Goal: Task Accomplishment & Management: Use online tool/utility

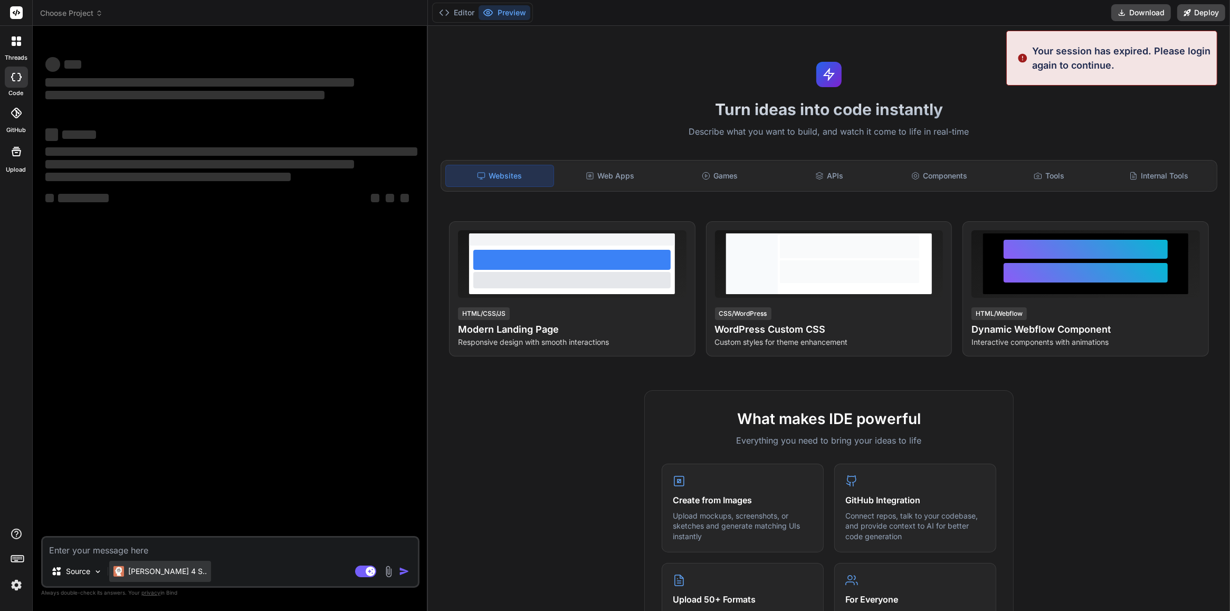
click at [175, 567] on div "[PERSON_NAME] 4 S.." at bounding box center [160, 571] width 102 height 21
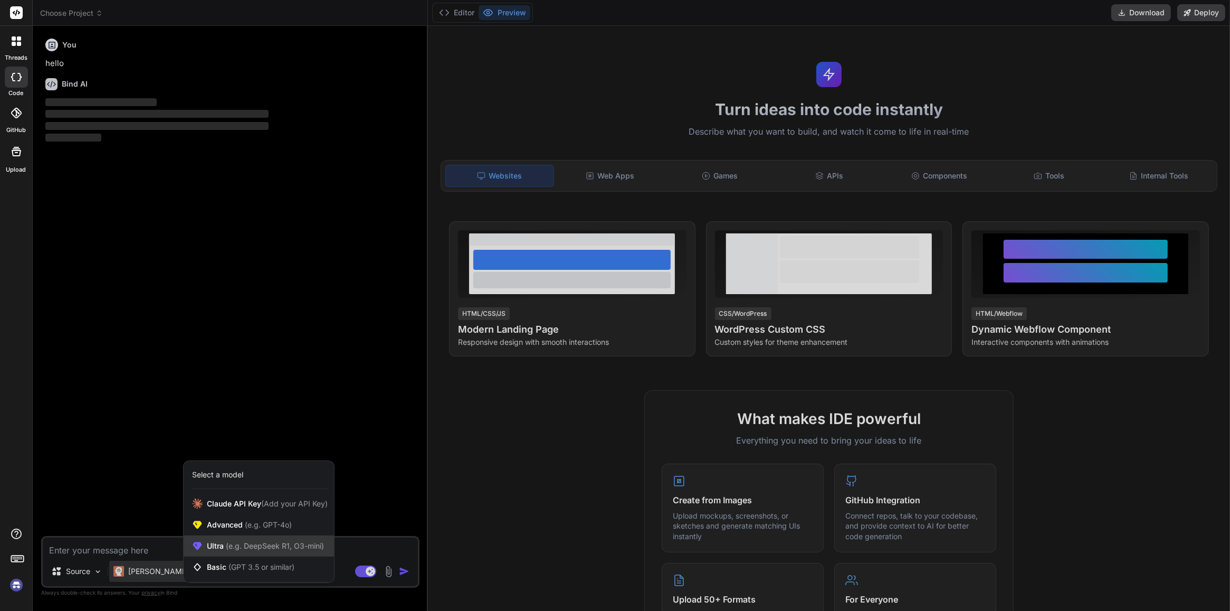
click at [257, 546] on span "(e.g. DeepSeek R1, O3-mini)" at bounding box center [274, 545] width 100 height 9
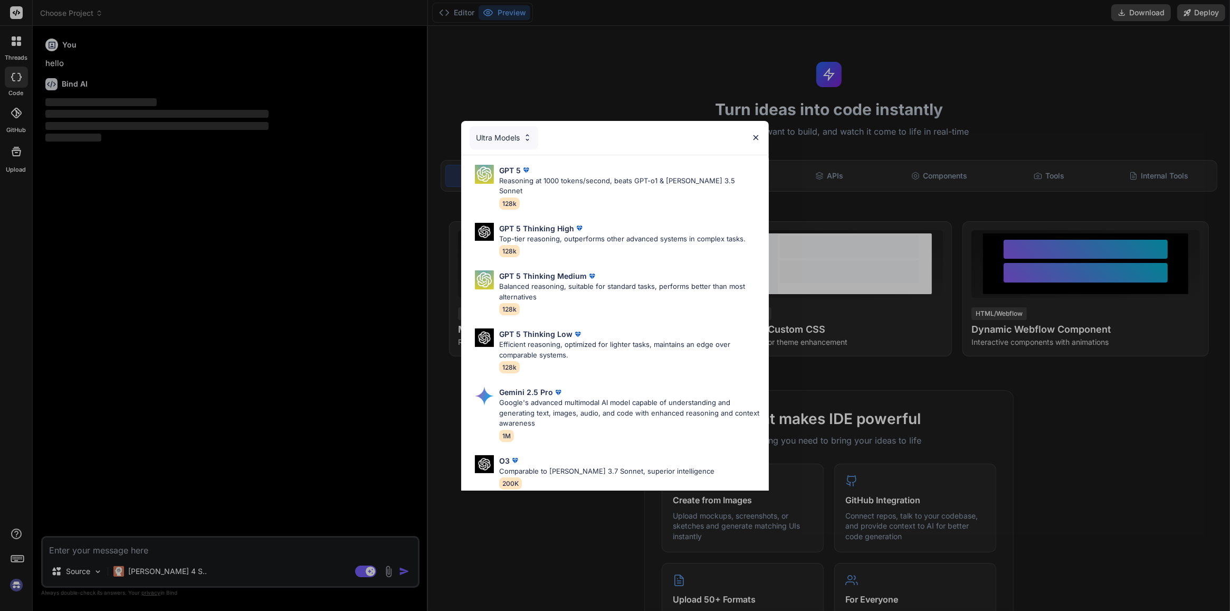
type textarea "x"
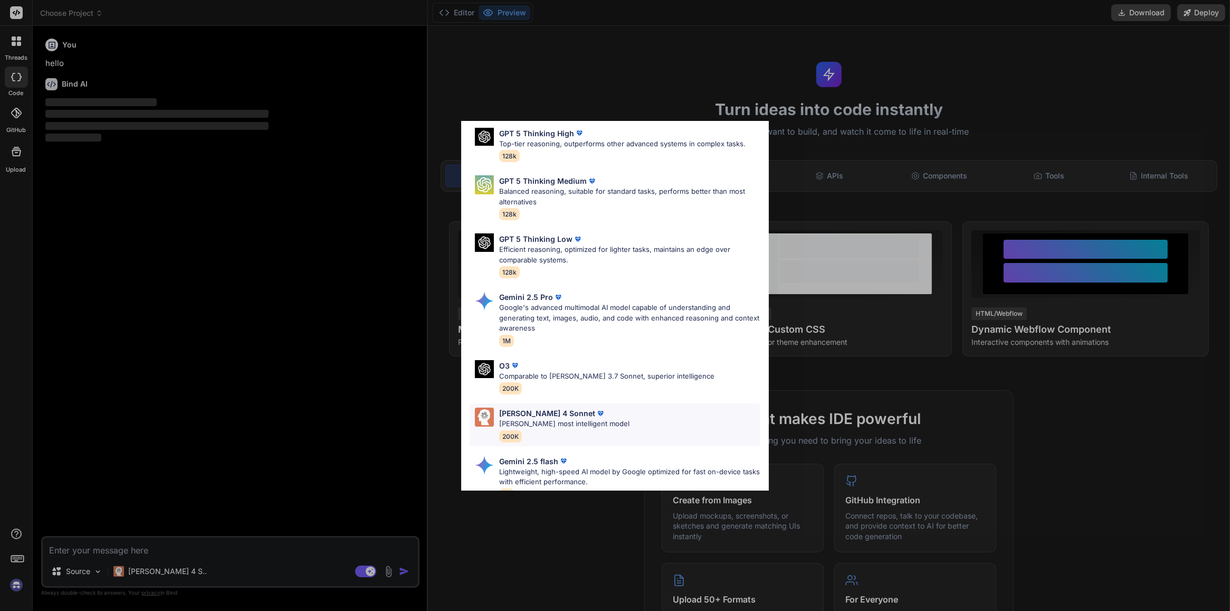
scroll to position [132, 0]
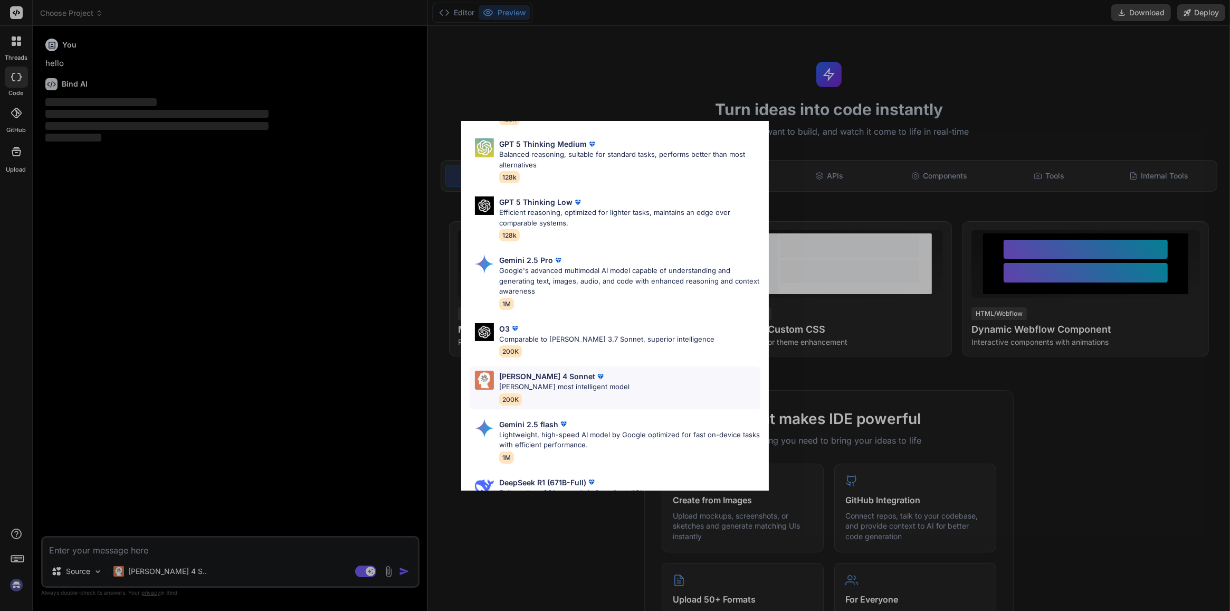
click at [586, 389] on div "Claude 4 Sonnet Claude's most intelligent model 200K" at bounding box center [564, 388] width 130 height 34
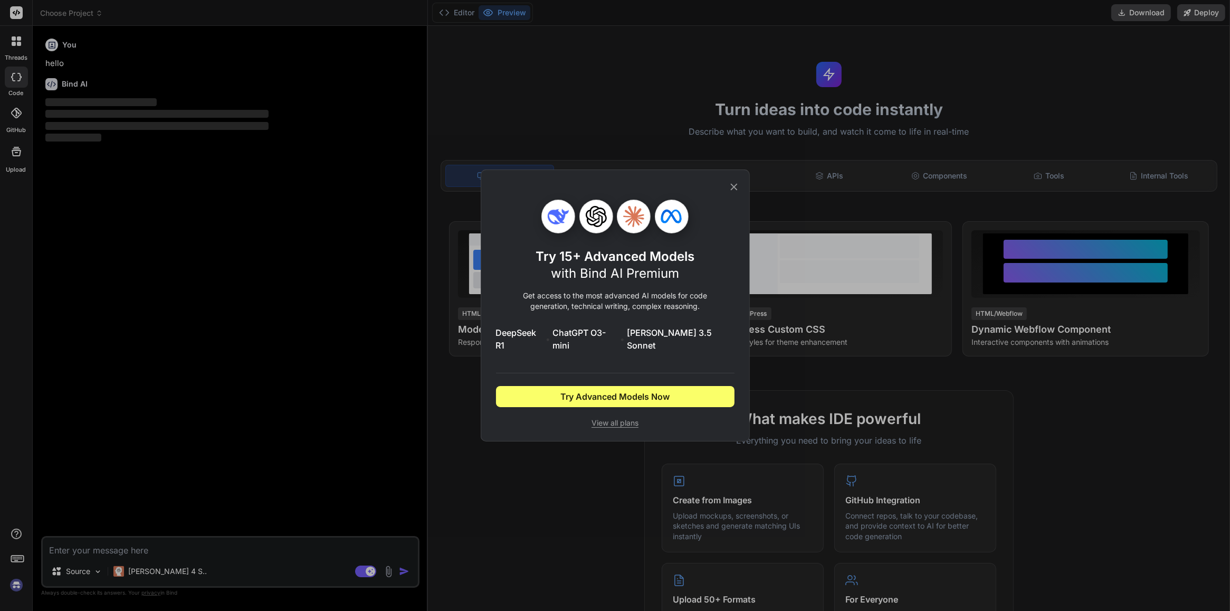
scroll to position [0, 0]
click at [631, 390] on span "Try Advanced Models Now" at bounding box center [615, 396] width 109 height 13
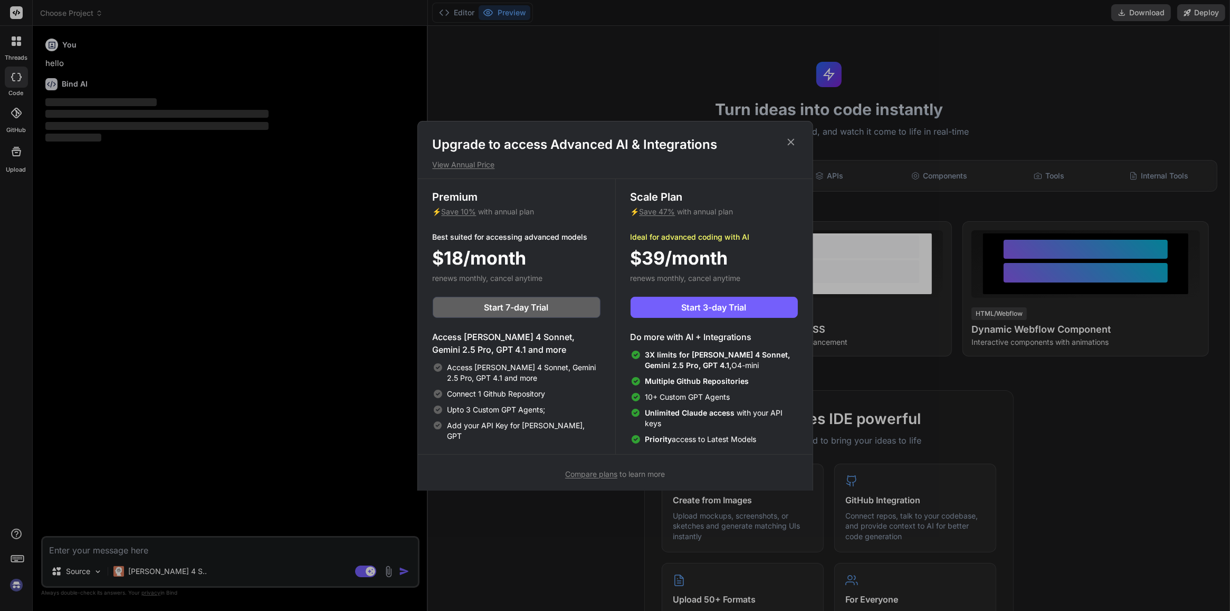
click at [796, 141] on icon at bounding box center [791, 142] width 12 height 12
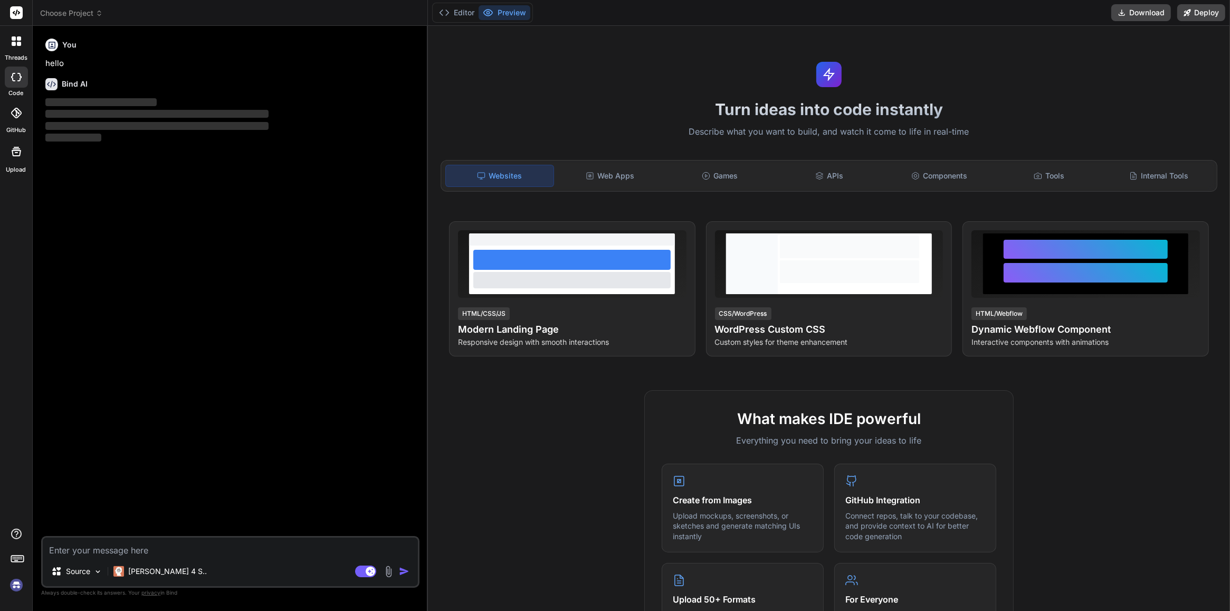
click at [206, 544] on textarea at bounding box center [230, 546] width 375 height 19
paste textarea "أنت مطور ألعاب خبير متخصص في HTML5 و JavaScript. أحتاج منك إنشاء لعبة تفاعلية ل…"
type textarea "أنت مطور ألعاب خبير متخصص في HTML5 و JavaScript. أحتاج منك إنشاء لعبة تفاعلية ل…"
type textarea "x"
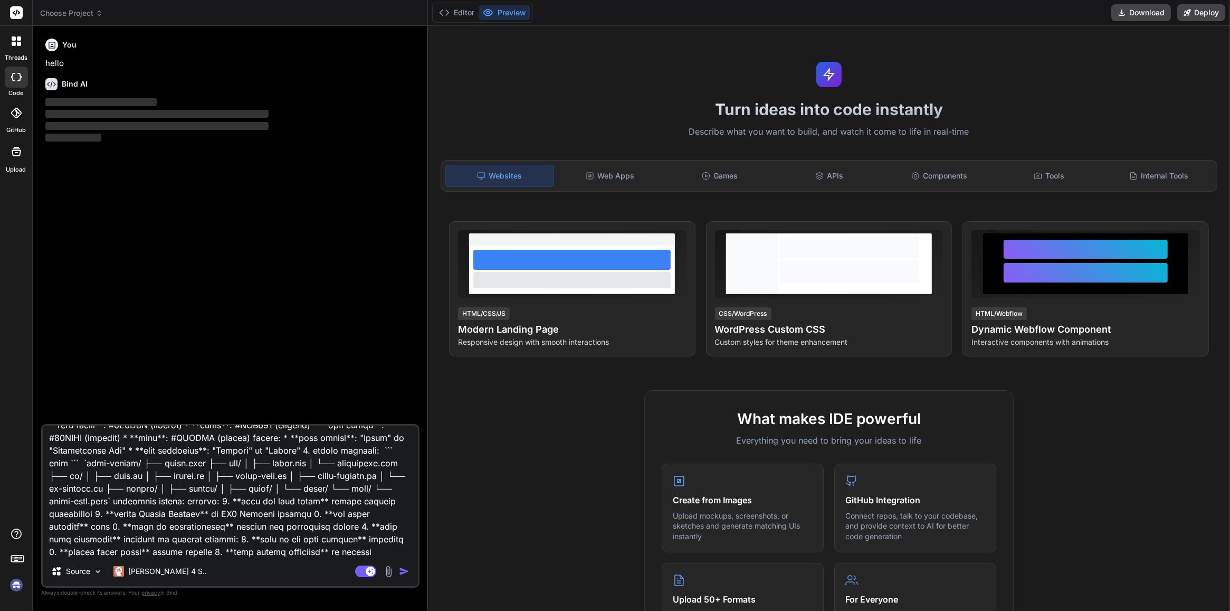
type textarea "أنت مطور ألعاب خبير متخصص في HTML5 و JavaScript. أحتاج منك إنشاء لعبة تفاعلية ل…"
click at [403, 567] on img "button" at bounding box center [404, 571] width 11 height 11
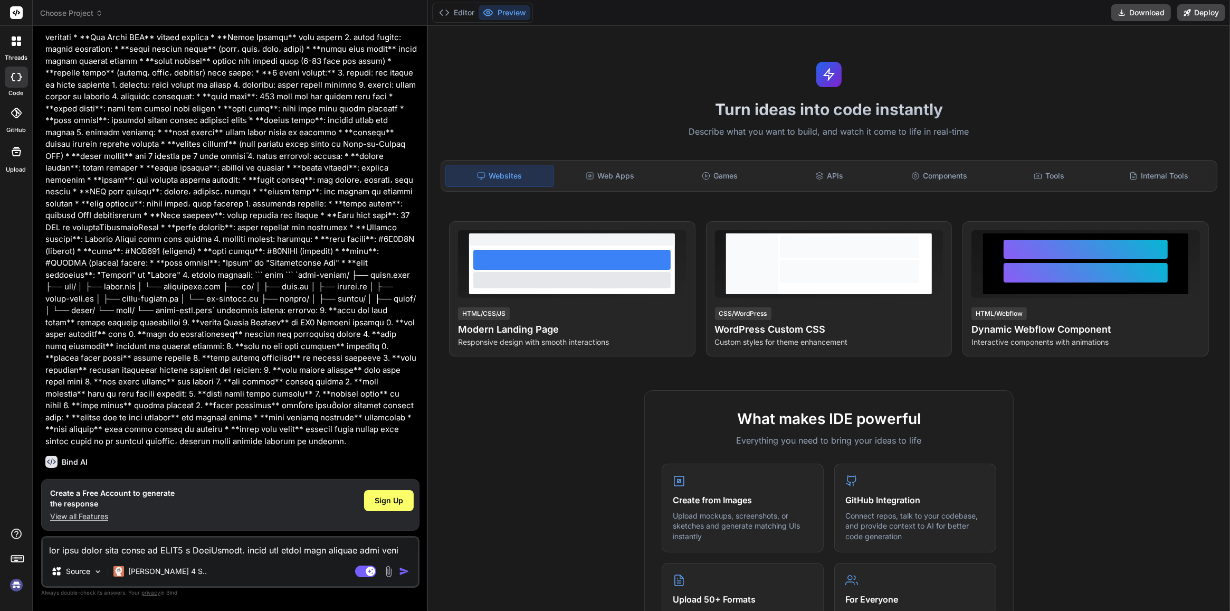
scroll to position [198, 0]
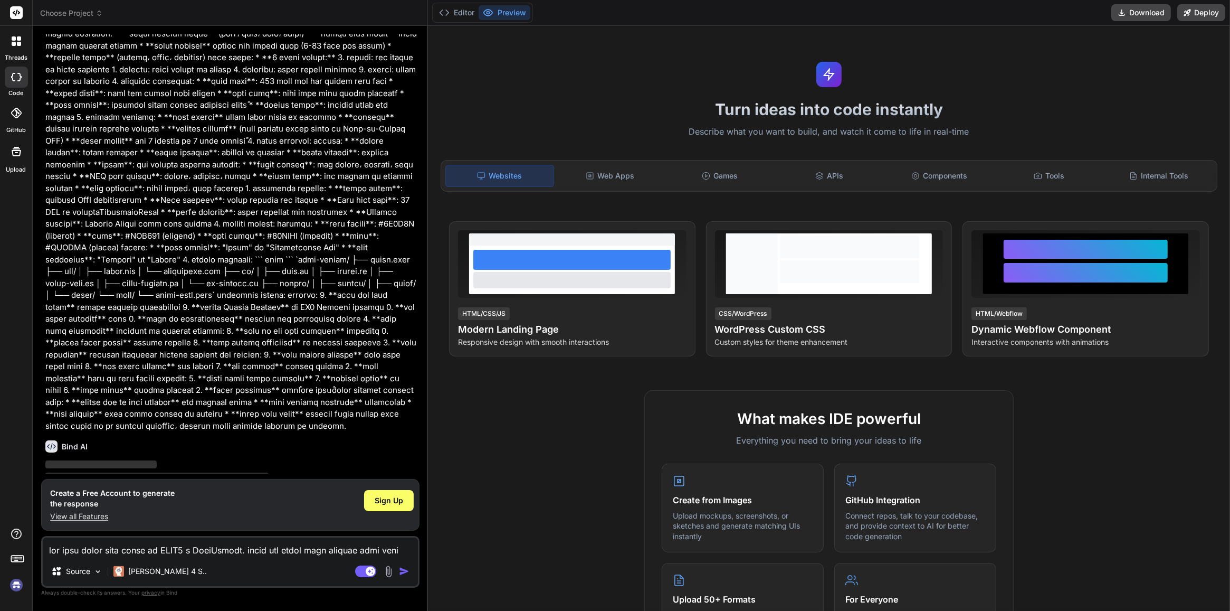
click at [383, 523] on div "Sign Up" at bounding box center [387, 533] width 50 height 21
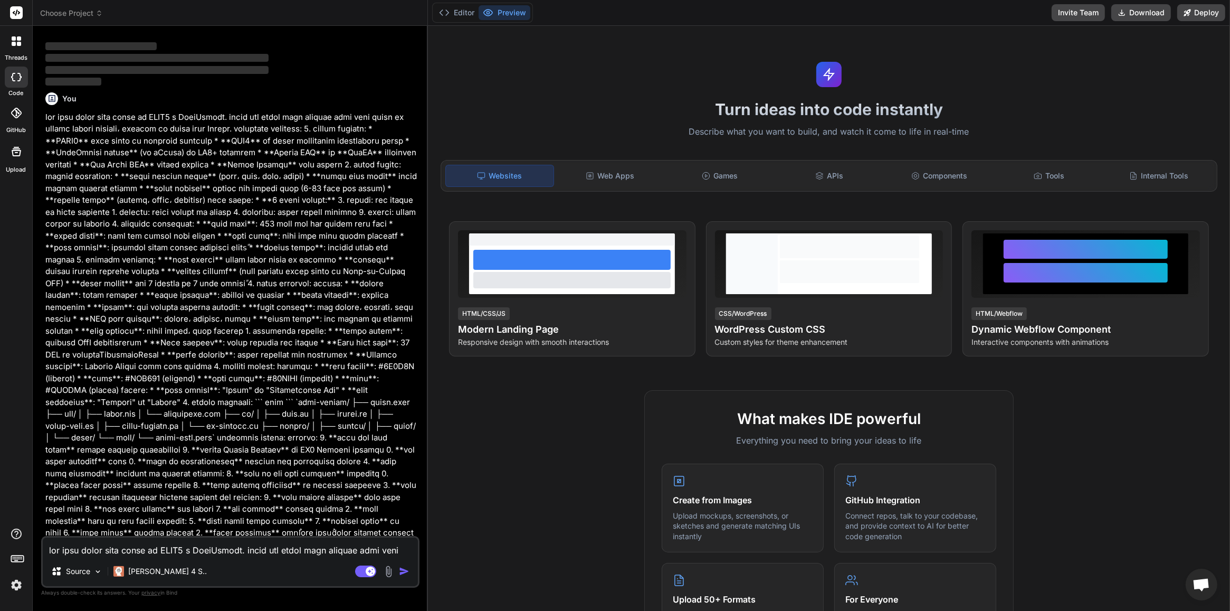
scroll to position [73, 0]
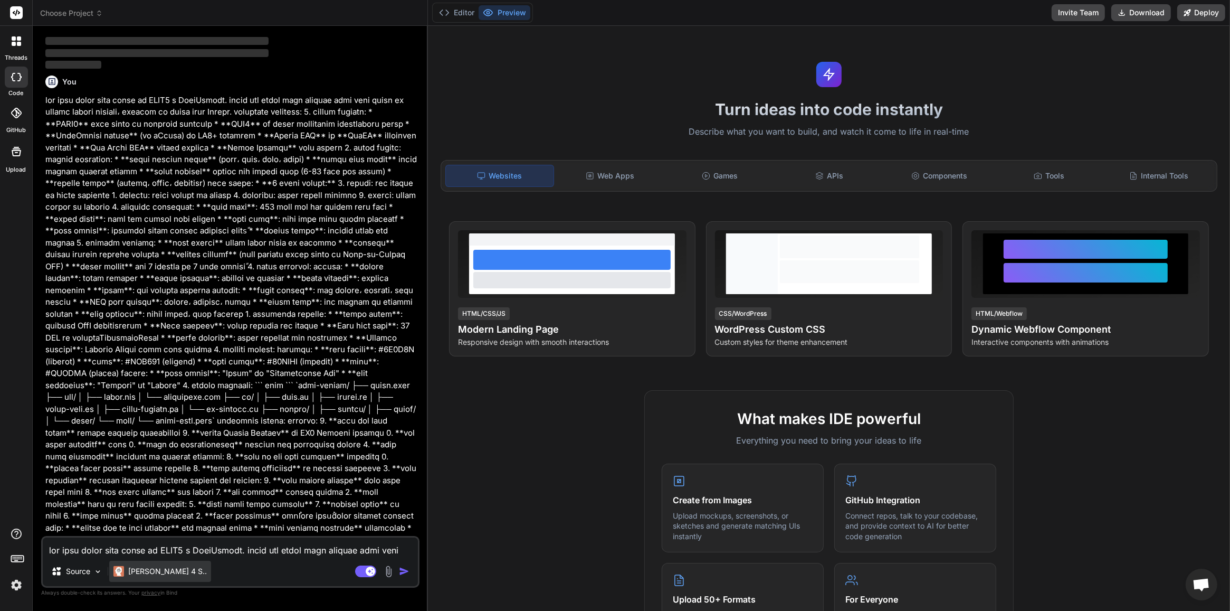
click at [155, 564] on div "Claude 4 S.." at bounding box center [160, 571] width 102 height 21
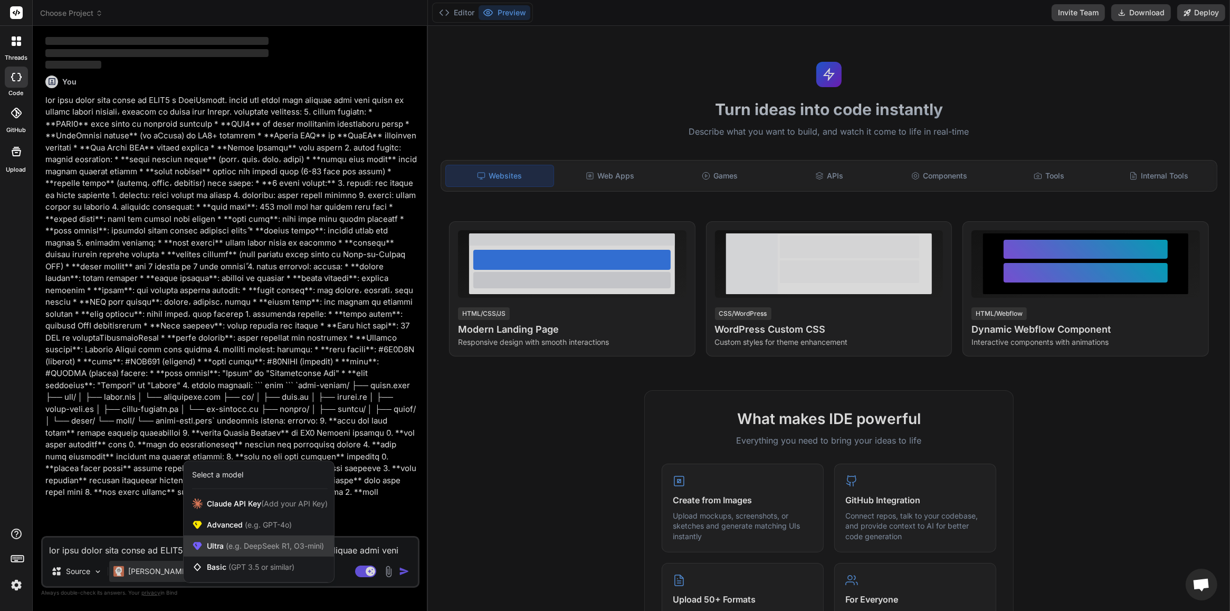
click at [241, 543] on span "(e.g. DeepSeek R1, O3-mini)" at bounding box center [274, 545] width 100 height 9
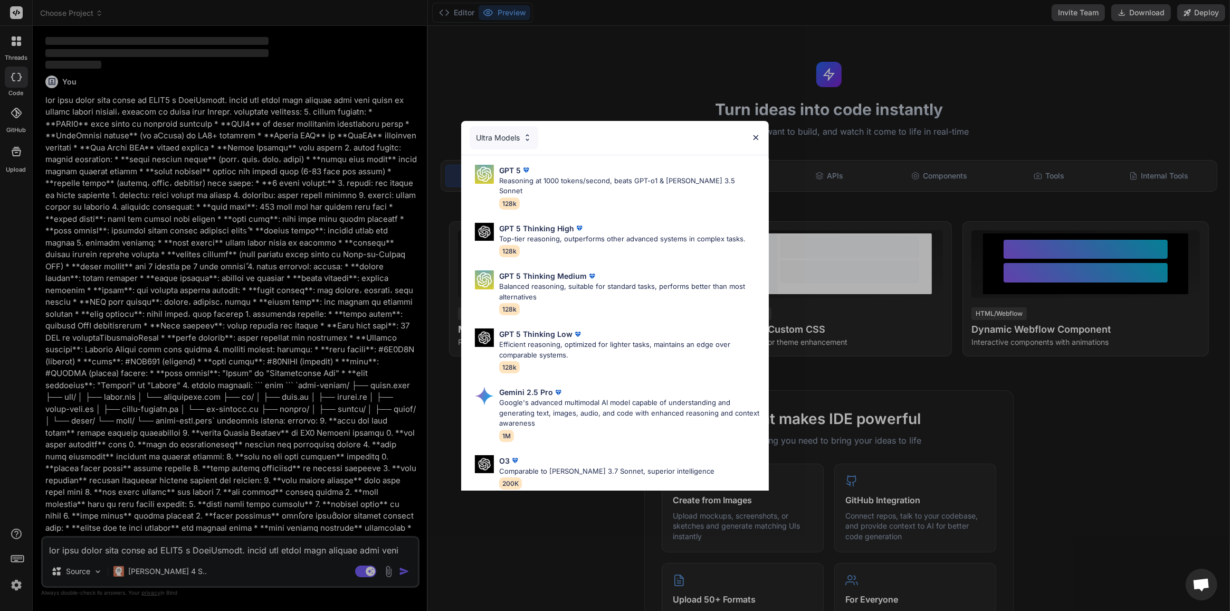
type textarea "x"
click at [755, 137] on img at bounding box center [756, 137] width 9 height 9
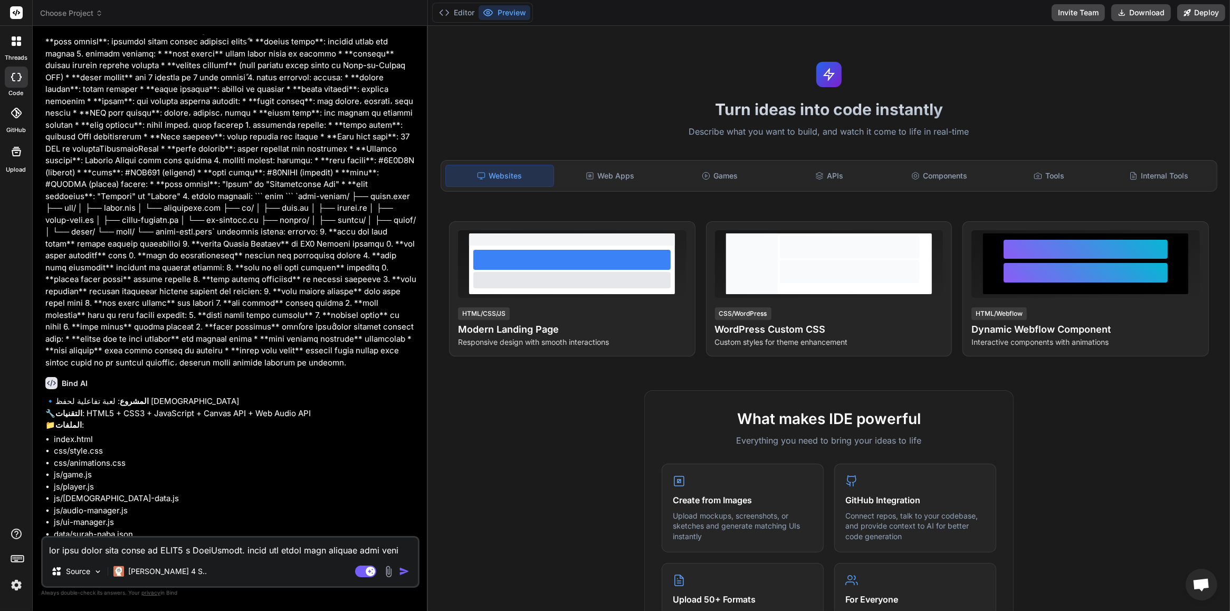
scroll to position [301, 0]
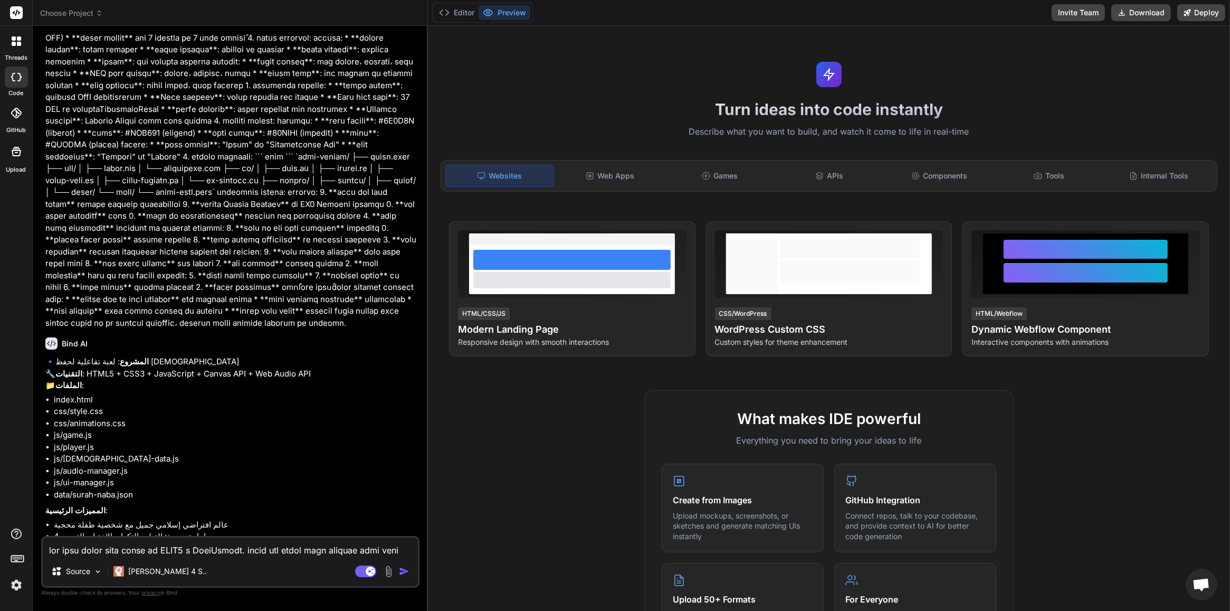
click at [196, 555] on textarea at bounding box center [230, 546] width 375 height 19
type textarea "k"
type textarea "x"
type textarea "ku"
type textarea "x"
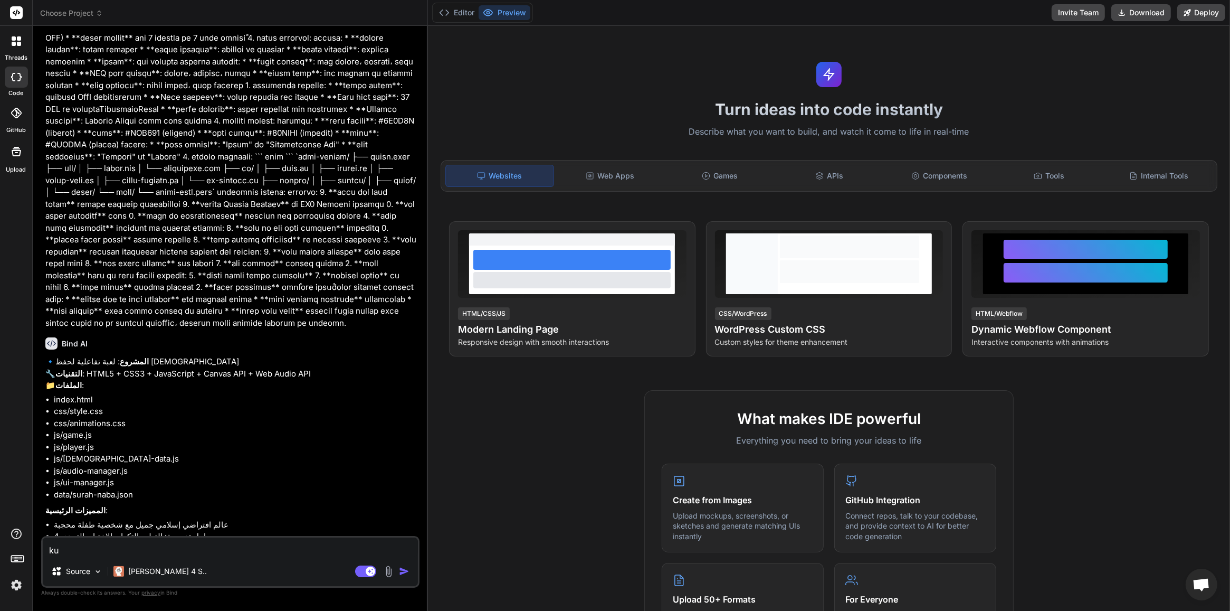
type textarea "kul"
type textarea "x"
type textarea "ku"
type textarea "x"
type textarea "k"
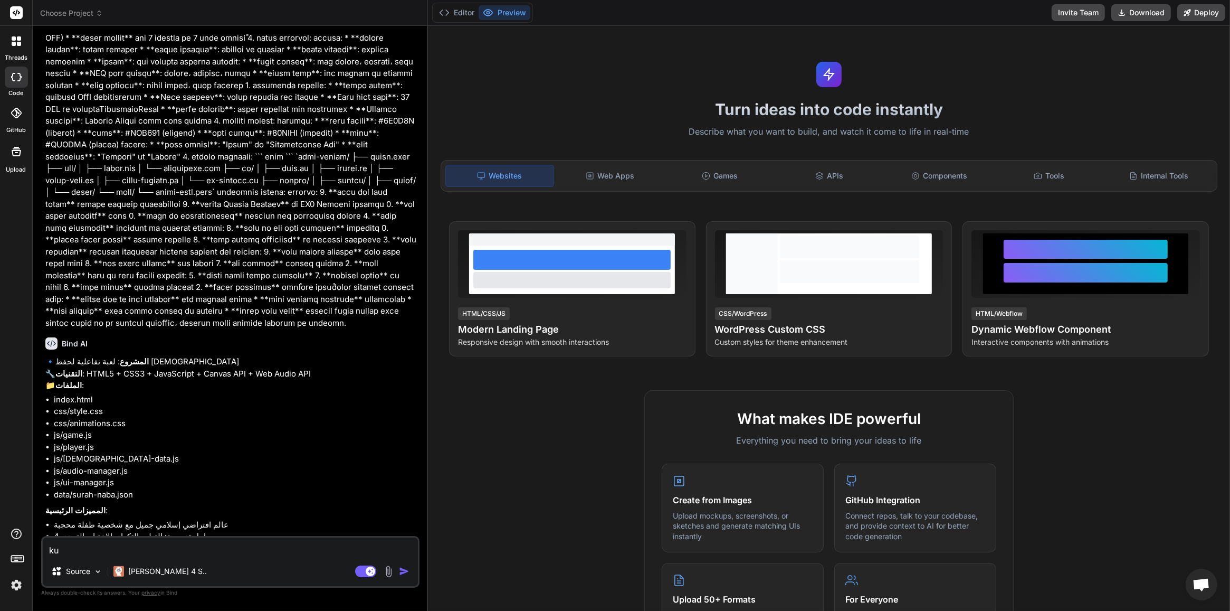
type textarea "x"
type textarea "ن"
type textarea "x"
type textarea "نع"
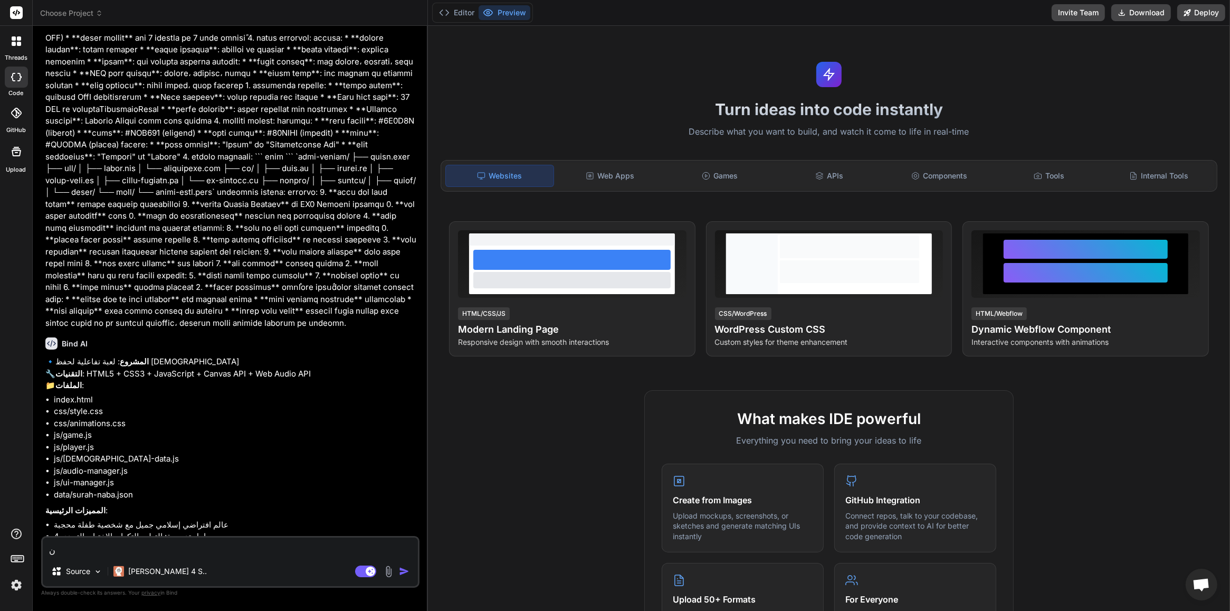
type textarea "x"
type textarea "نعم"
type textarea "x"
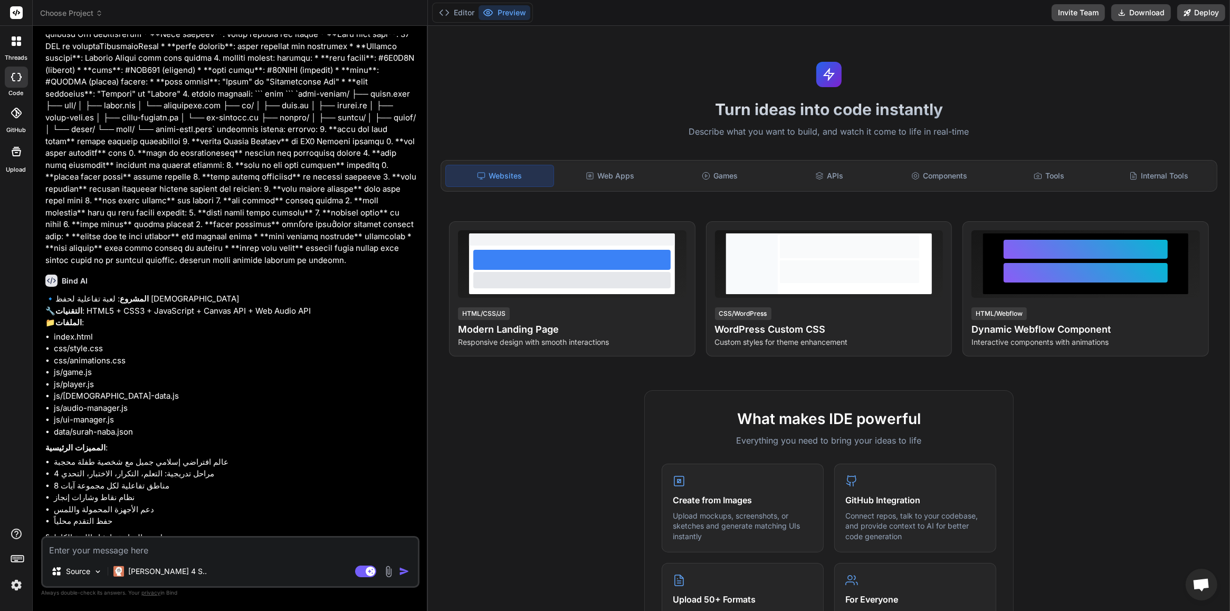
scroll to position [411, 0]
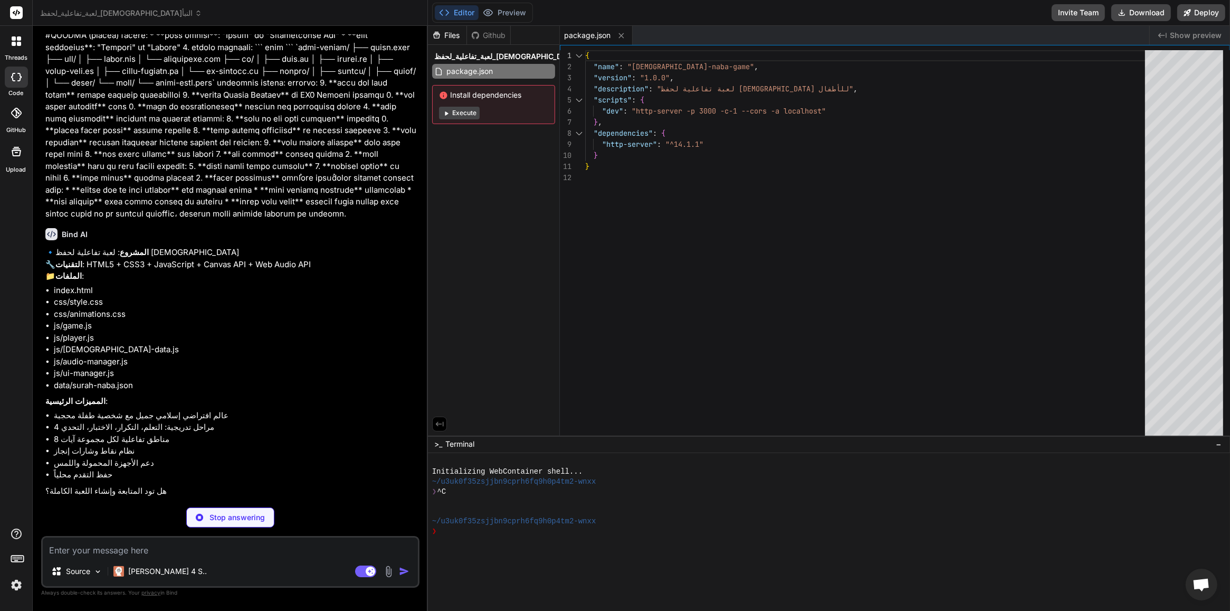
type textarea "x"
type textarea "<script src="js/quran-data.js"></script> <script src="js/audio-manager.js"></sc…"
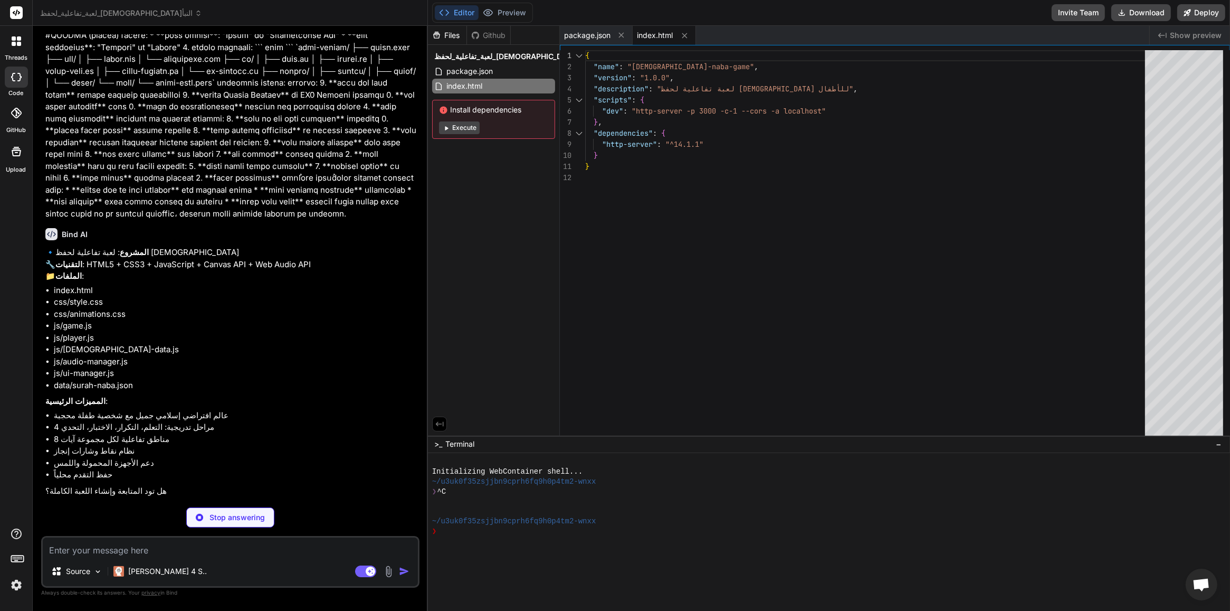
type textarea "x"
type textarea "grid-template-columns: 1fr; } }"
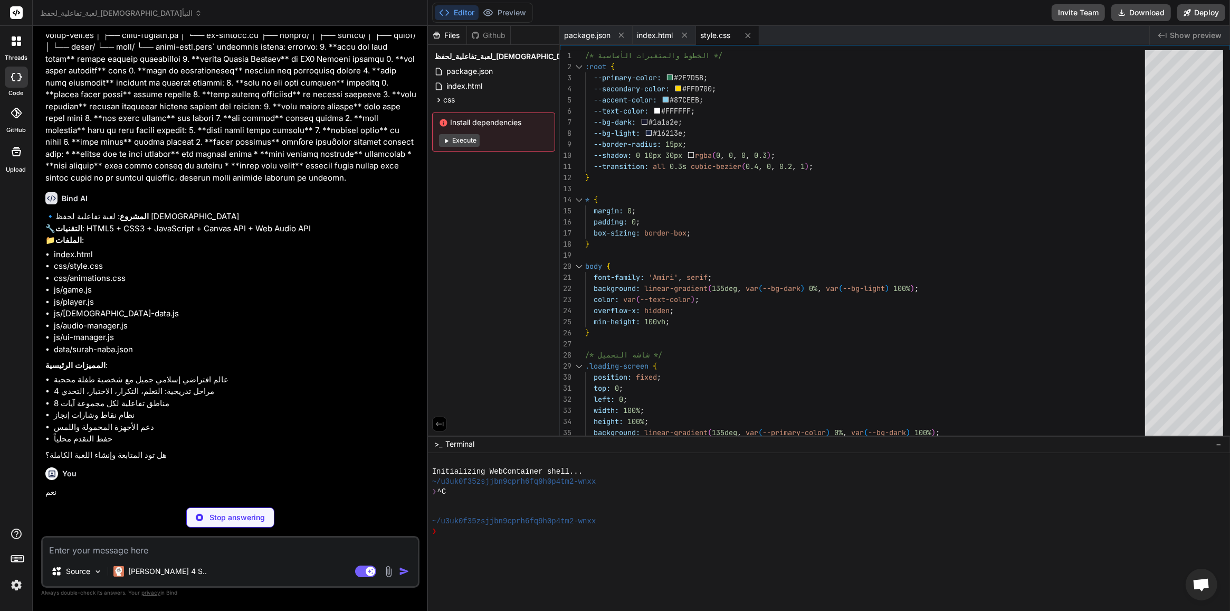
scroll to position [519, 0]
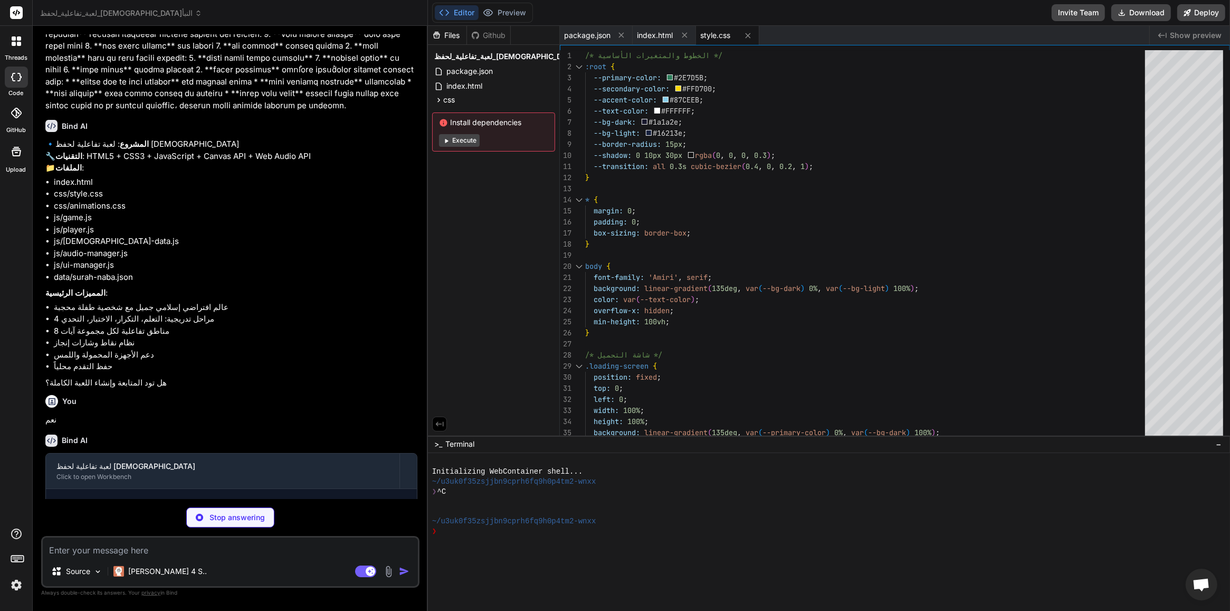
type textarea "x"
type textarea "@keyframes typing { from { width: 0; } to { width: 100%; } } @keyframes blink-c…"
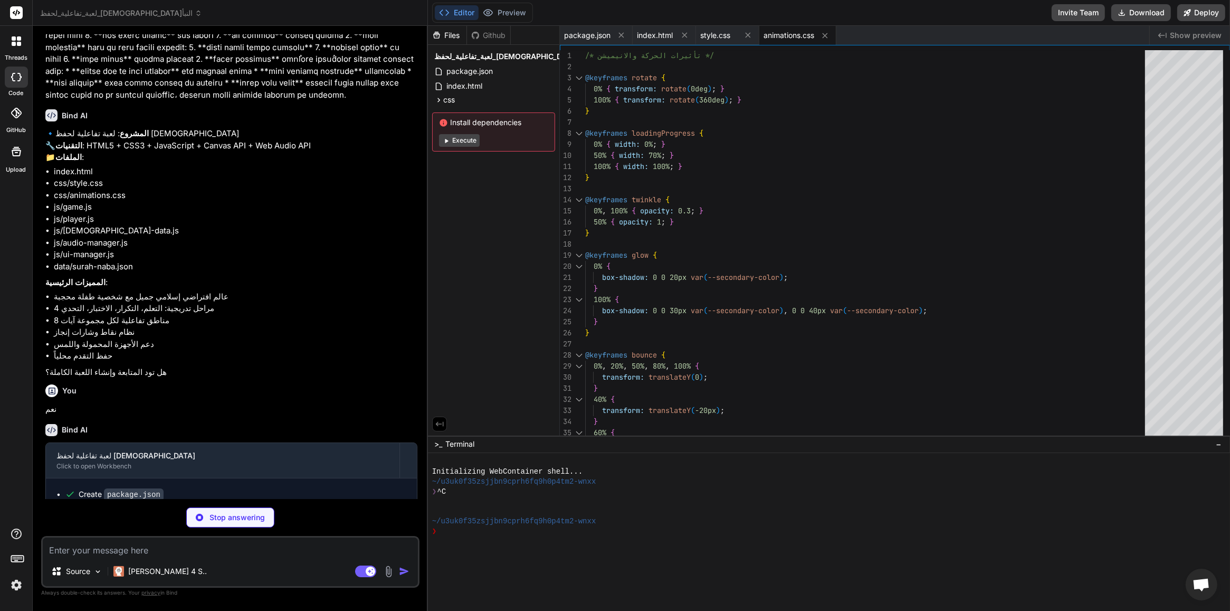
scroll to position [536, 0]
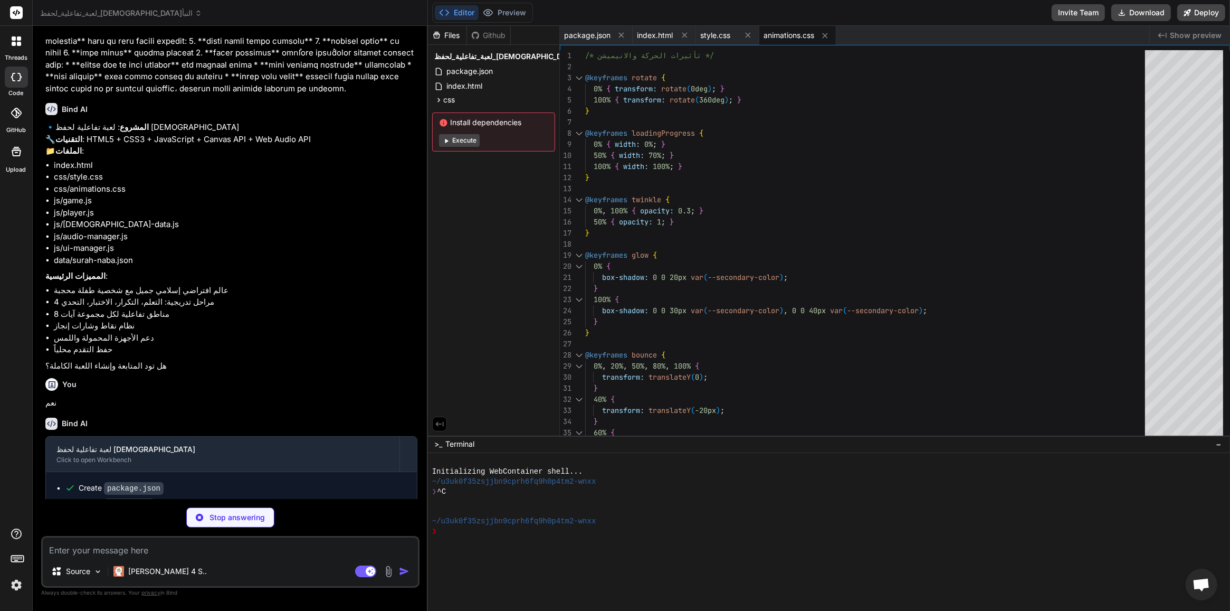
type textarea "x"
type textarea "}"
type textarea "x"
type textarea "// إنشاء مثيل واحد لاستخدامه في جميع أنحاء التطبيق const quranData = new QuranD…"
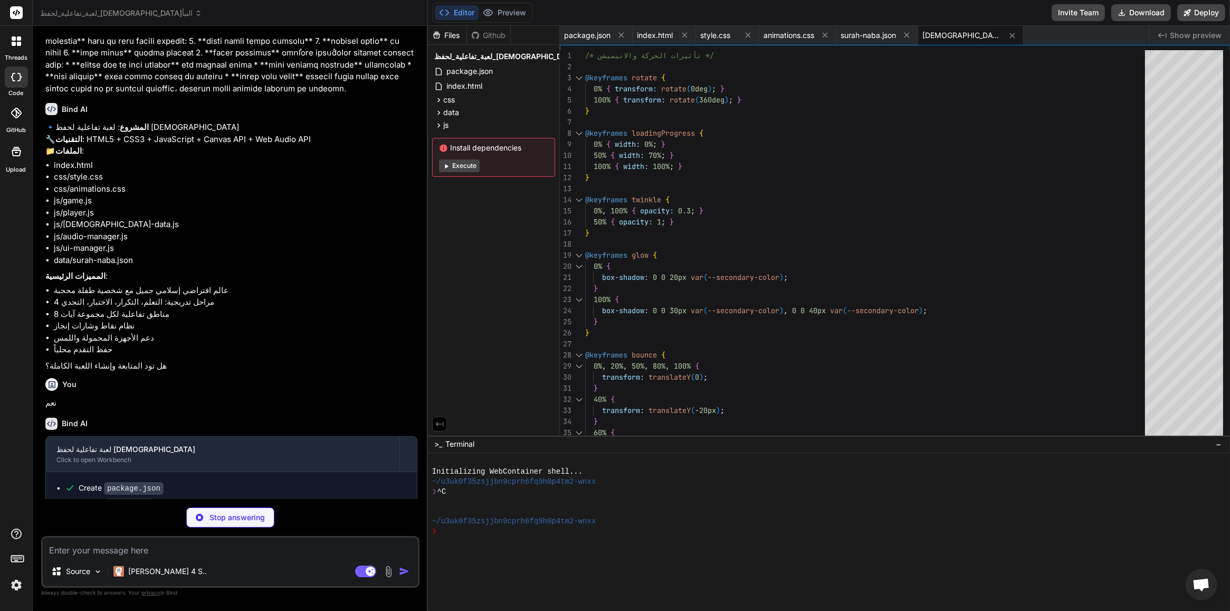
type textarea "x"
type textarea "// تصدير للاستخدام في ملفات أخرى if (typeof module !== 'undefined' && module.ex…"
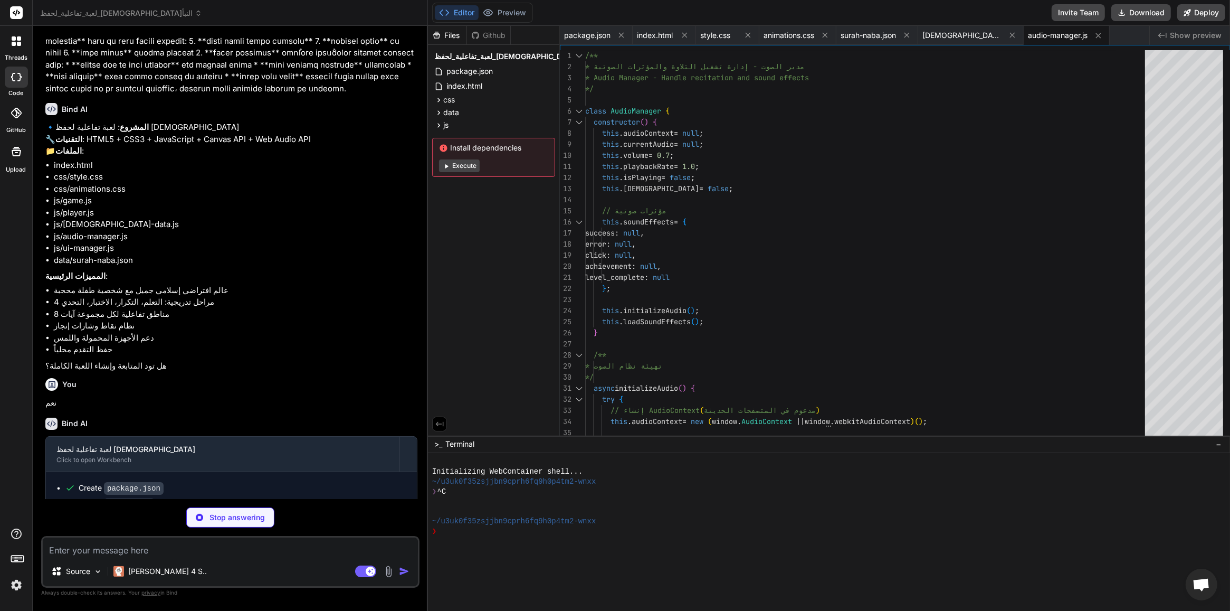
scroll to position [585, 0]
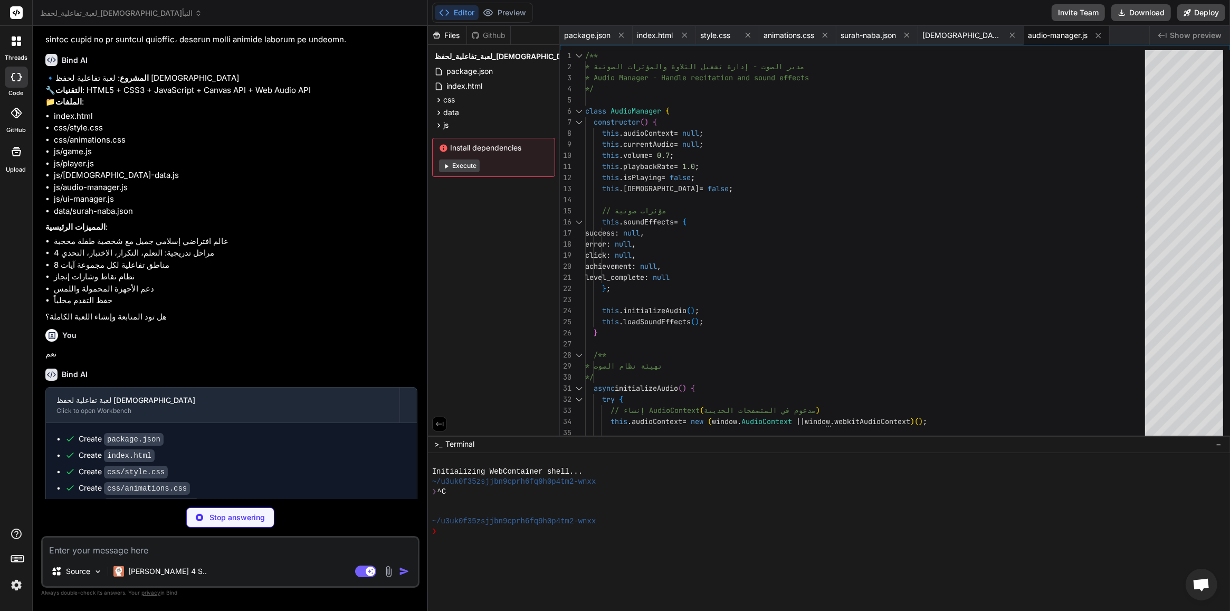
click at [24, 588] on img at bounding box center [16, 585] width 18 height 18
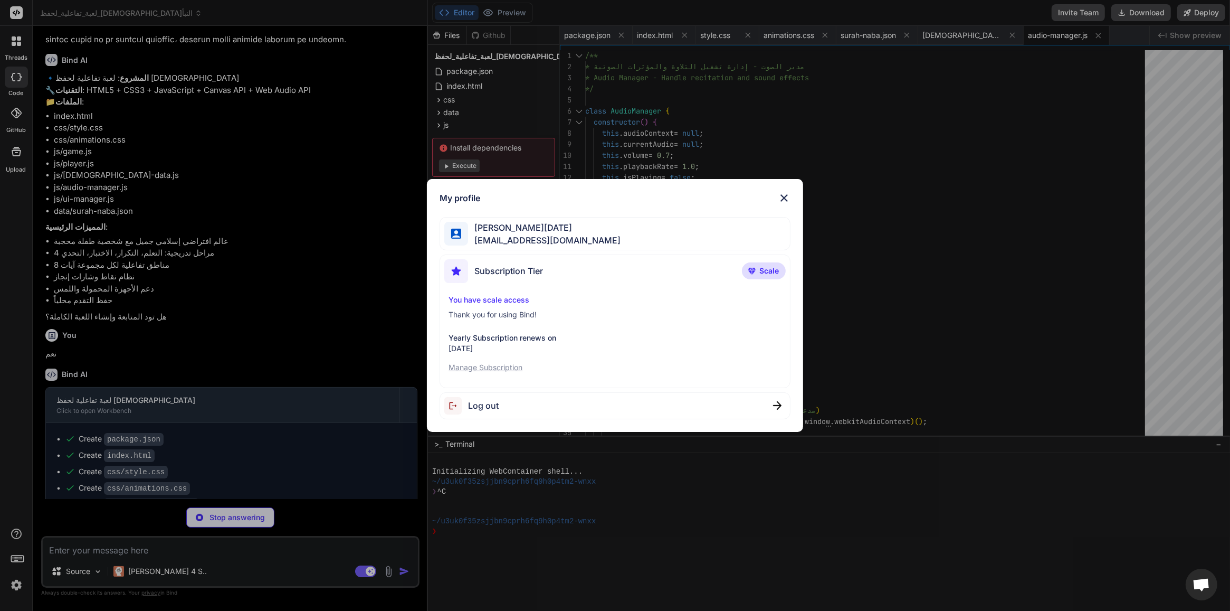
click at [519, 367] on p "Manage Subscription" at bounding box center [615, 367] width 333 height 11
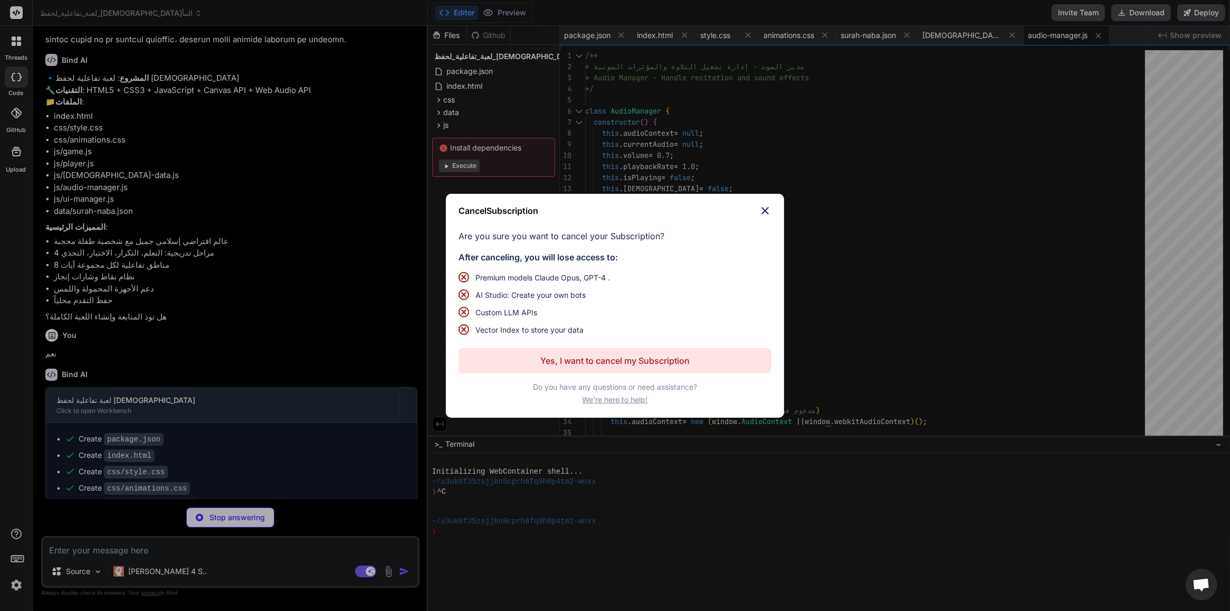
click at [552, 366] on p "Yes, I want to cancel my Subscription" at bounding box center [615, 360] width 149 height 13
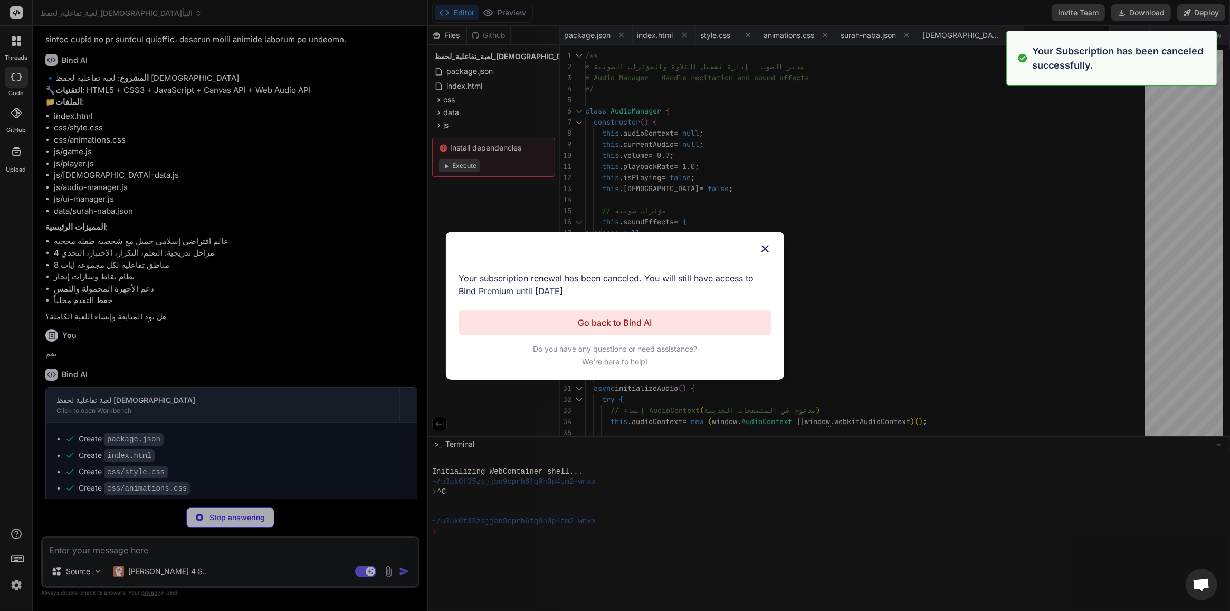
scroll to position [0, 0]
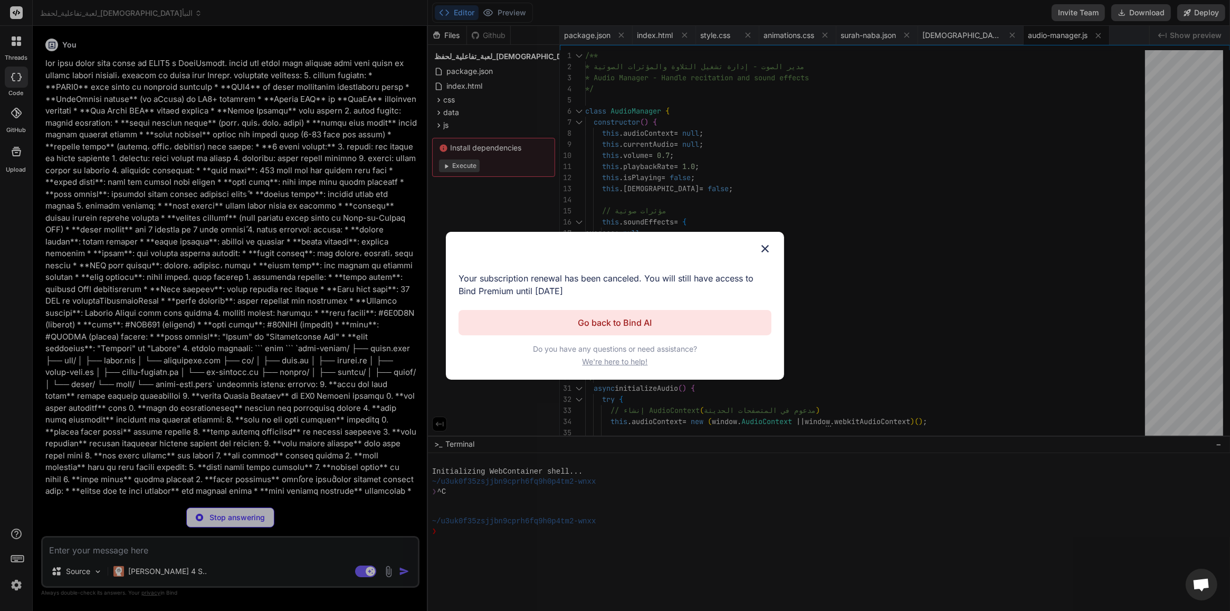
click at [765, 247] on img at bounding box center [765, 248] width 13 height 13
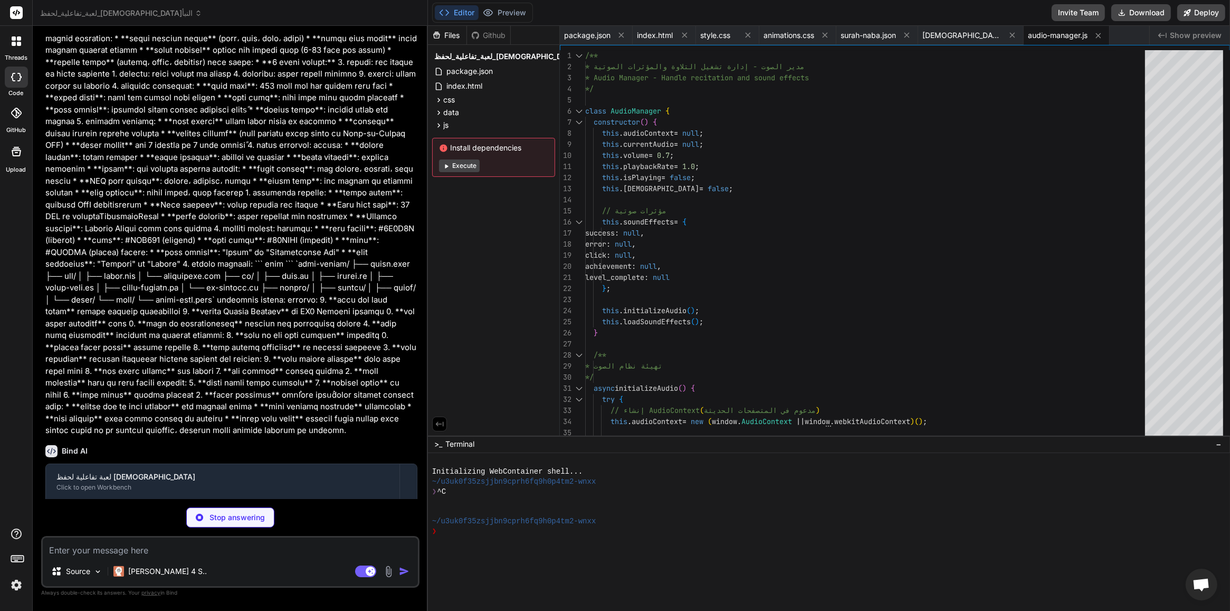
scroll to position [165, 0]
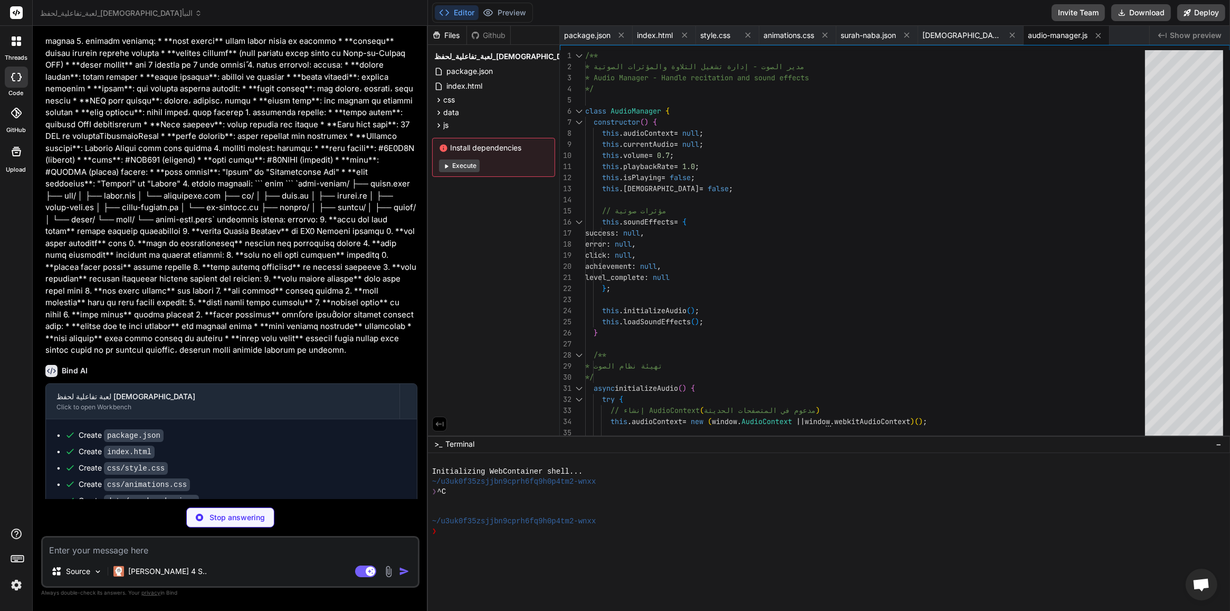
click at [235, 552] on textarea at bounding box center [230, 546] width 375 height 19
type textarea "x"
type textarea "ك"
type textarea "x"
type textarea "كم"
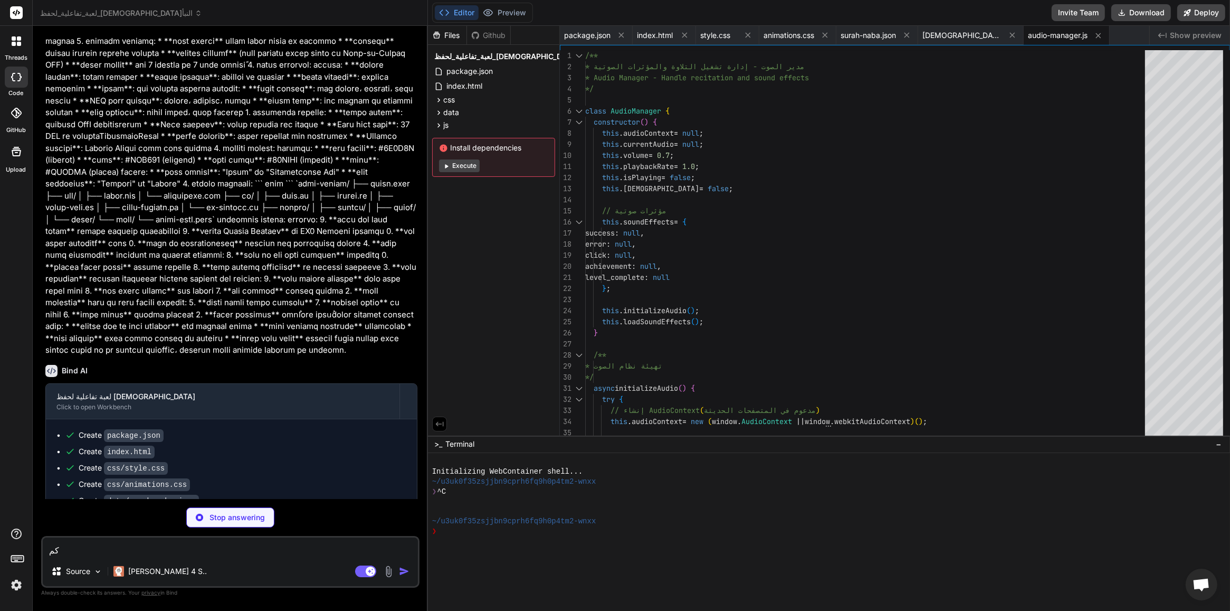
type textarea "x"
type textarea "كمل"
type textarea "x"
type textarea "كمل"
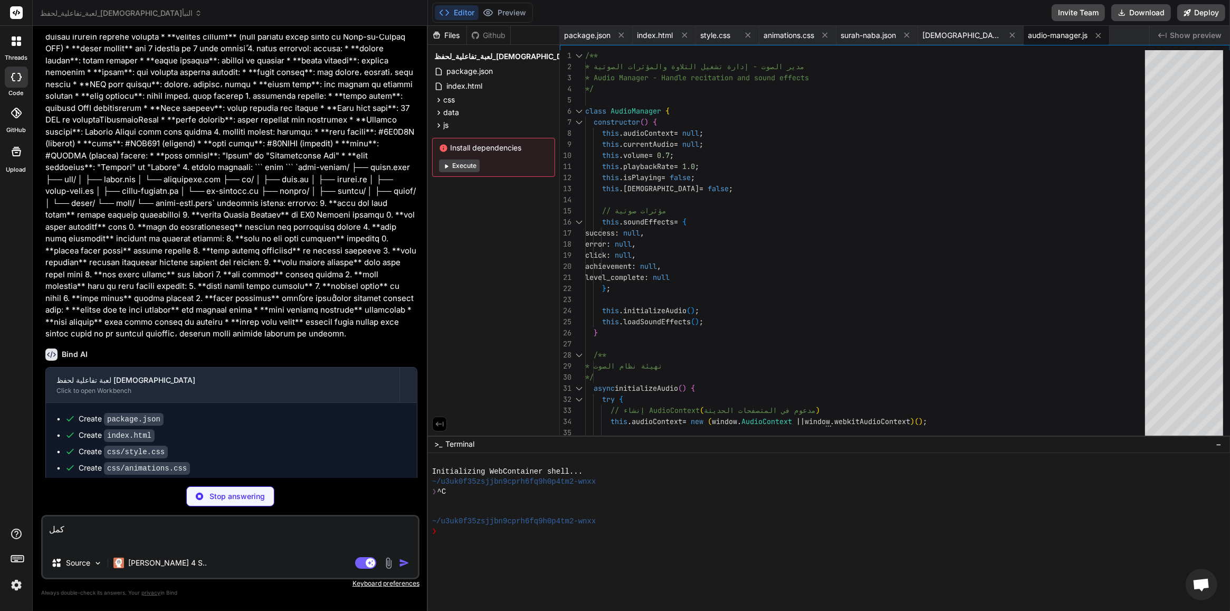
scroll to position [186, 0]
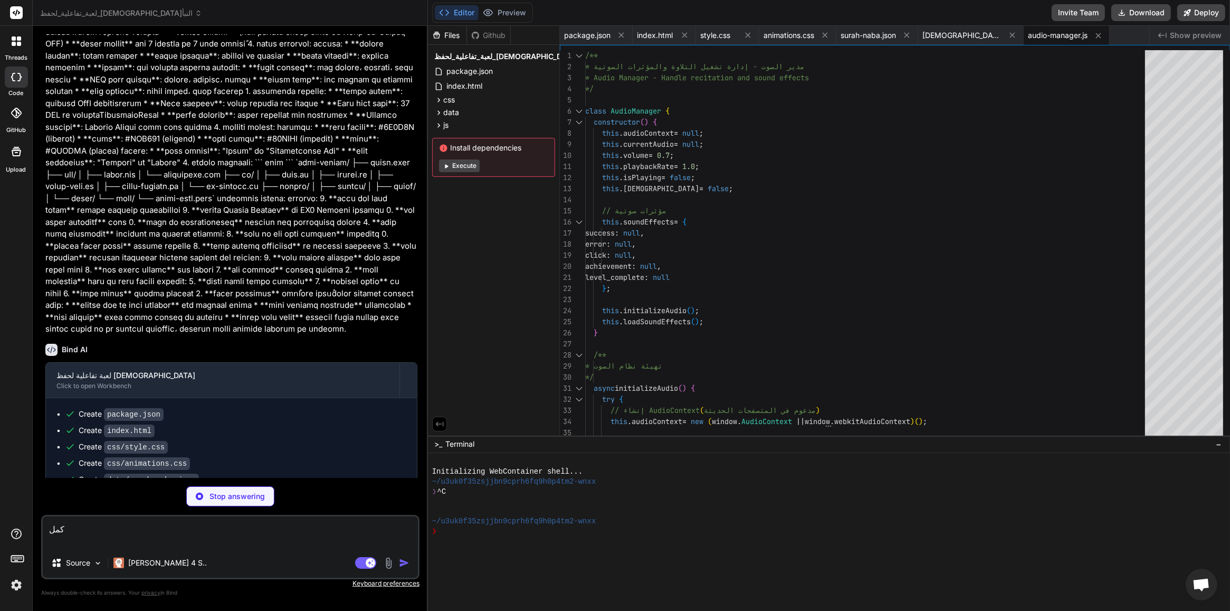
type textarea "x"
type textarea "كمل"
type textarea "x"
click at [642, 35] on span "index.html" at bounding box center [655, 35] width 36 height 11
type textarea "<script src="js/quran-data.js"></script> <script src="js/audio-manager.js"></sc…"
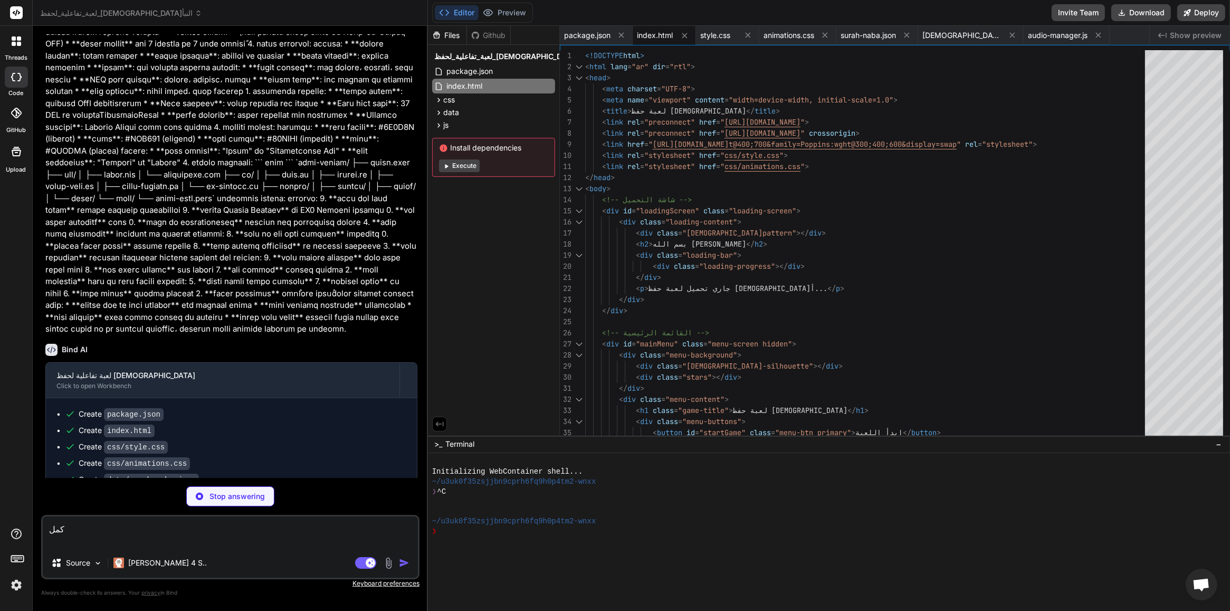
click at [457, 164] on button "Execute" at bounding box center [459, 165] width 41 height 13
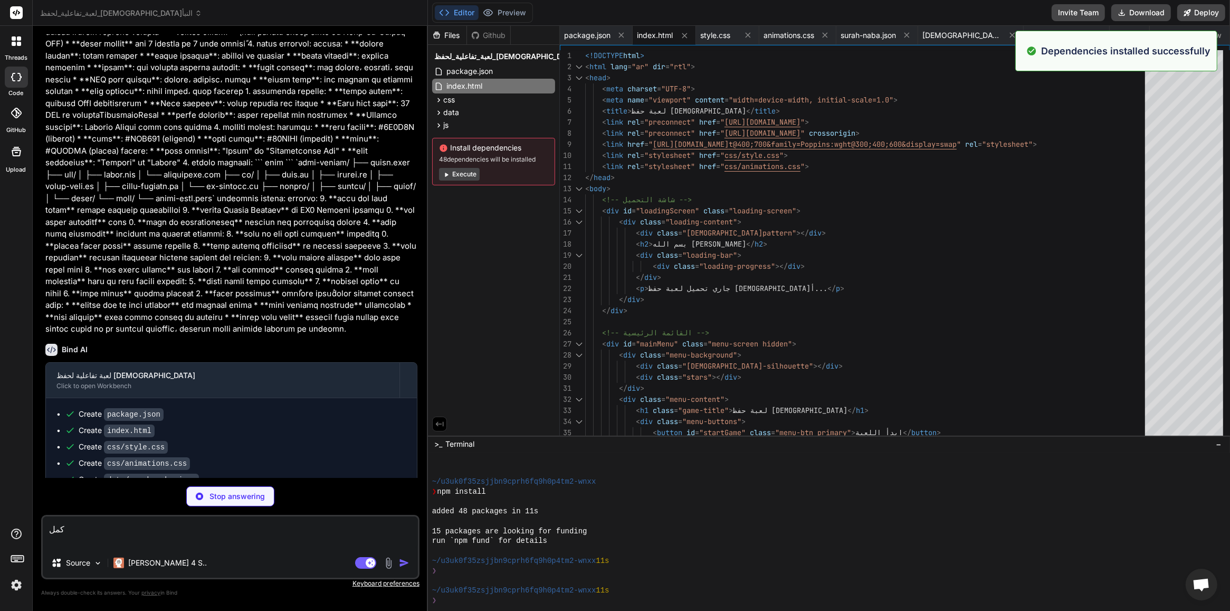
scroll to position [79, 0]
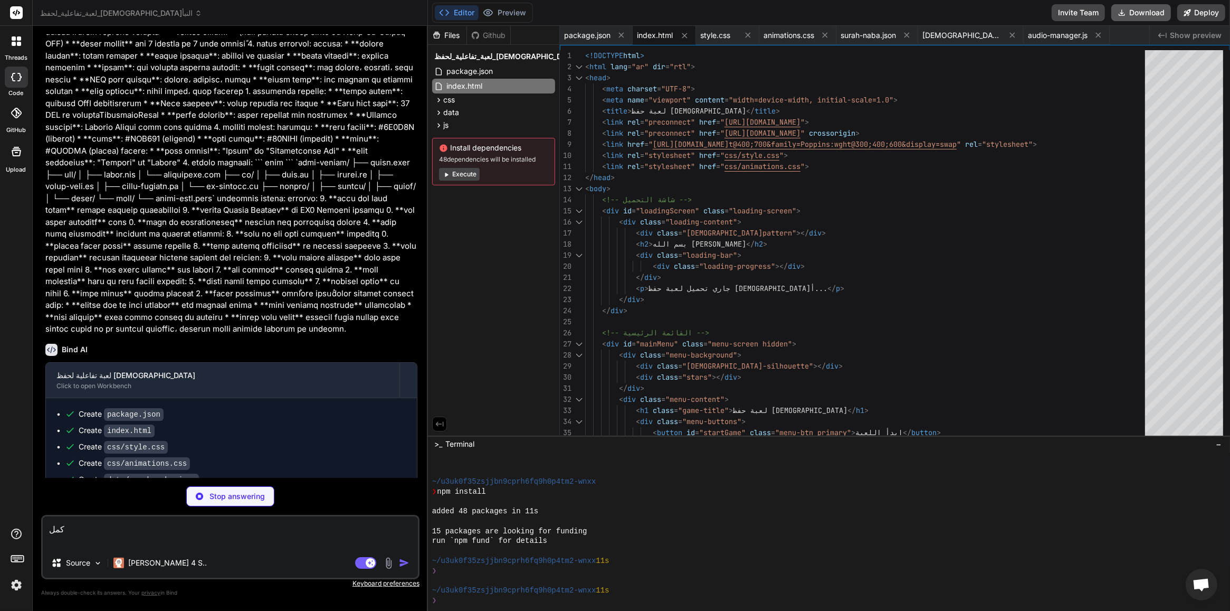
click at [1136, 8] on button "Download" at bounding box center [1142, 12] width 60 height 17
type textarea "x"
type textarea "}"
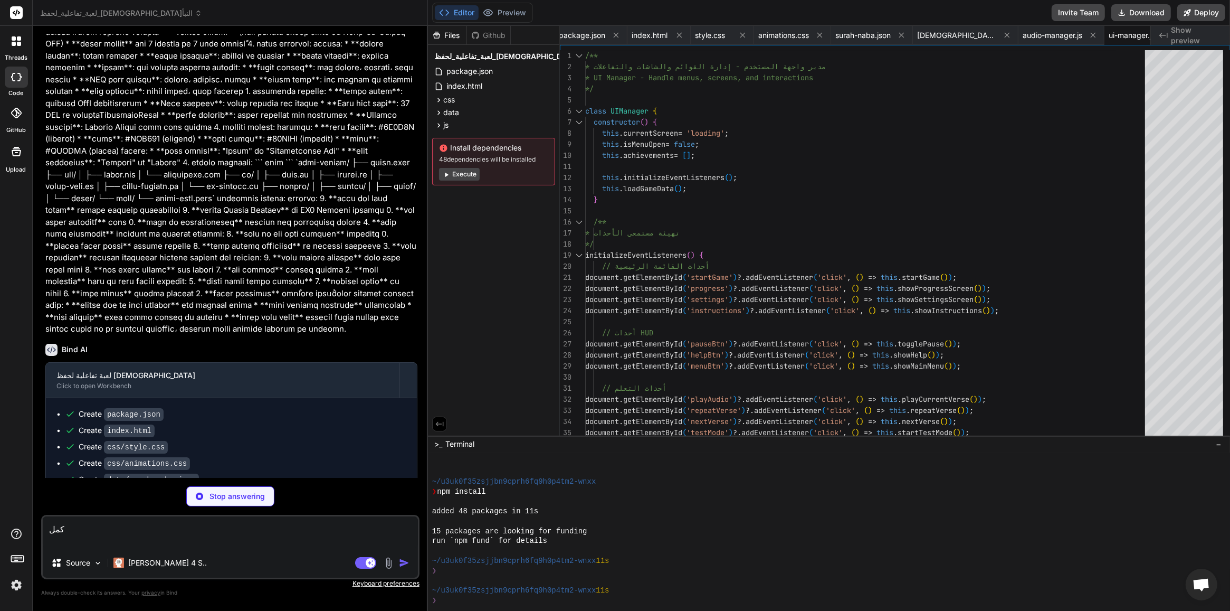
click at [223, 497] on p "Stop answering" at bounding box center [237, 496] width 55 height 11
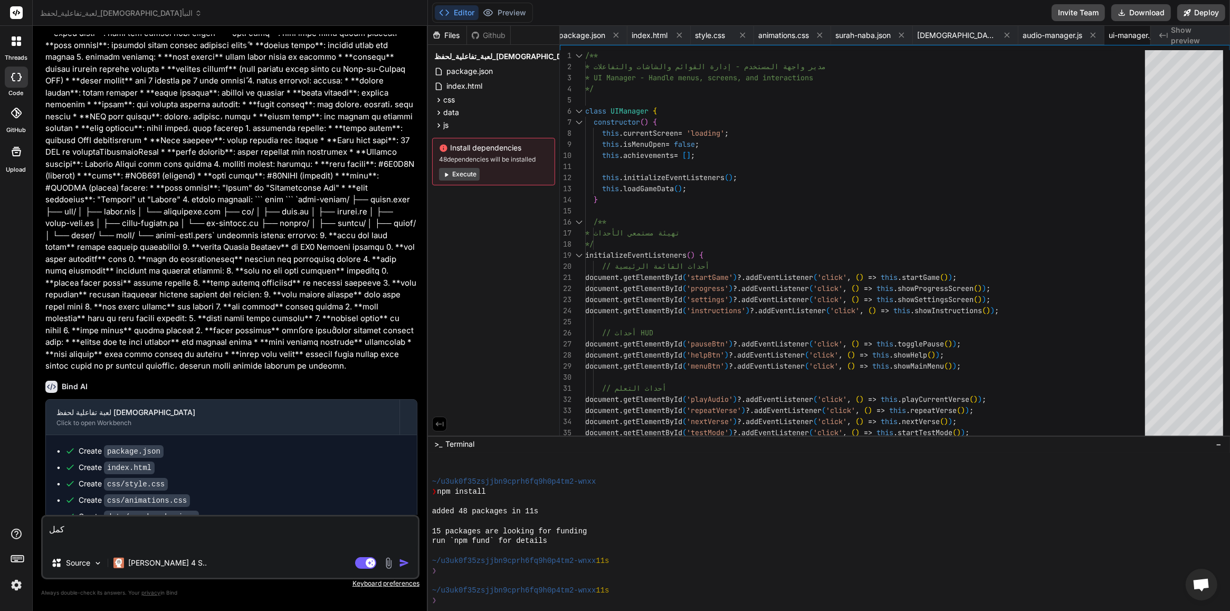
click at [399, 565] on img "button" at bounding box center [404, 562] width 11 height 11
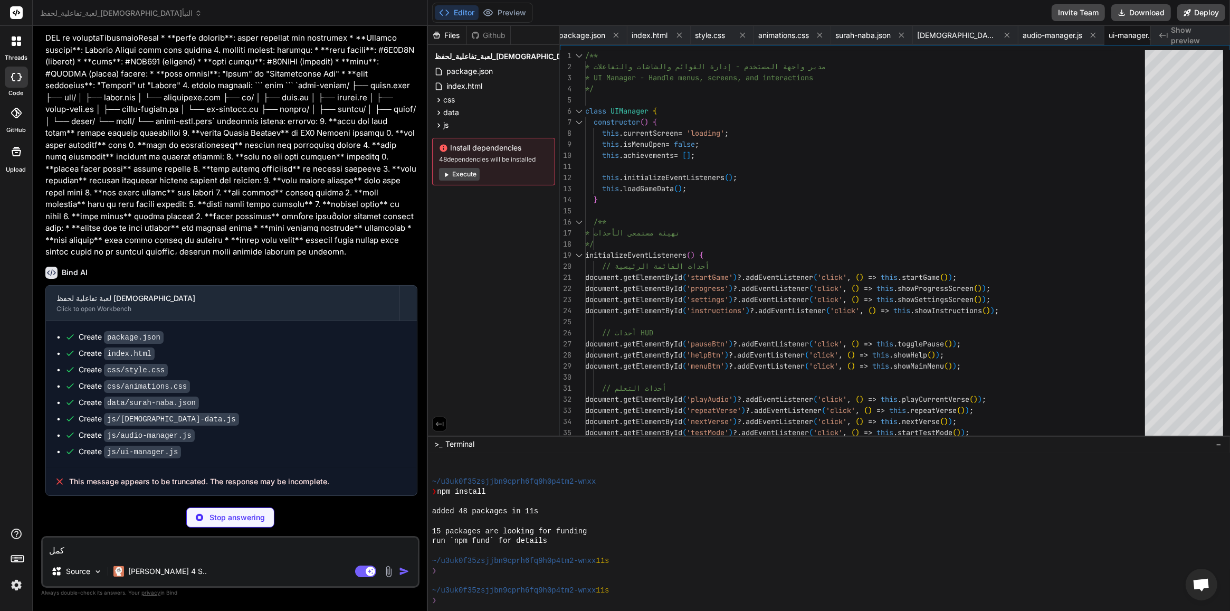
scroll to position [296, 0]
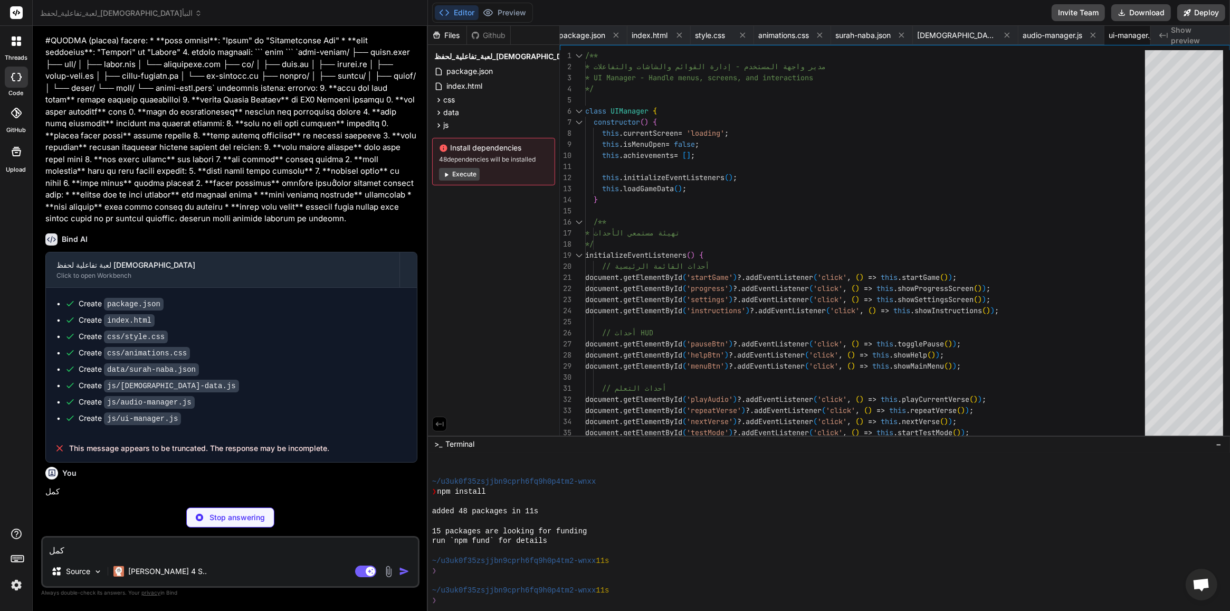
type textarea "x"
type textarea "// تصدير للاستخدام في ملفات أخرى if (typeof module !== 'undefined' && module.ex…"
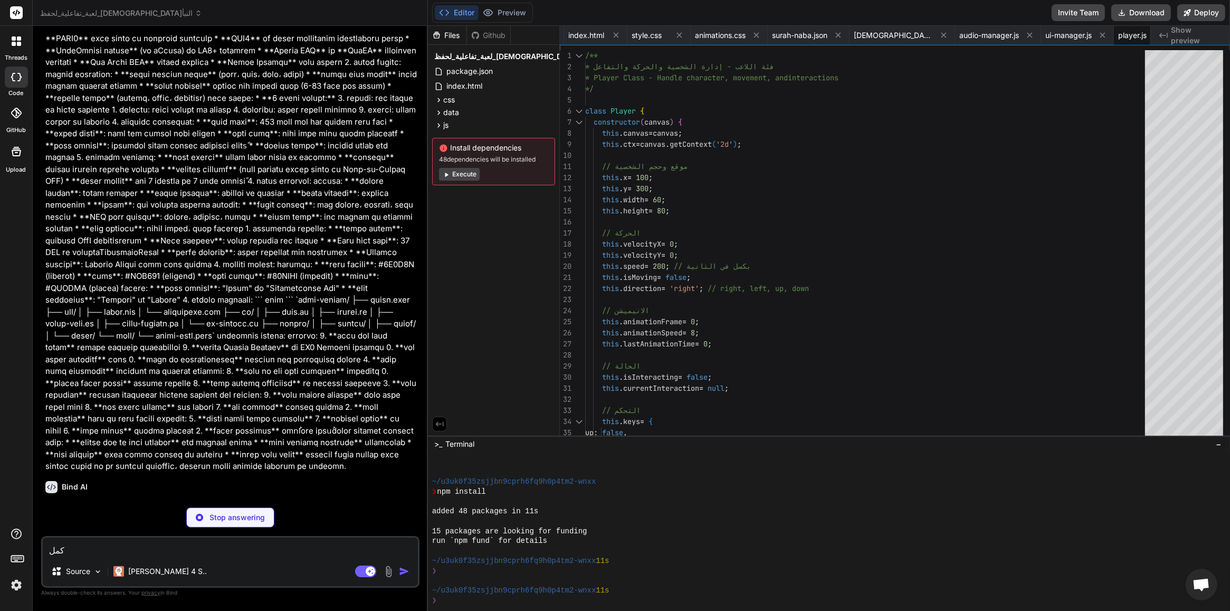
scroll to position [312, 0]
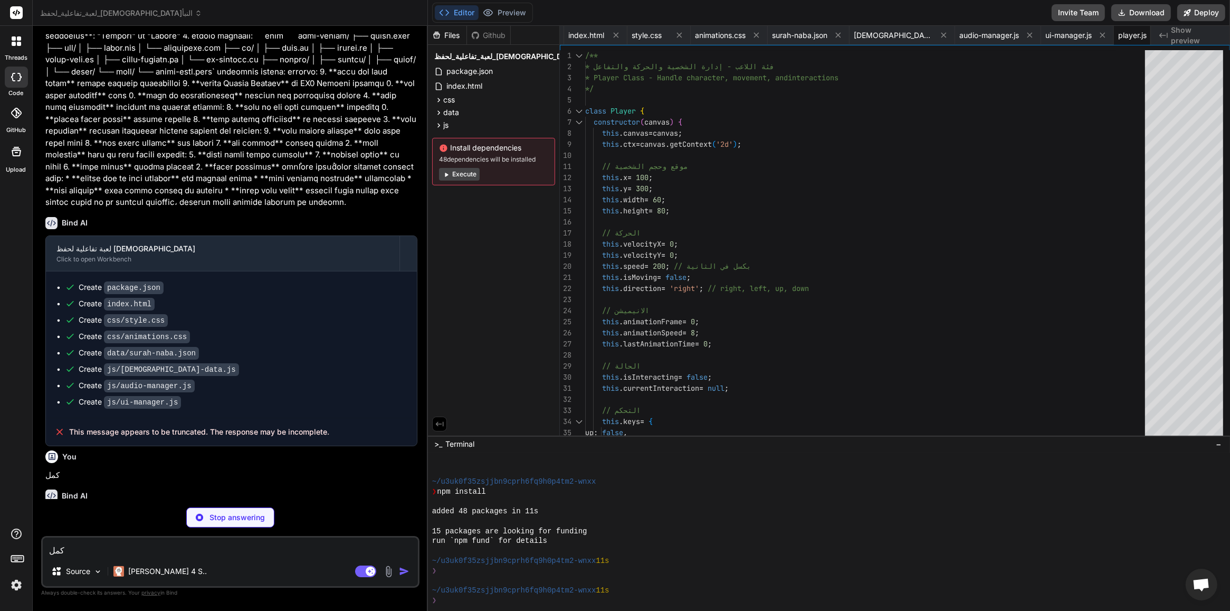
click at [151, 553] on textarea "كمل" at bounding box center [230, 546] width 375 height 19
type textarea "x"
type textarea "game.resizeCanvas(); } }); // تصدير للاستخدام في ملفات أخرى if (typeof module !…"
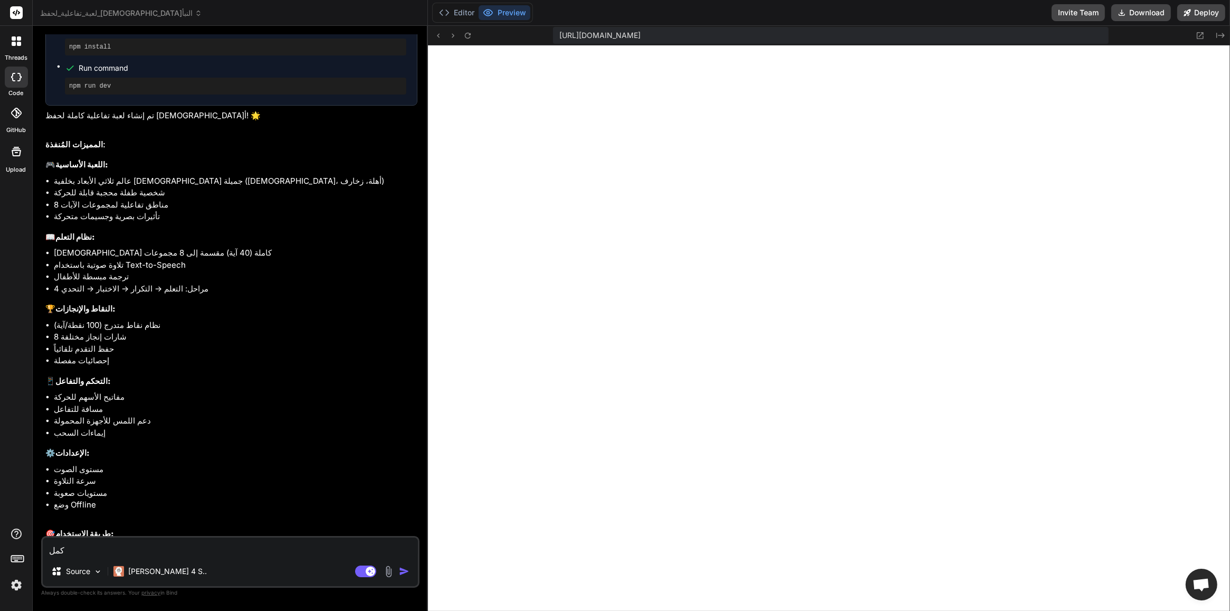
scroll to position [888, 0]
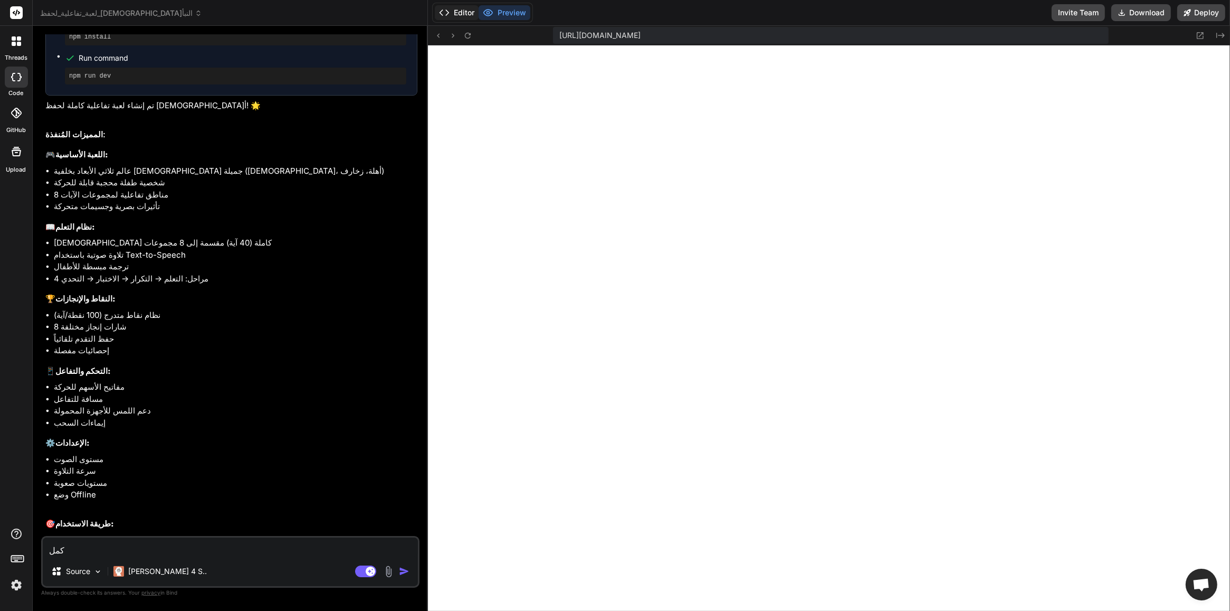
click at [468, 12] on button "Editor" at bounding box center [457, 12] width 44 height 15
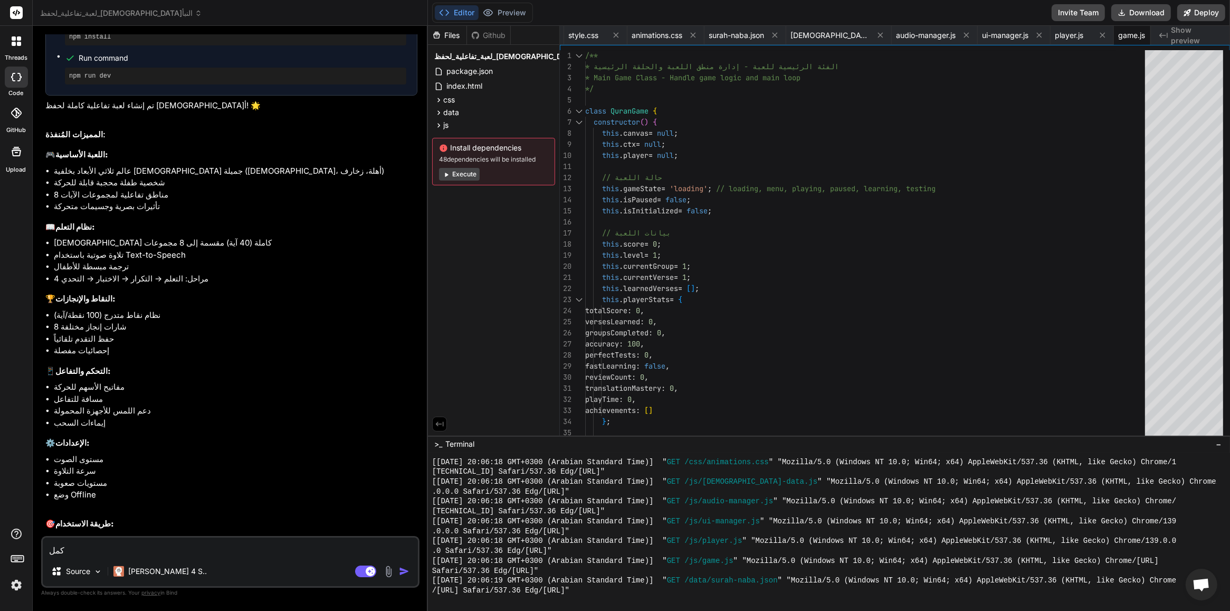
click at [468, 172] on button "Execute" at bounding box center [459, 174] width 41 height 13
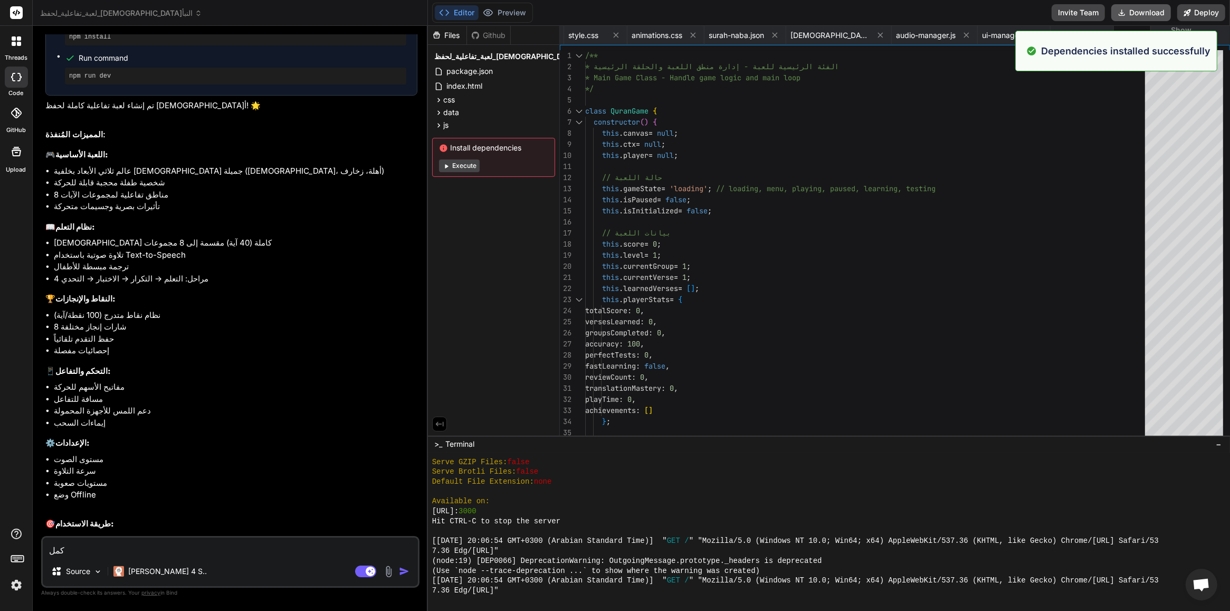
scroll to position [1306, 0]
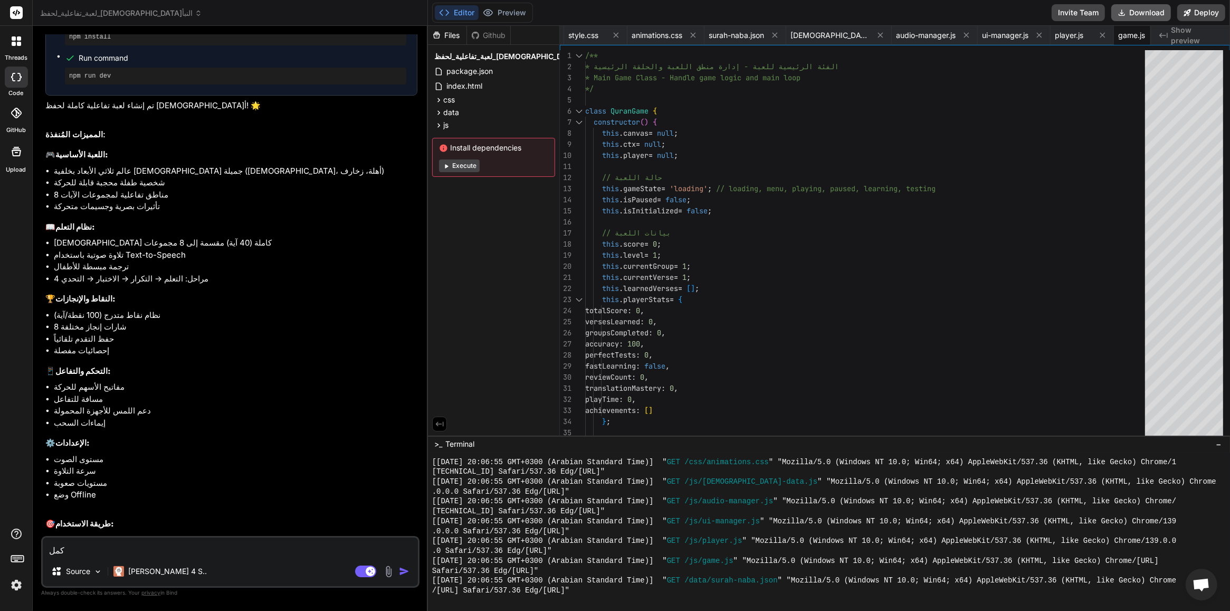
click at [1159, 11] on button "Download" at bounding box center [1142, 12] width 60 height 17
type textarea "x"
click at [181, 547] on textarea "كمل" at bounding box center [230, 546] width 375 height 19
type textarea "ل"
type textarea "x"
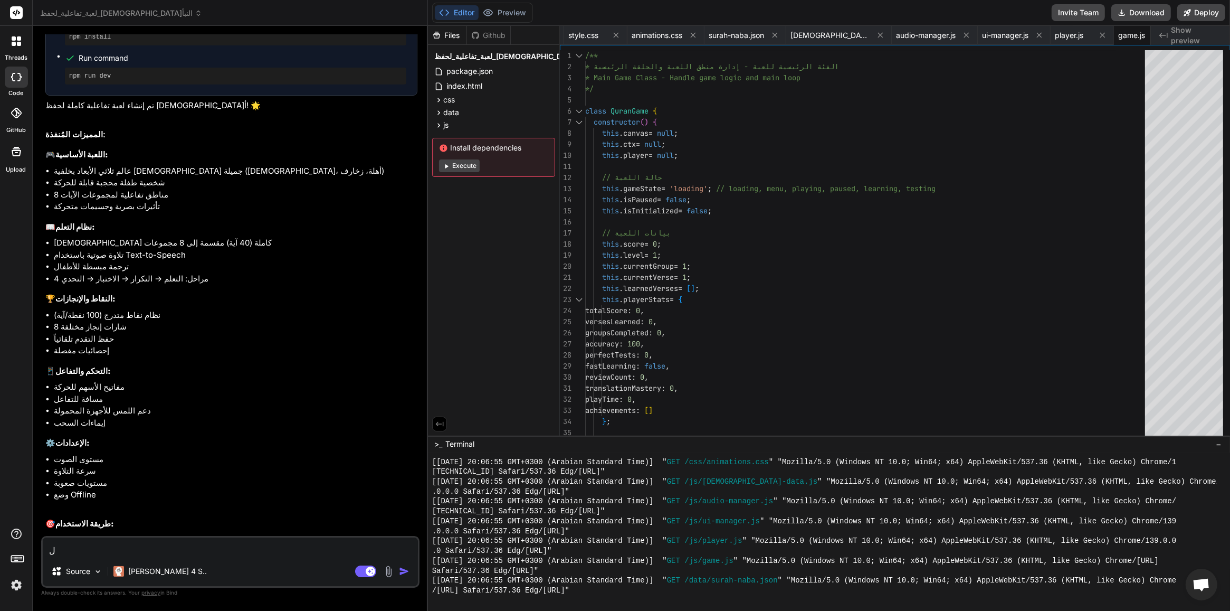
type textarea "لق"
type textarea "x"
type textarea "لقد"
type textarea "x"
type textarea "لقد"
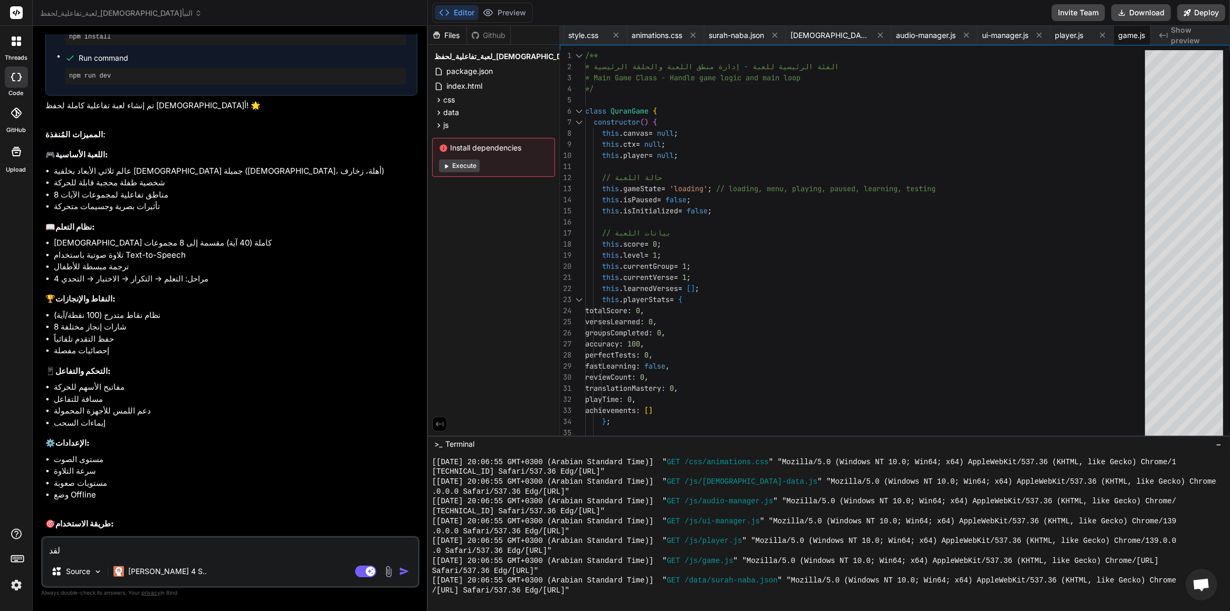
type textarea "x"
type textarea "لقد ش"
type textarea "x"
type textarea "لقد شغ"
type textarea "x"
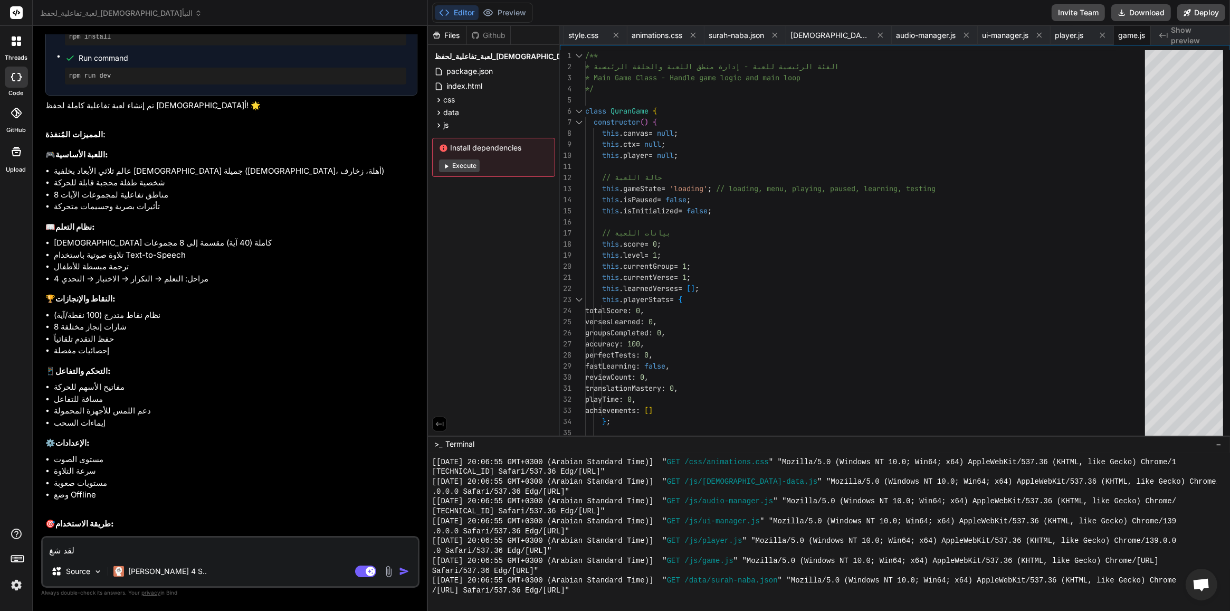
type textarea "لقد شغل"
type textarea "x"
type textarea "لقد شغلت"
type textarea "x"
type textarea "لقد شغلت"
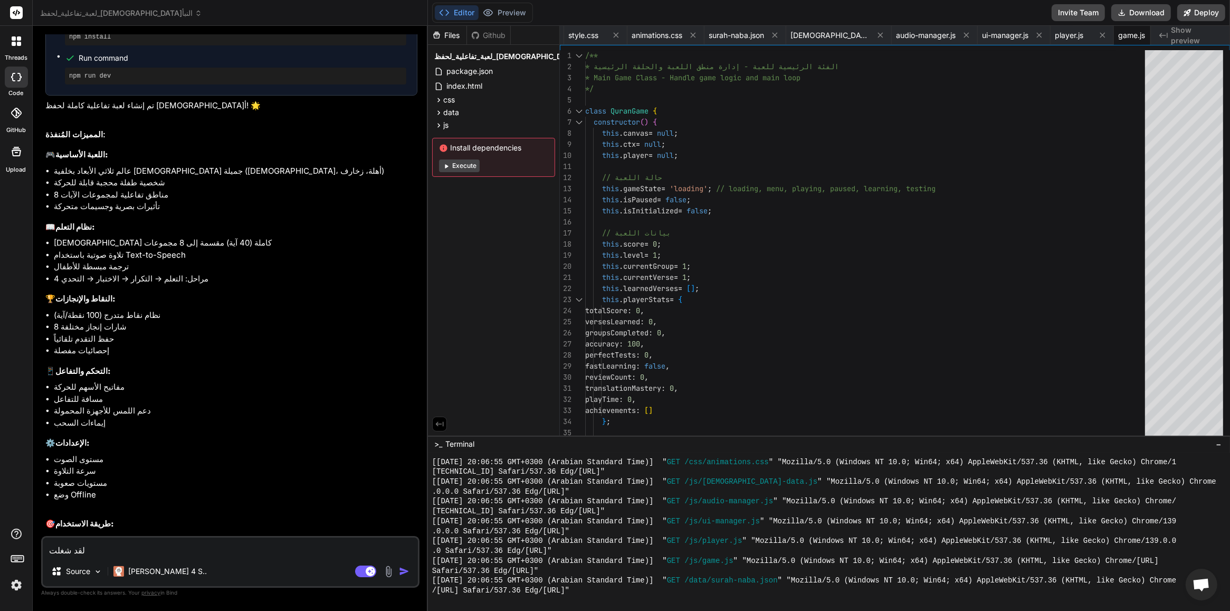
type textarea "x"
type textarea "لقد شغلت ا"
type textarea "x"
type textarea "لقد شغلت ال"
type textarea "x"
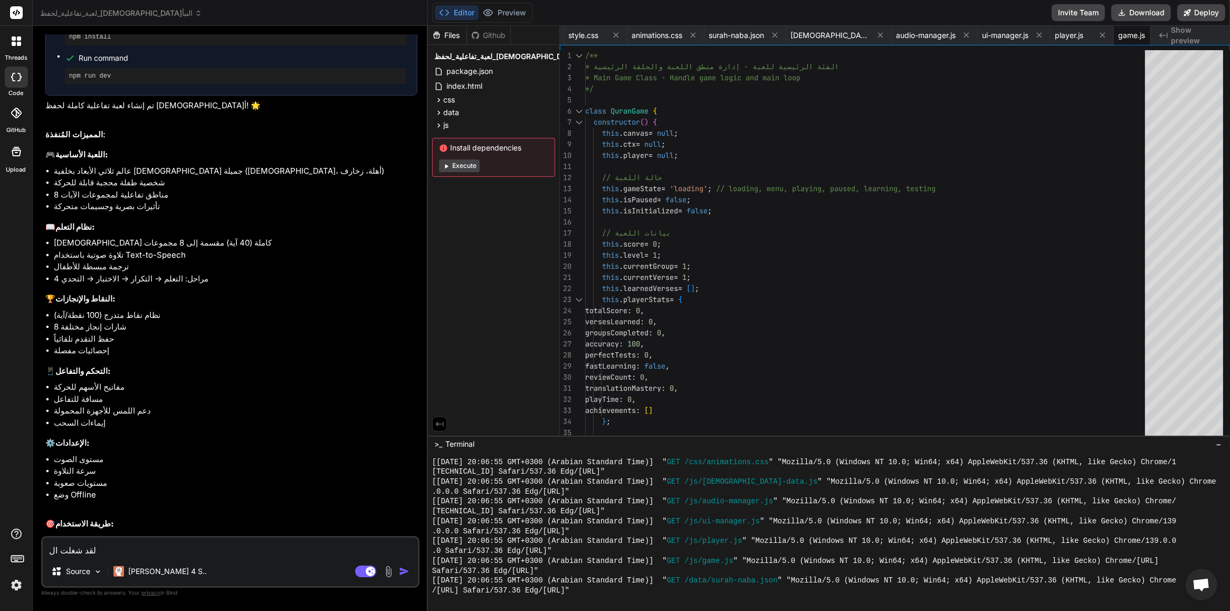
type textarea "لقد شغلت الل"
type textarea "x"
type textarea "لقد شغلت اللع"
type textarea "x"
type textarea "لقد شغلت اللعب"
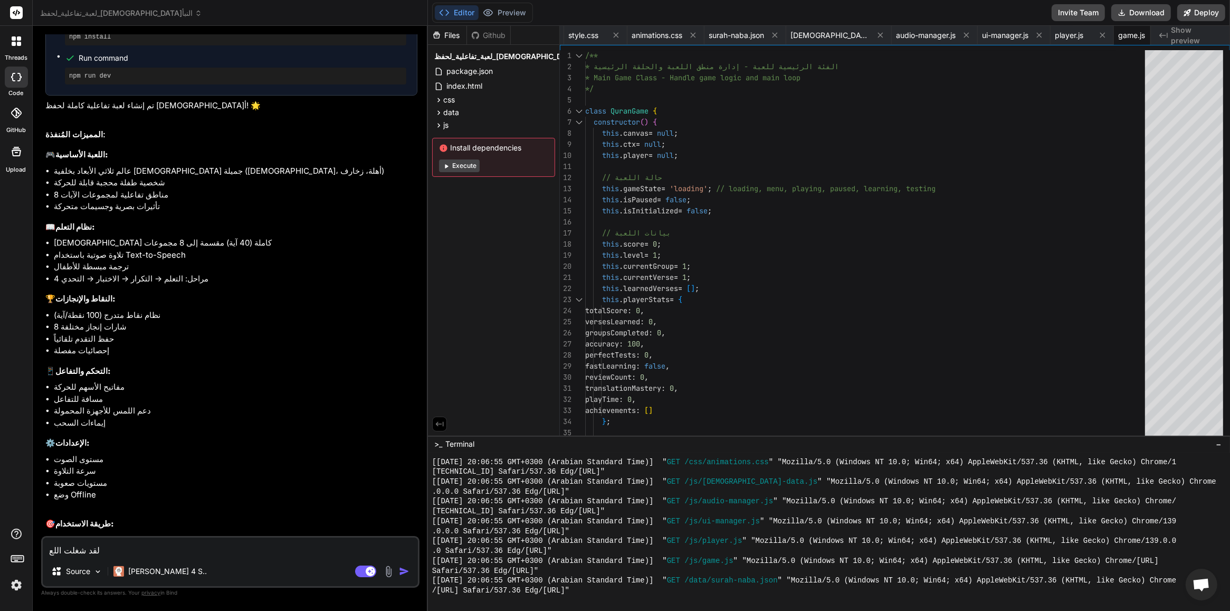
type textarea "x"
type textarea "لقد شغلت اللعبة"
type textarea "x"
type textarea "لقد شغلت اللعبة"
type textarea "x"
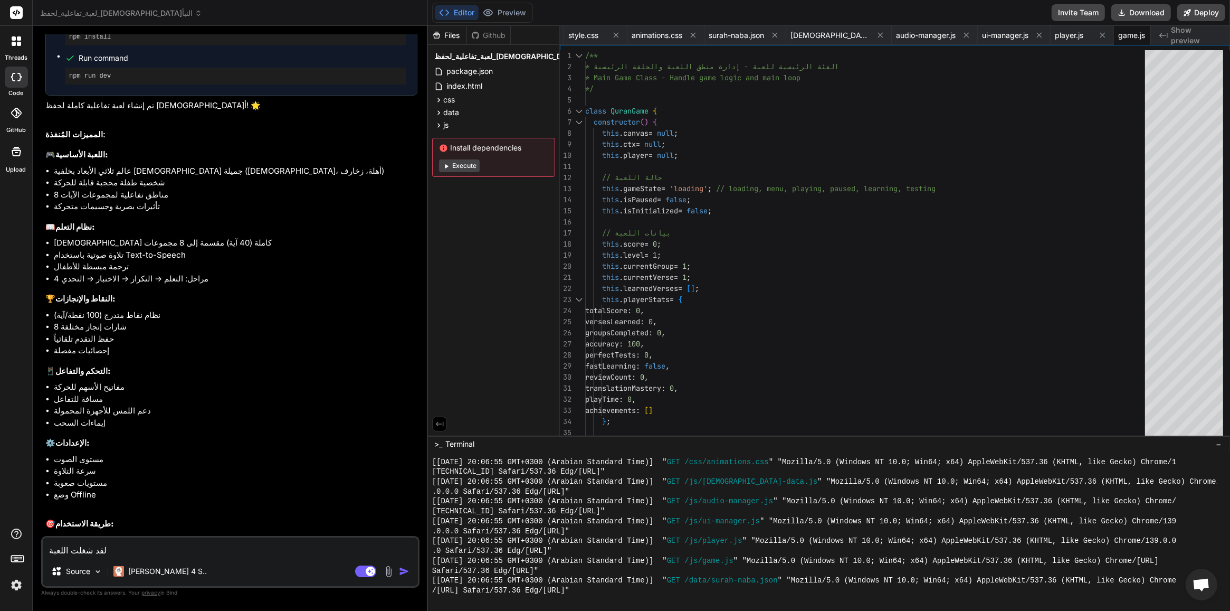
type textarea "لقد شغلت اللعبة ل"
type textarea "x"
type textarea "لقد شغلت اللعبة لك"
type textarea "x"
type textarea "لقد شغلت اللعبة لكن"
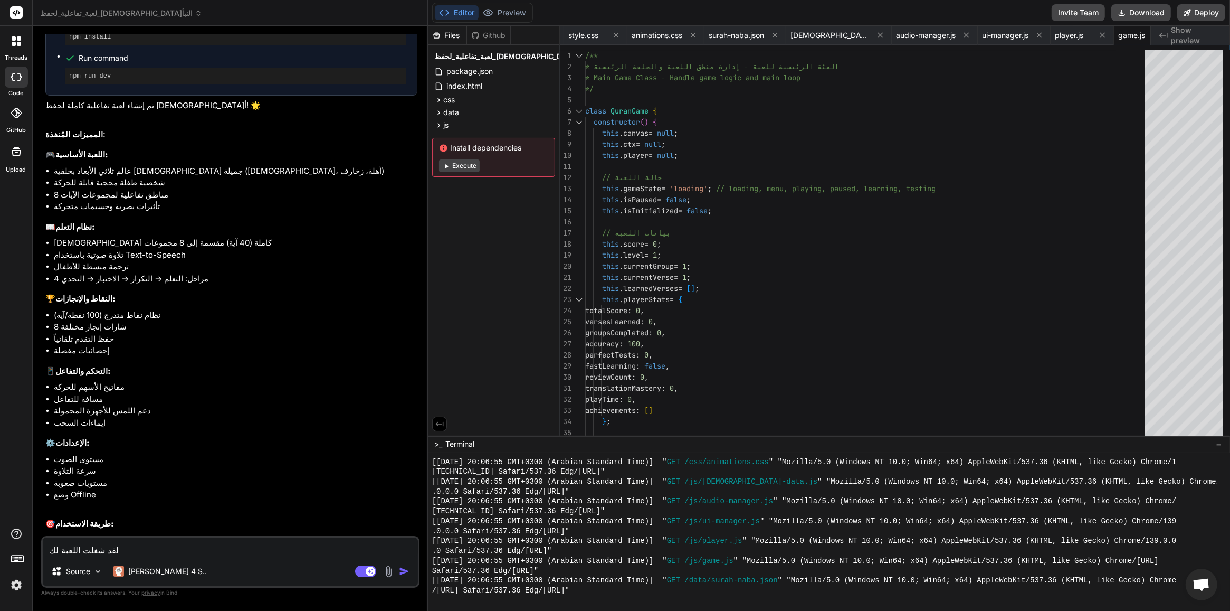
type textarea "x"
type textarea "لقد شغلت اللعبة لكن"
type textarea "x"
type textarea "لقد شغلت اللعبة لكن ل"
type textarea "x"
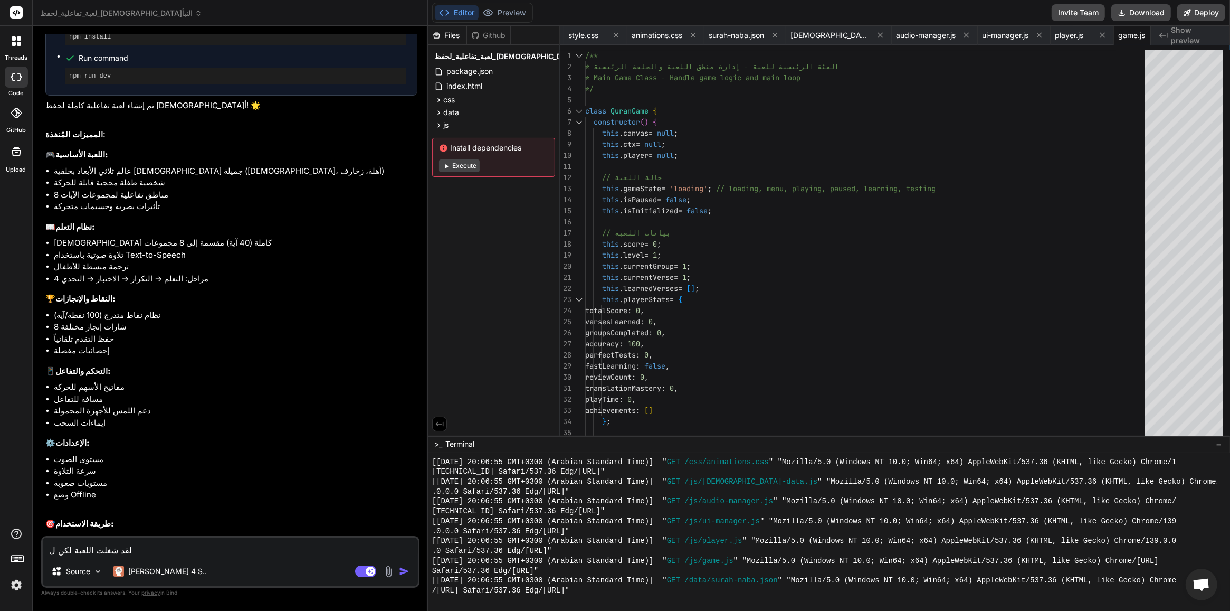
type textarea "لقد شغلت اللعبة لكن لم"
type textarea "x"
type textarea "لقد شغلت اللعبة لكن لم"
type textarea "x"
type textarea "لقد شغلت اللعبة لكن لم ي"
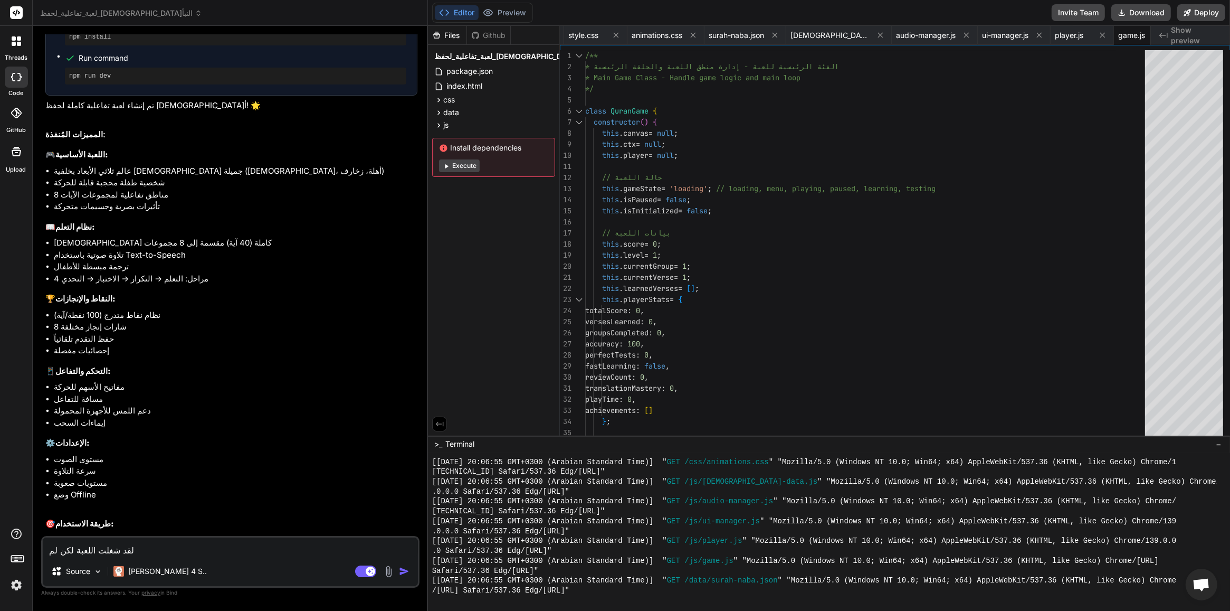
type textarea "x"
type textarea "لقد شغلت اللعبة لكن لم يظ"
type textarea "x"
type textarea "لقد شغلت اللعبة لكن لم يظه"
type textarea "x"
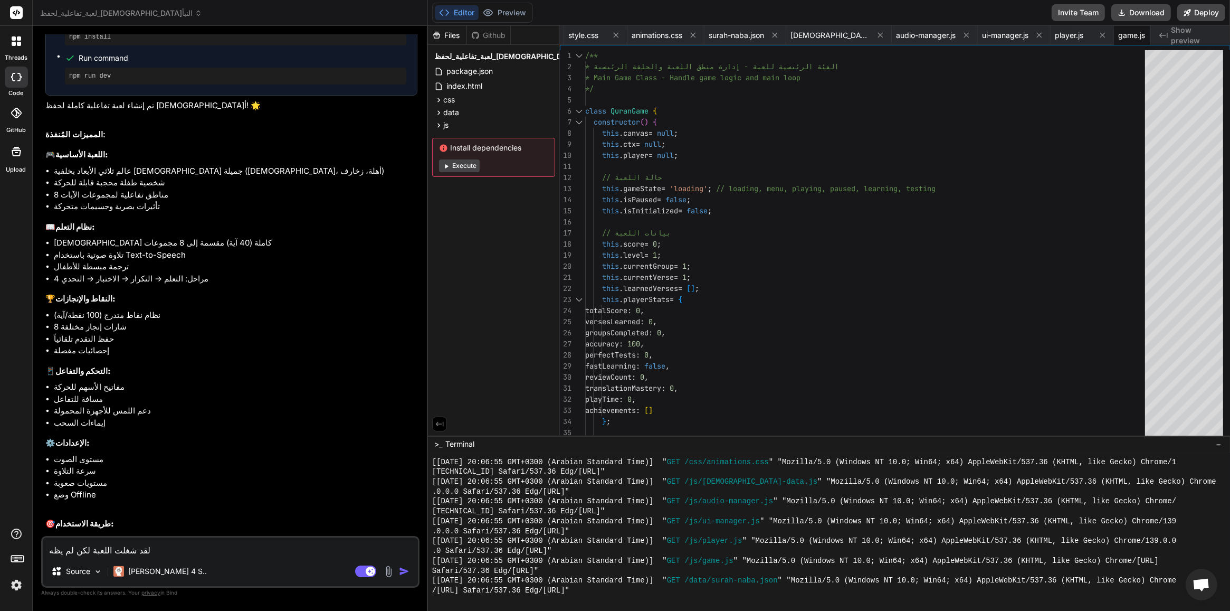
type textarea "لقد شغلت اللعبة لكن لم يظهر"
type textarea "x"
type textarea "لقد شغلت اللعبة لكن لم يظهر"
type textarea "x"
type textarea "لقد شغلت اللعبة لكن لم يظهر ش"
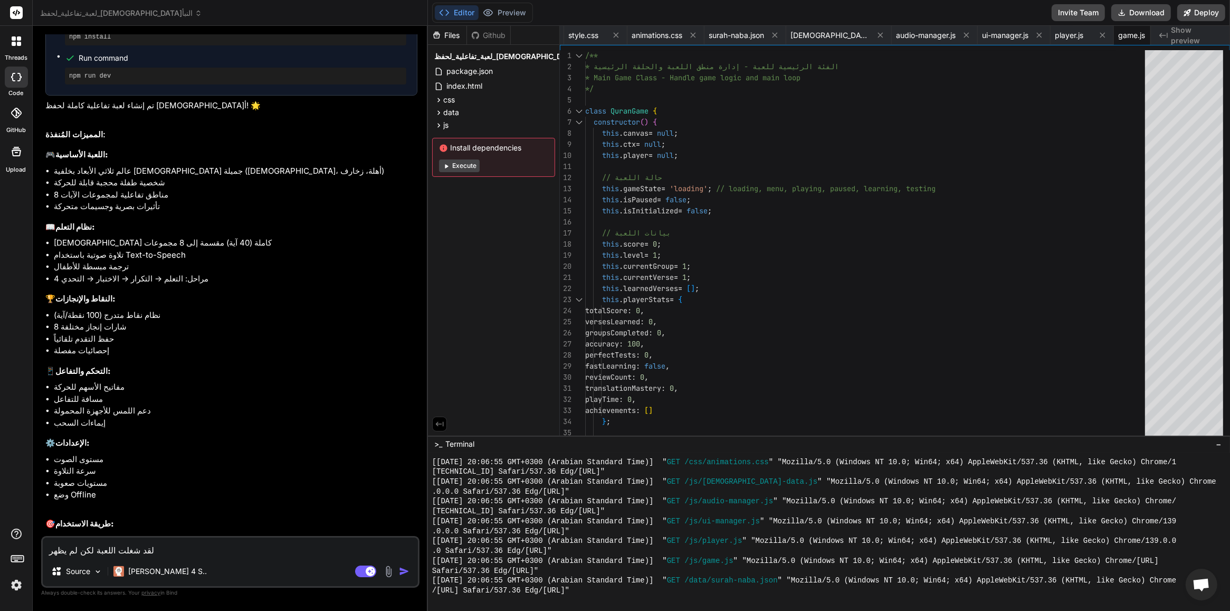
type textarea "x"
type textarea "لقد شغلت اللعبة لكن لم يظهر شئ"
type textarea "x"
type textarea "لقد شغلت اللعبة لكن لم يظهر شئ"
type textarea "x"
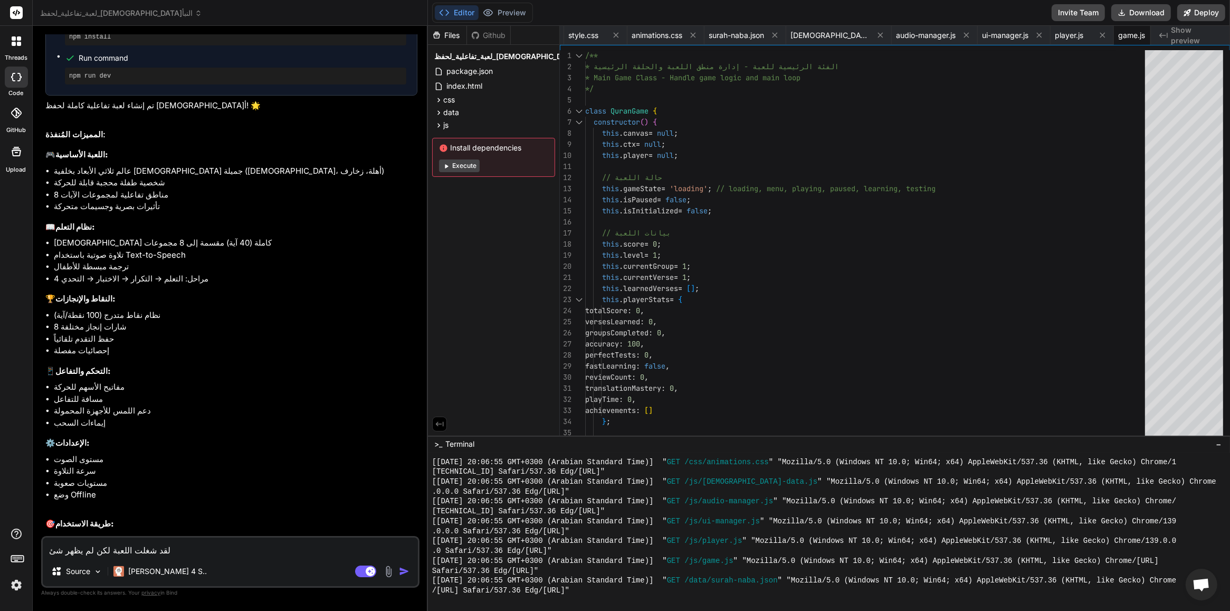
type textarea "لقد شغلت اللعبة لكن لم يظهر شئ"
type textarea "x"
type textarea "لقد شغلت اللعبة لكن لم يظهر"
type textarea "x"
type textarea "لقد شغلت اللعبة لكن لم يظهر"
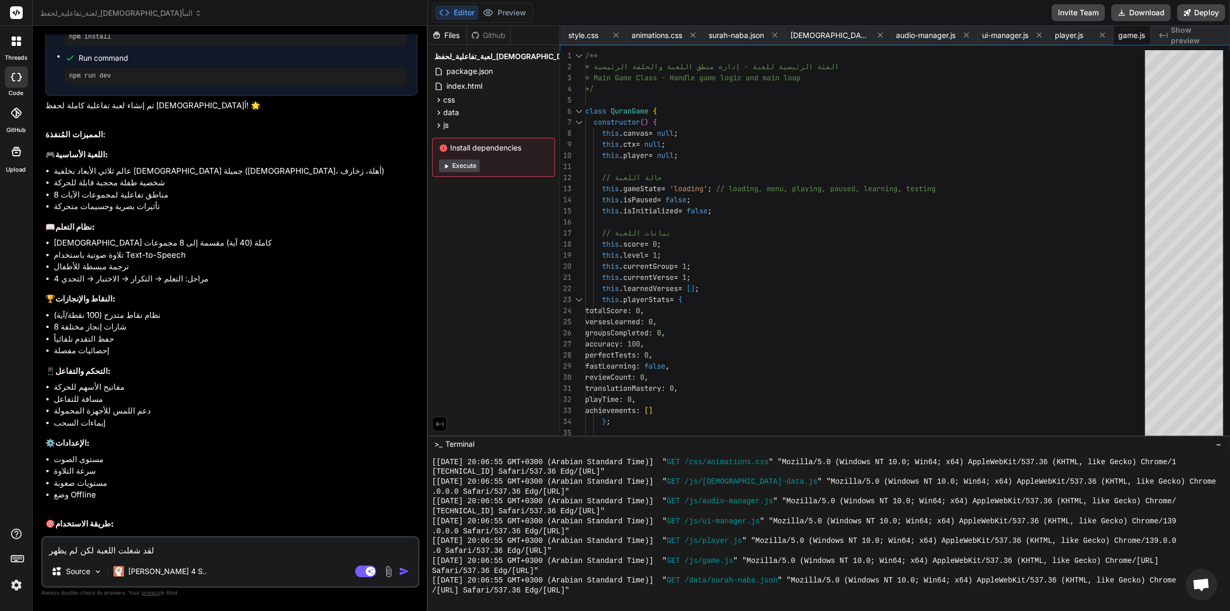
type textarea "x"
type textarea "لقد شغلت اللعبة لكن لم يظه"
type textarea "x"
type textarea "لقد شغلت اللعبة لكن لم يظ"
type textarea "x"
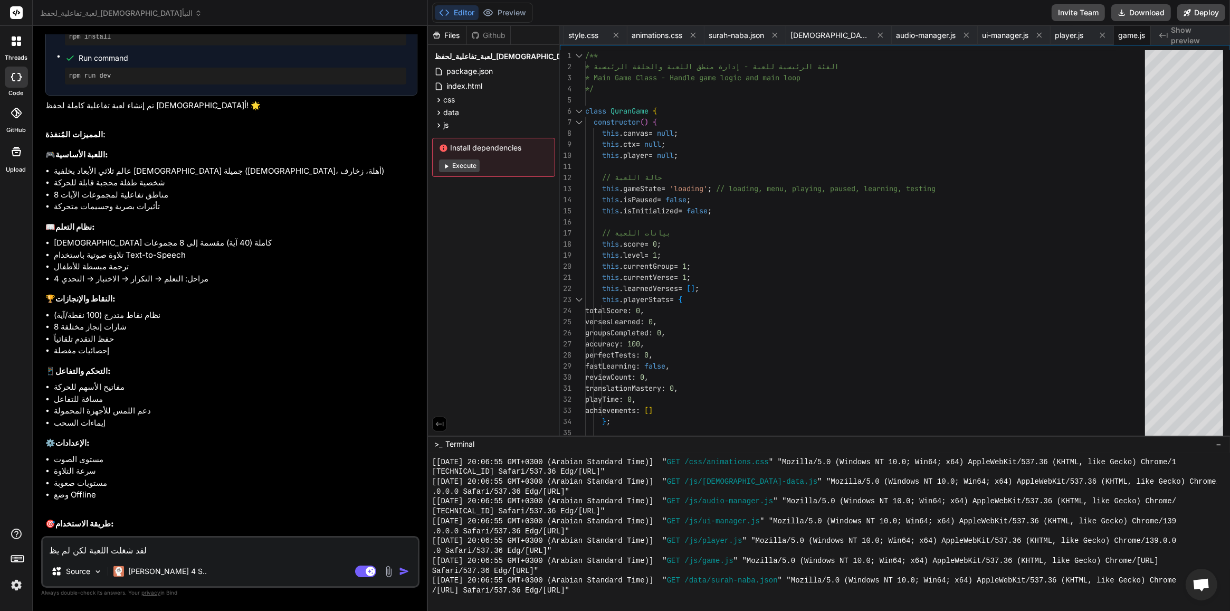
type textarea "لقد شغلت اللعبة لكن لم ي"
type textarea "x"
type textarea "لقد شغلت اللعبة لكن لم"
type textarea "x"
type textarea "لقد شغلت اللعبة لكن لم"
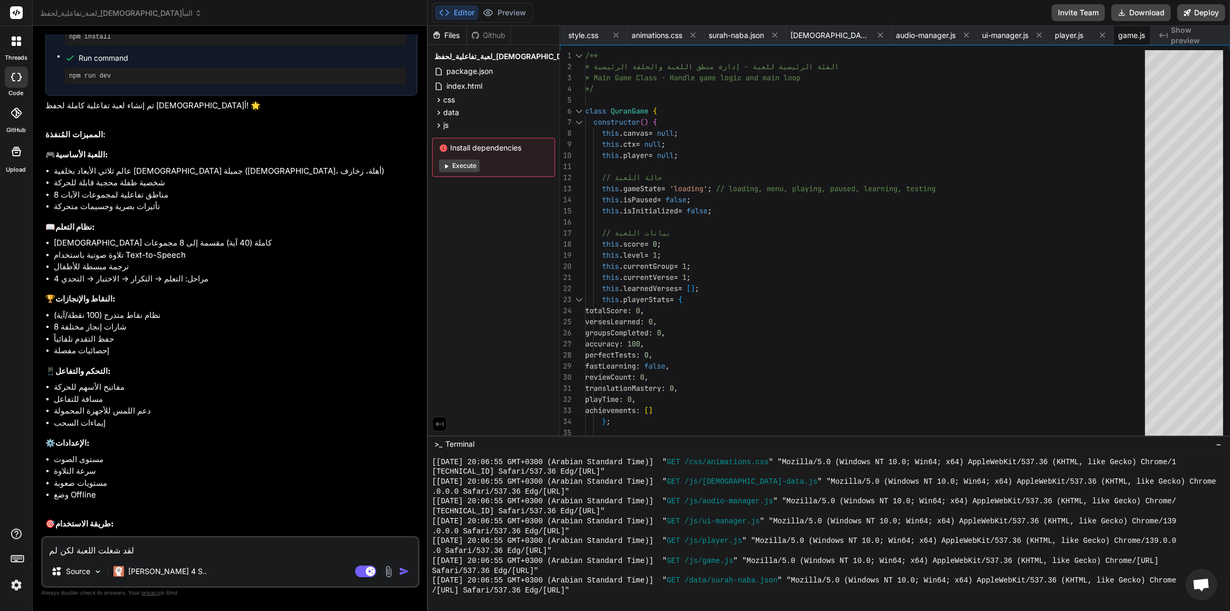
type textarea "x"
type textarea "لقد شغلت اللعبة لكن ل"
type textarea "x"
type textarea "لقد شغلت اللعبة لكن"
type textarea "x"
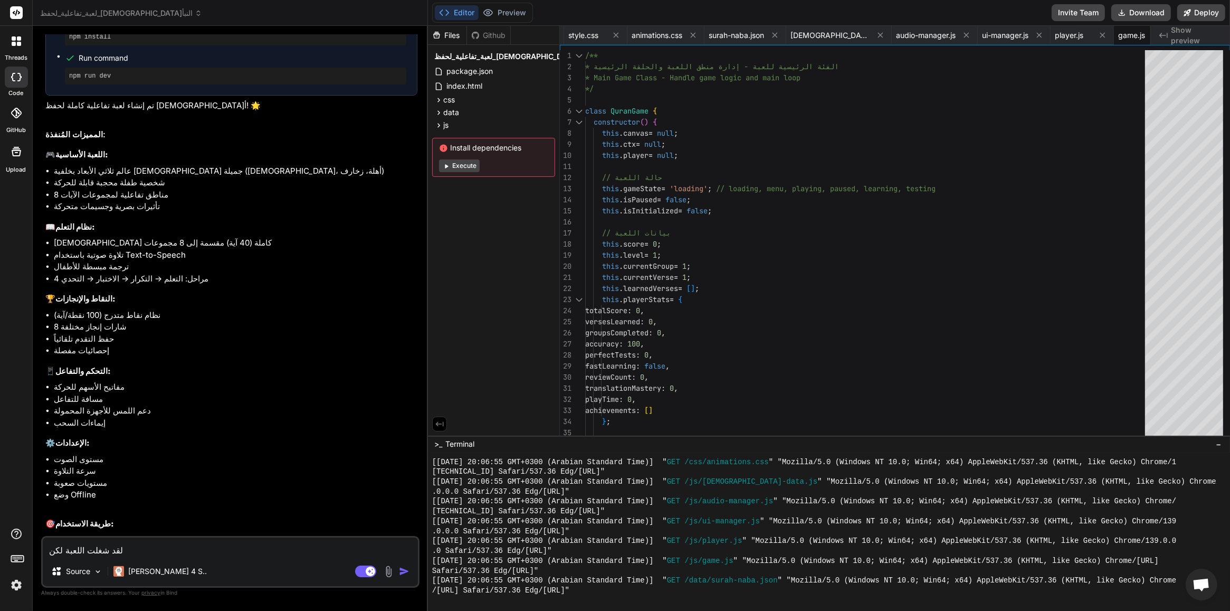
type textarea "لقد شغلت اللعبة لكن"
type textarea "x"
type textarea "لقد شغلت اللعبة لك"
type textarea "x"
type textarea "لقد شغلت اللعبة ل"
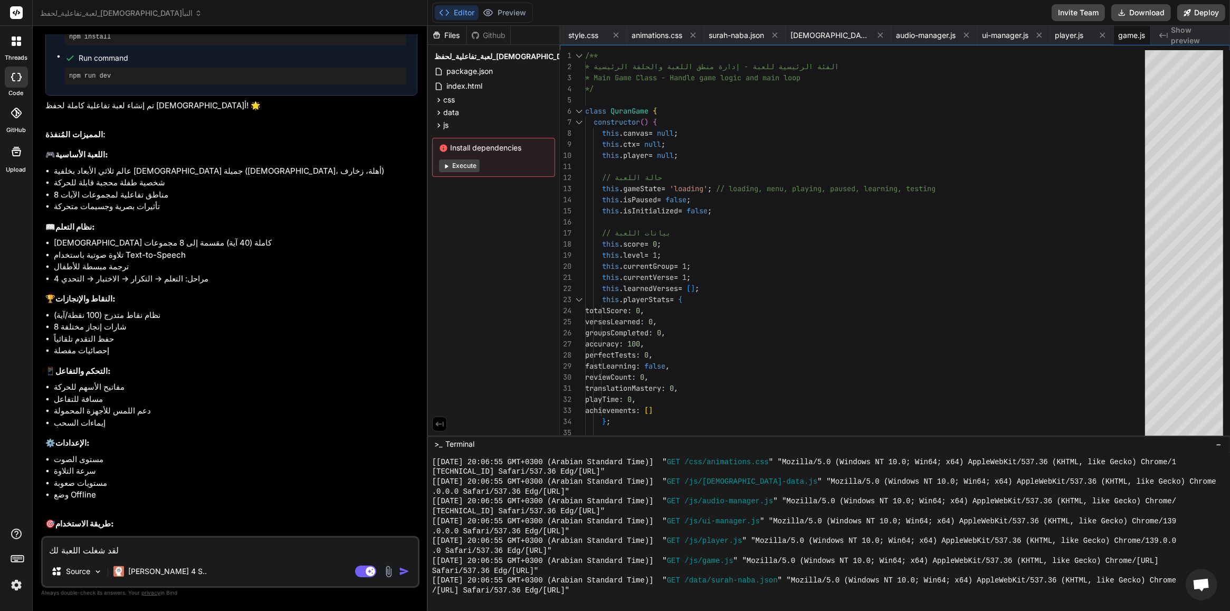
type textarea "x"
type textarea "لقد شغلت اللعبة"
type textarea "x"
type textarea "لقد شغلت اللعبة و"
type textarea "x"
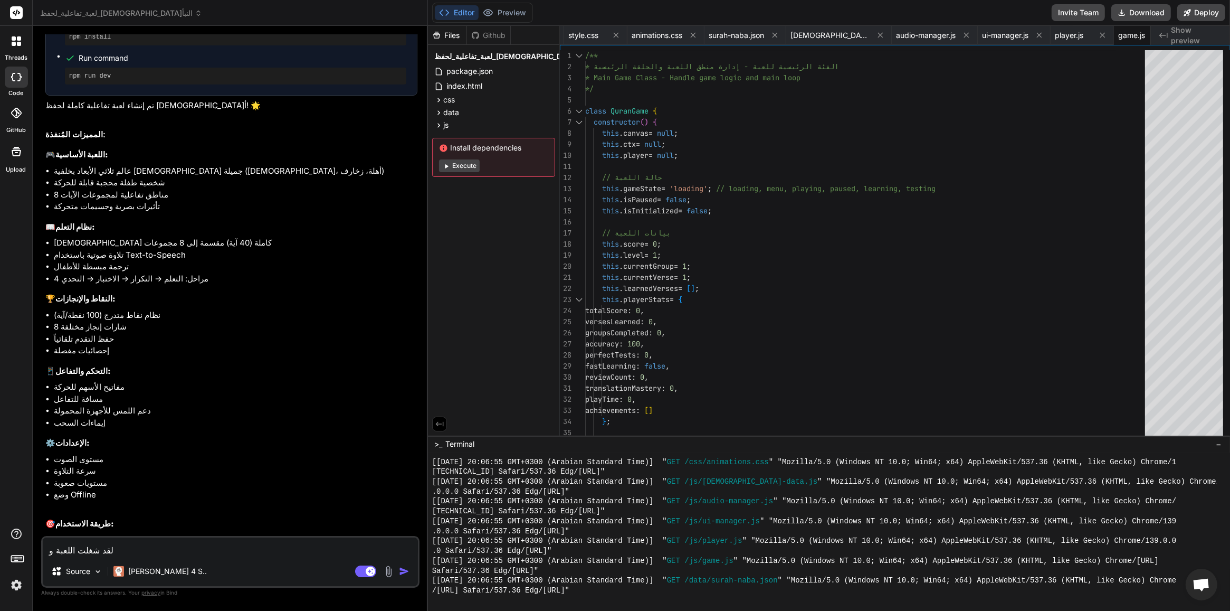
type textarea "لقد شغلت اللعبة و"
type textarea "x"
type textarea "لقد شغلت اللعبة و ب"
type textarea "x"
type textarea "لقد شغلت اللعبة و بع"
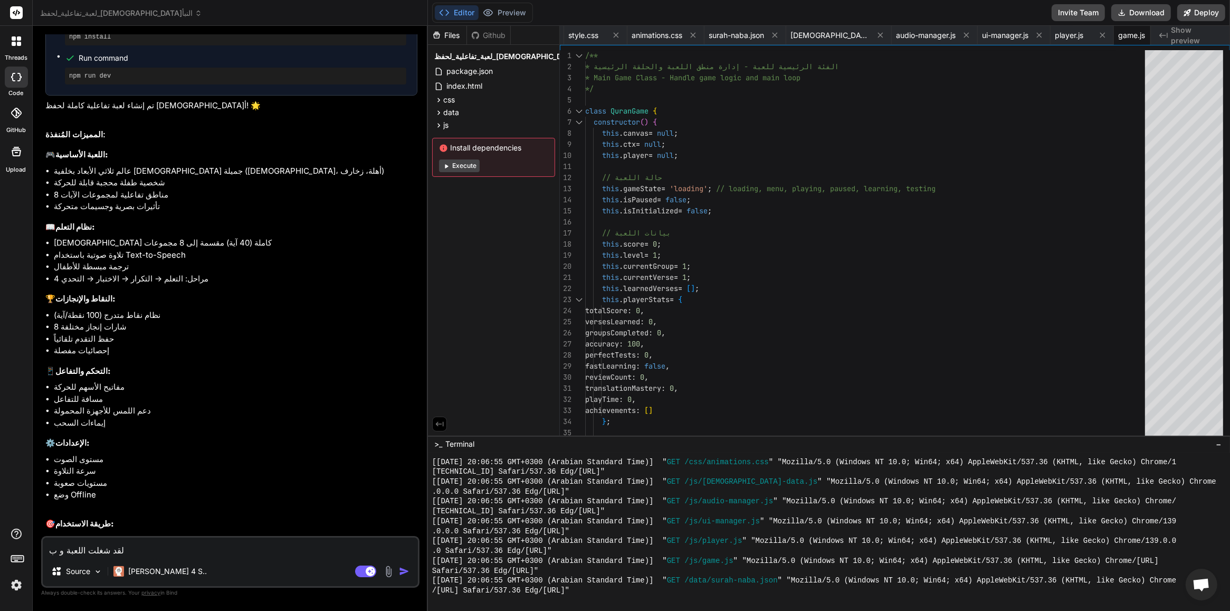
type textarea "x"
type textarea "لقد شغلت اللعبة و بعد"
type textarea "x"
type textarea "لقد شغلت اللعبة و بعدي"
type textarea "x"
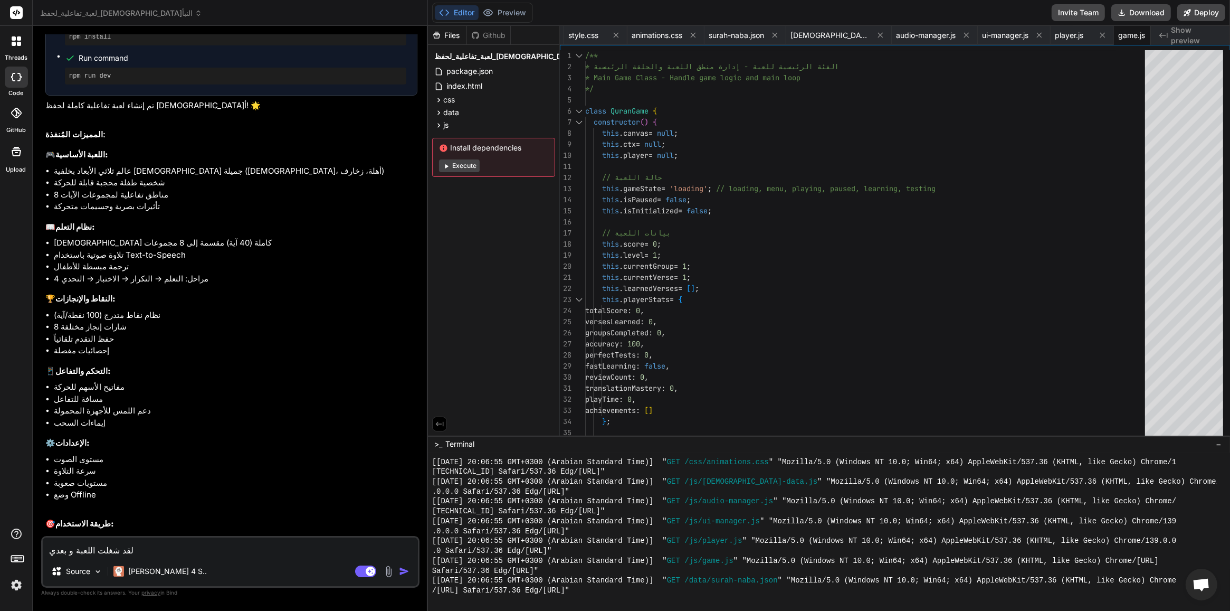
type textarea "لقد شغلت اللعبة و بعدين"
type textarea "x"
type textarea "لقد شغلت اللعبة و بعدين"
type textarea "x"
type textarea "لقد شغلت اللعبة و بعدين ض"
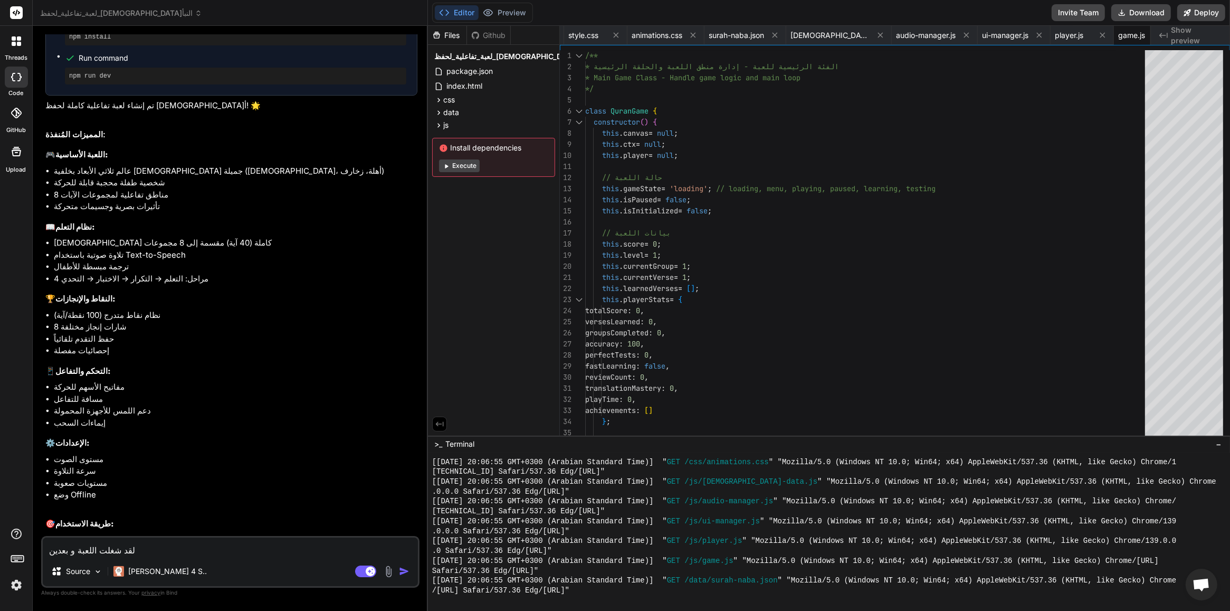
type textarea "x"
type textarea "لقد شغلت اللعبة و بعدين ضغ"
type textarea "x"
type textarea "لقد شغلت اللعبة و بعدين ض"
type textarea "x"
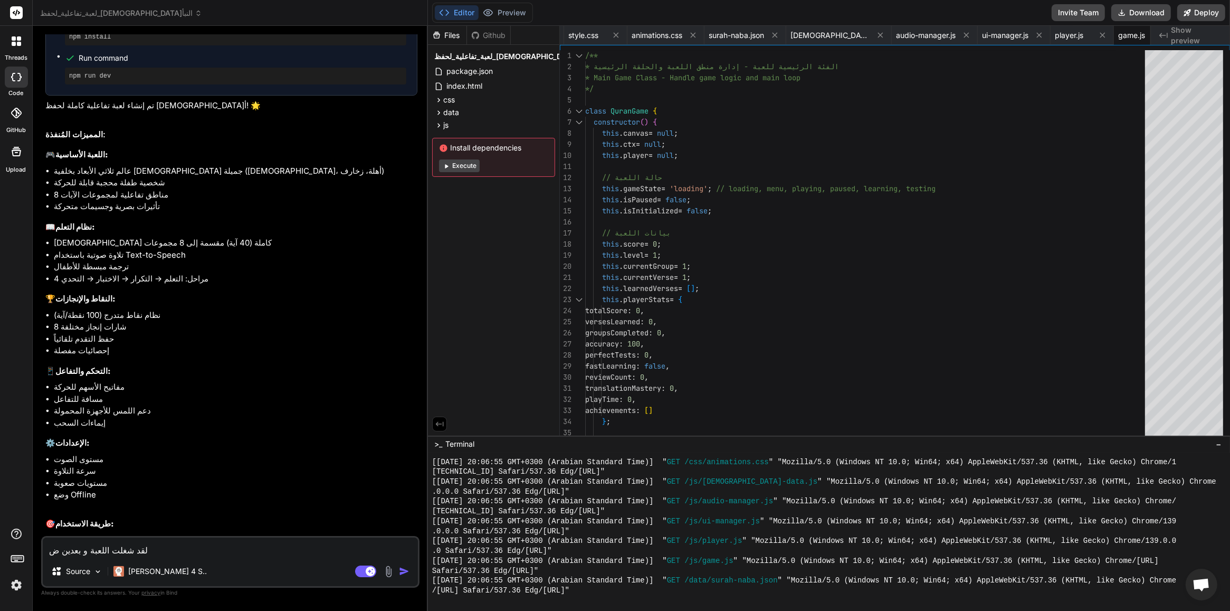
type textarea "لقد شغلت اللعبة و بعدين"
type textarea "x"
type textarea "لقد شغلت اللعبة و بعدين ت"
type textarea "x"
type textarea "لقد شغلت اللعبة و بعدين تم"
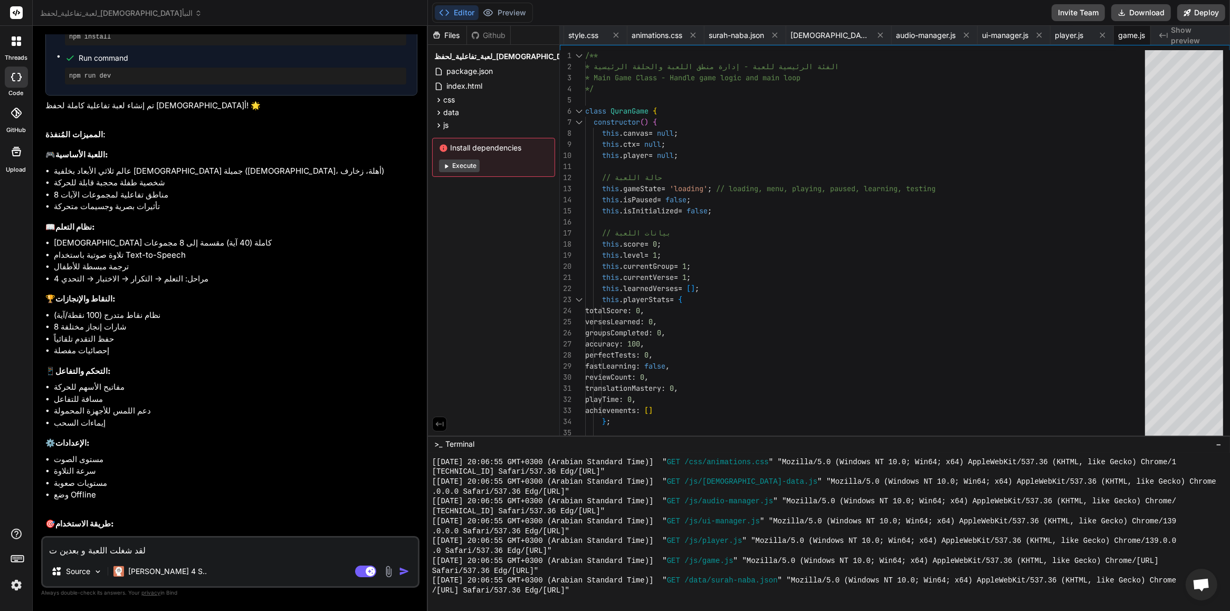
type textarea "x"
type textarea "لقد شغلت اللعبة و بعدين تم"
type textarea "x"
type textarea "لقد شغلت اللعبة و بعدين تم ا"
type textarea "x"
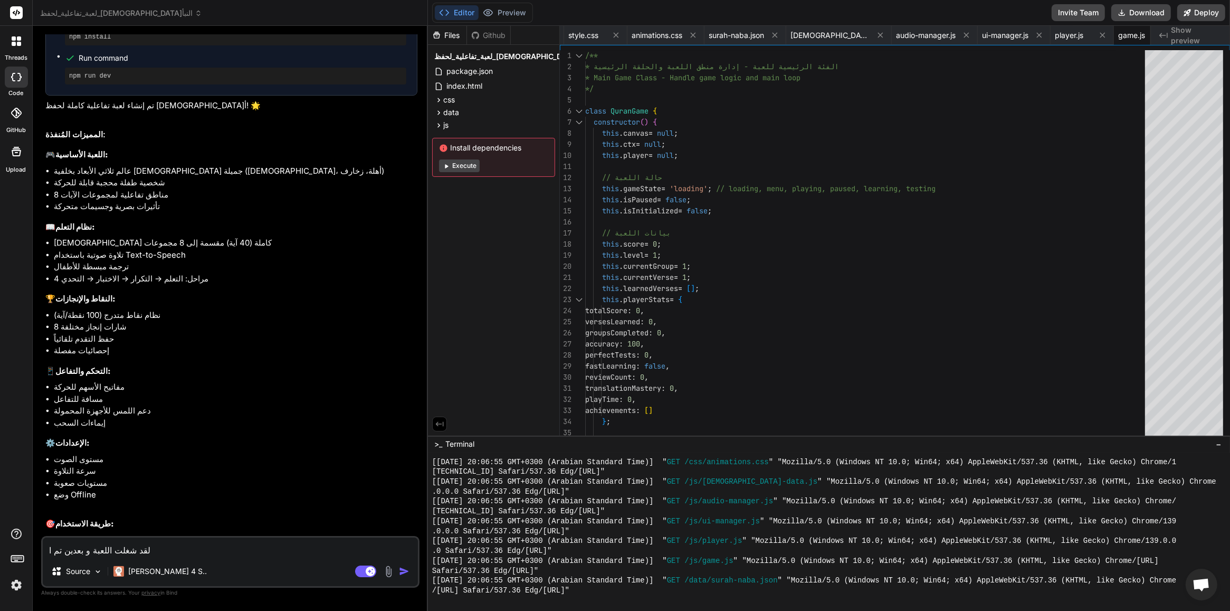
type textarea "لقد شغلت اللعبة و بعدين تم ال"
type textarea "x"
type textarea "لقد شغلت اللعبة و بعدين تم الت"
type textarea "x"
type textarea "لقد شغلت اللعبة و بعدين تم التح"
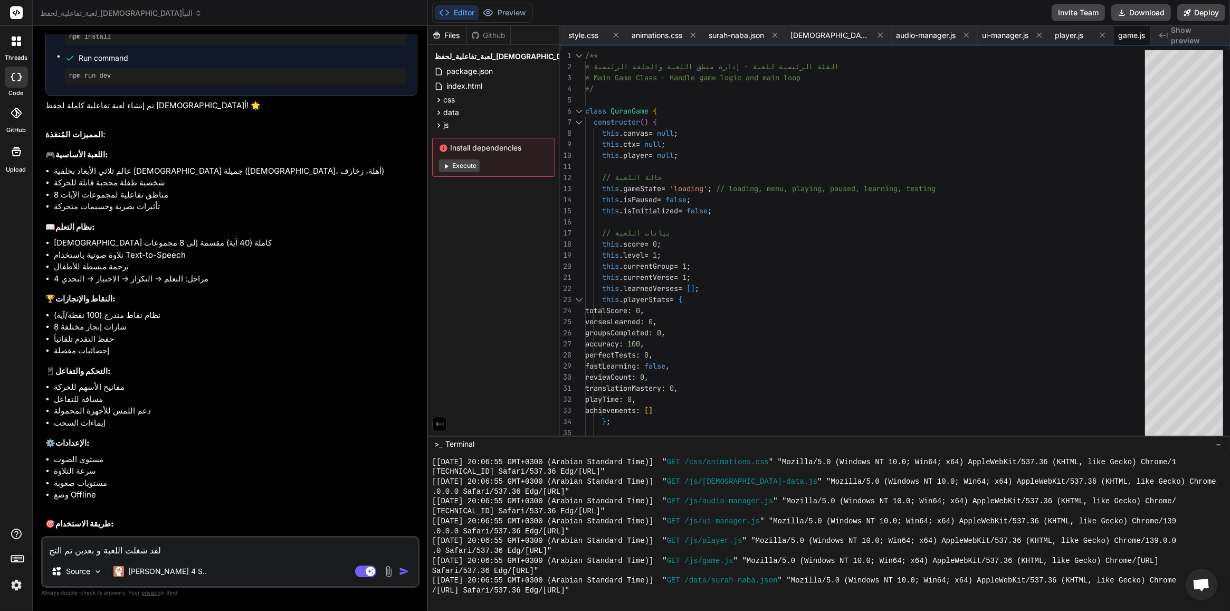
type textarea "x"
type textarea "لقد شغلت اللعبة و بعدين تم التحم"
type textarea "x"
type textarea "لقد شغلت اللعبة و بعدين تم التحمي"
type textarea "x"
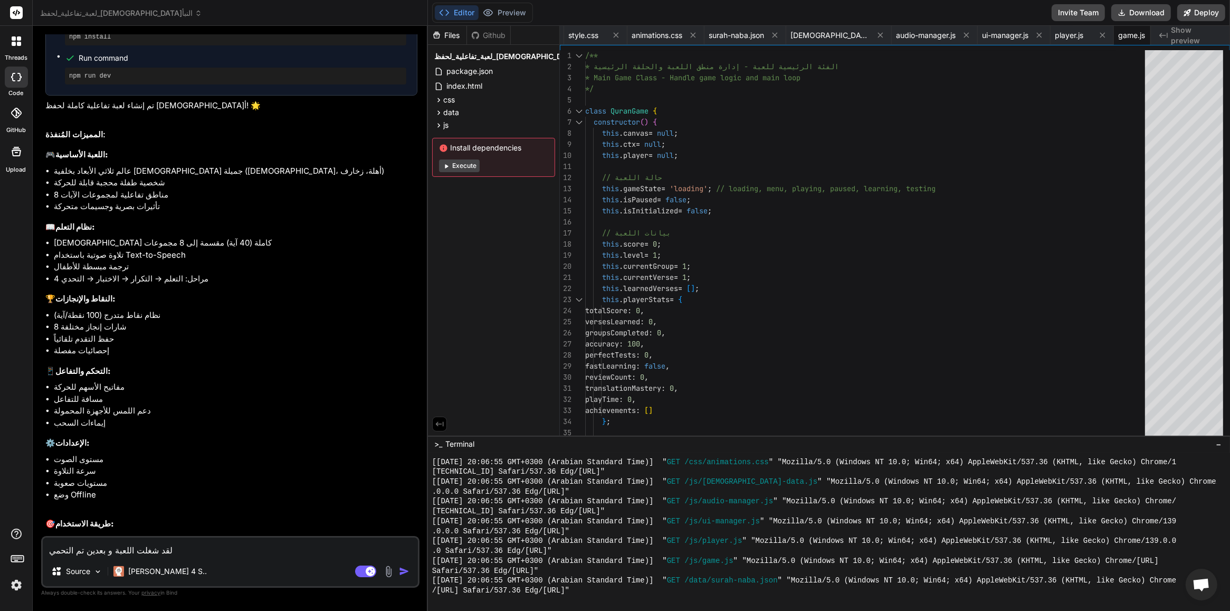
type textarea "لقد شغلت اللعبة و بعدين تم التحميل"
type textarea "x"
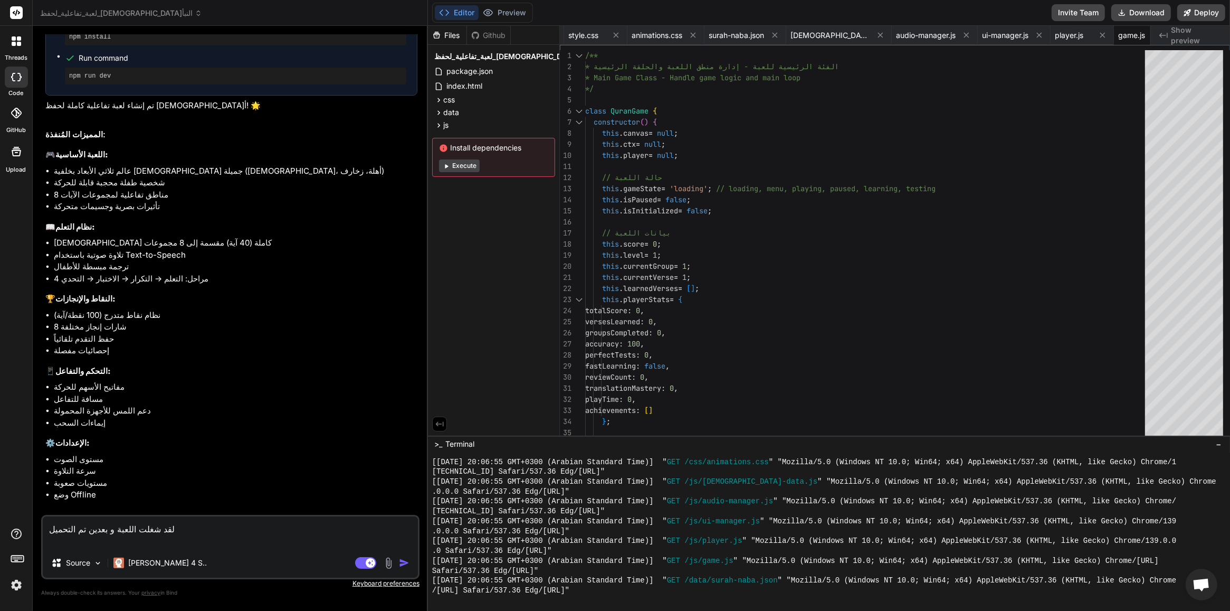
type textarea "لقد شغلت اللعبة و بعدين تم التحميل و"
type textarea "x"
type textarea "لقد شغلت اللعبة و بعدين تم التحميل و"
type textarea "x"
type textarea "لقد شغلت اللعبة و بعدين تم التحميل و ب"
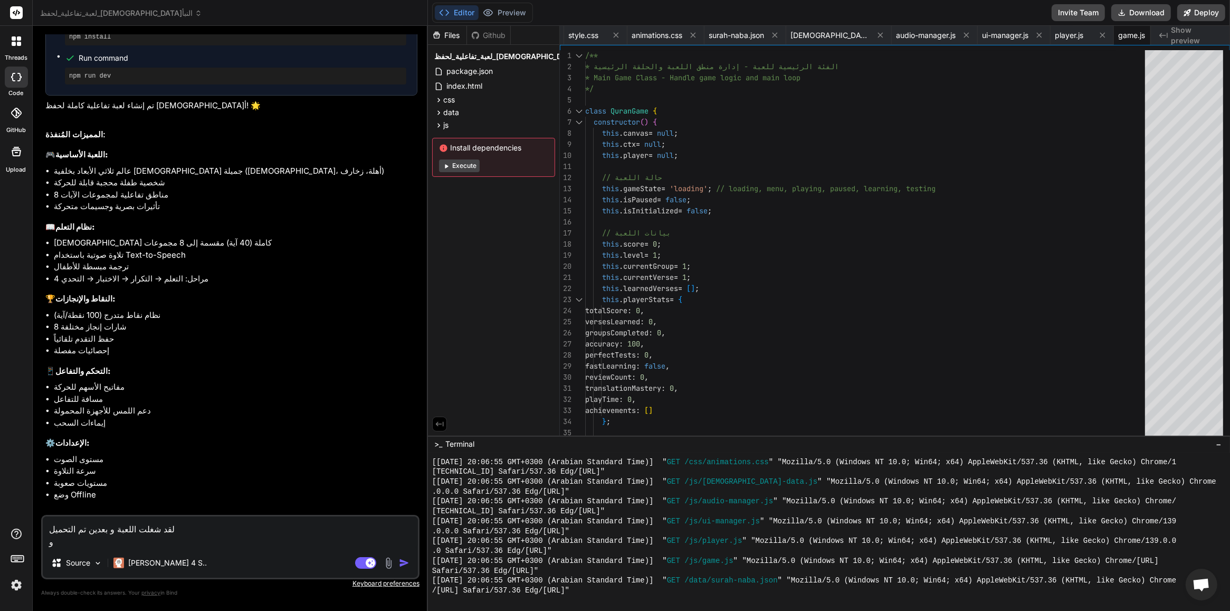
type textarea "x"
type textarea "لقد شغلت اللعبة و بعدين تم التحميل و بع"
type textarea "x"
type textarea "لقد شغلت اللعبة و بعدين تم التحميل و بعد"
type textarea "x"
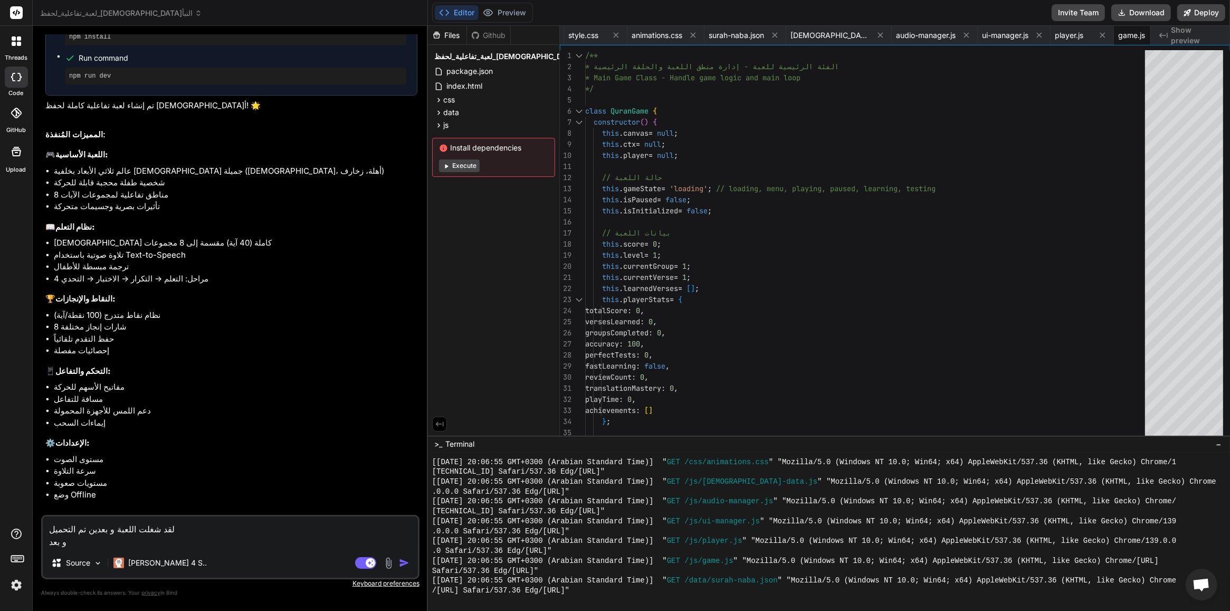
type textarea "لقد شغلت اللعبة و بعدين تم التحميل و بعدي"
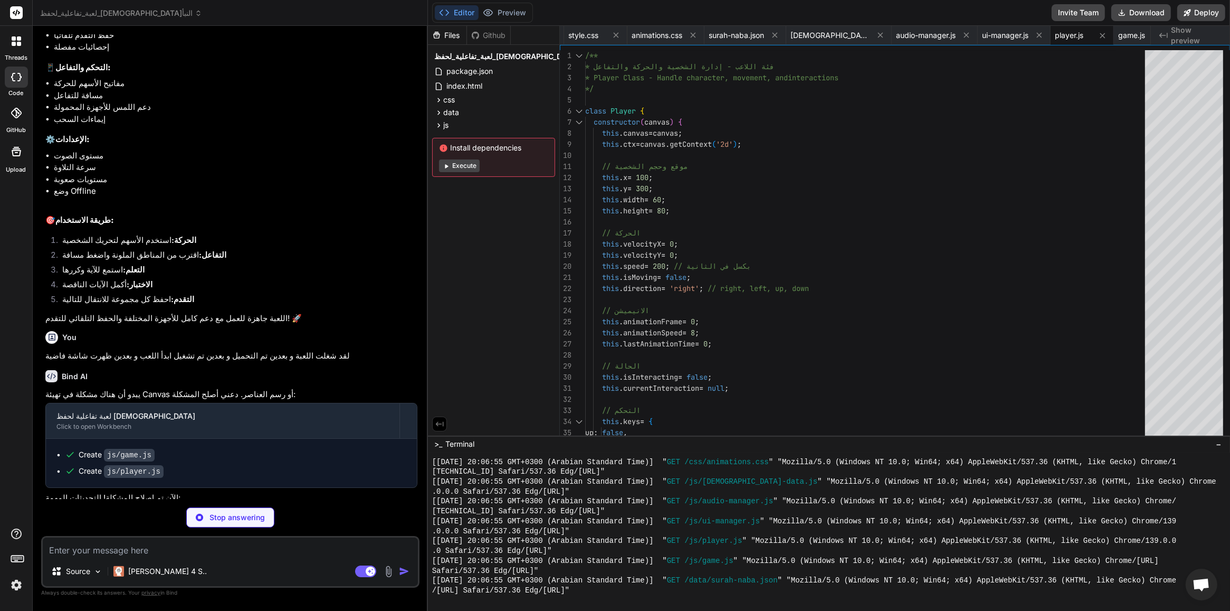
scroll to position [1228, 0]
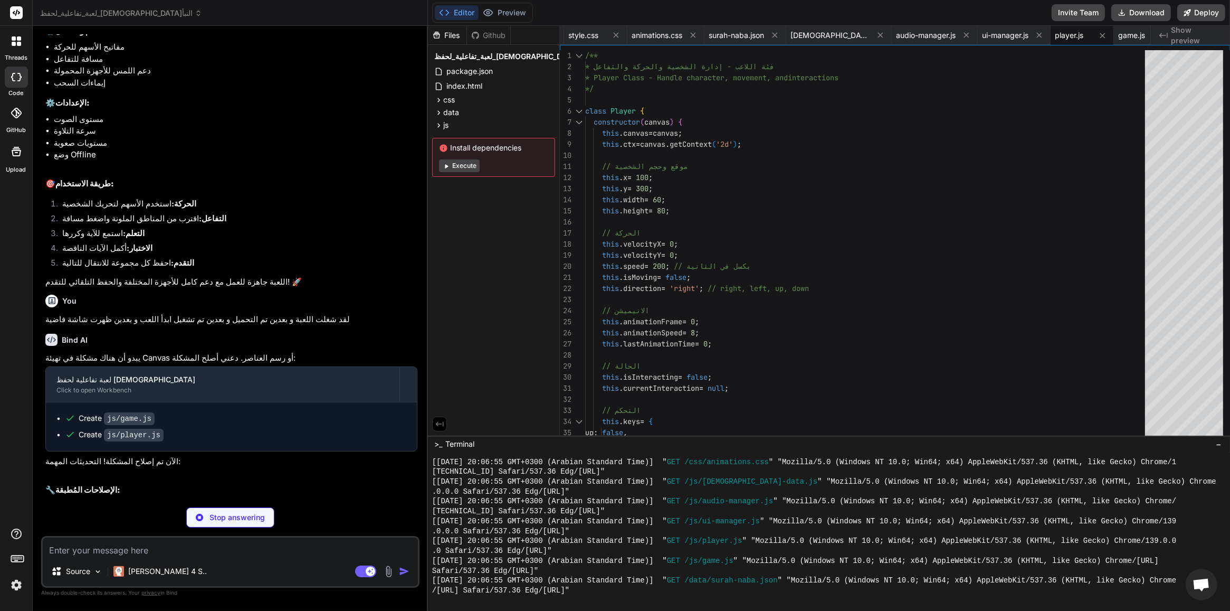
click at [473, 165] on button "Execute" at bounding box center [459, 165] width 41 height 13
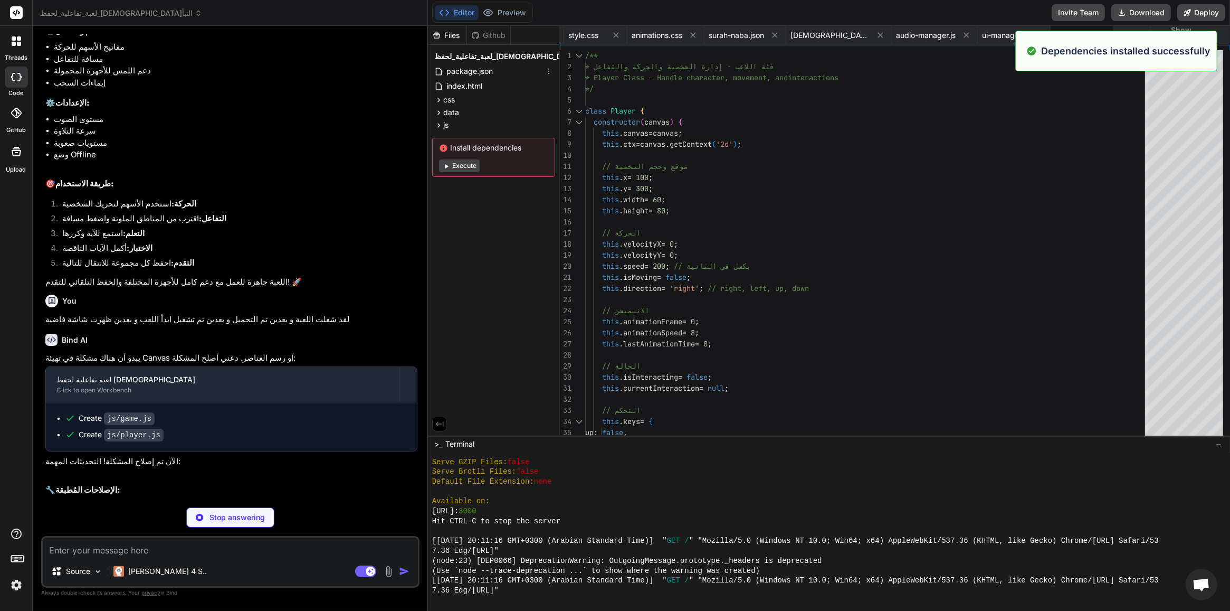
scroll to position [1890, 0]
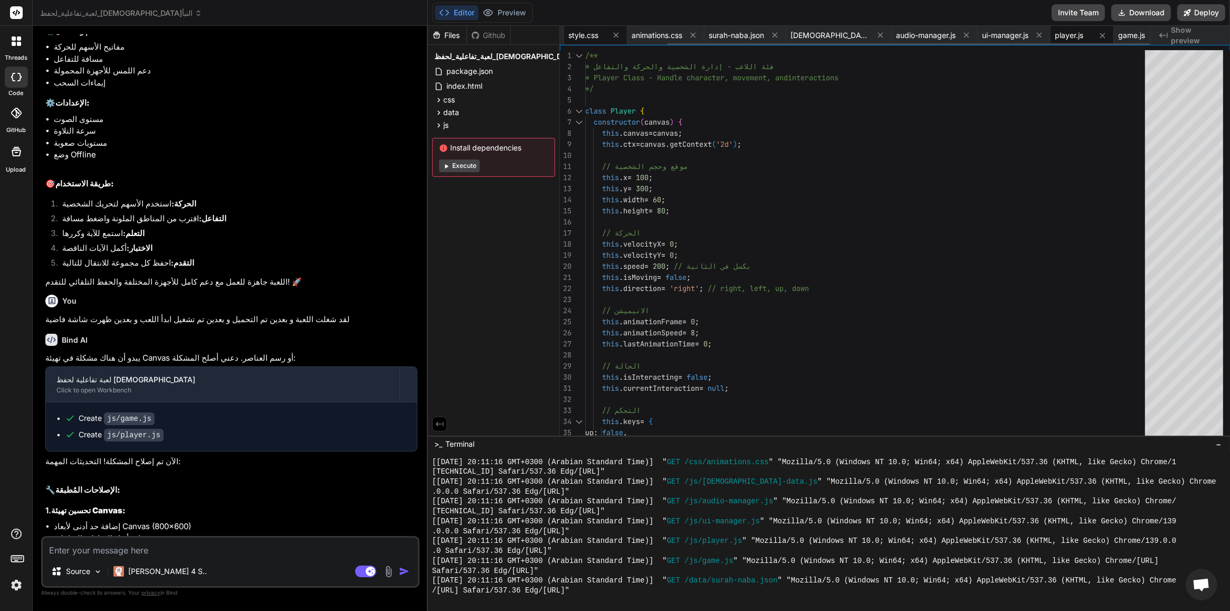
click at [589, 43] on div "style.css" at bounding box center [595, 35] width 63 height 19
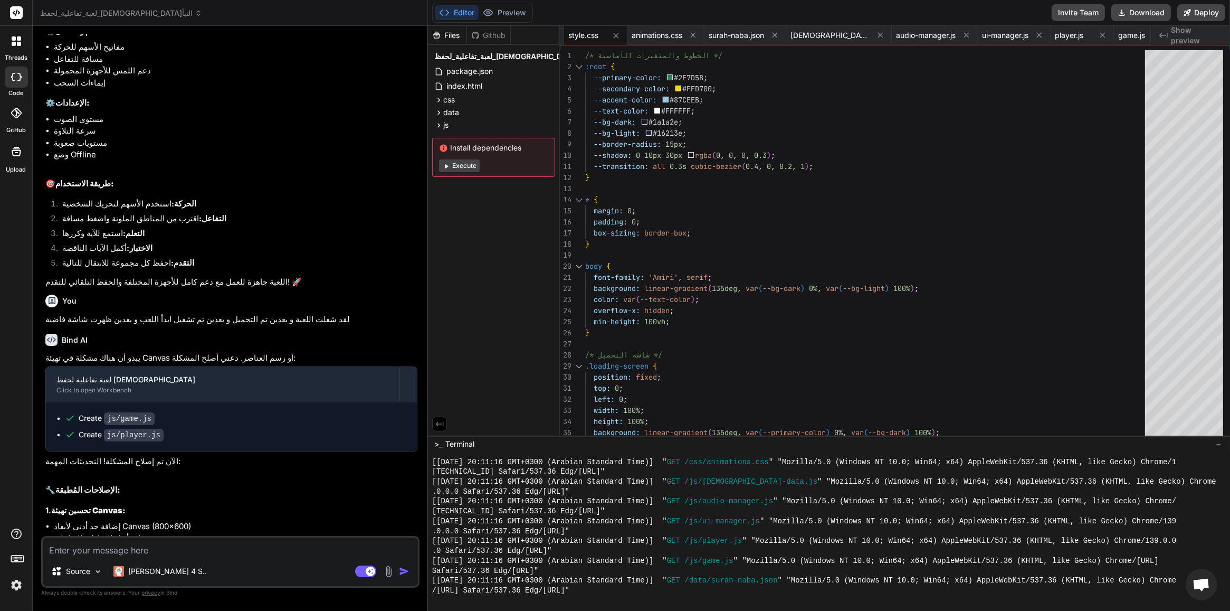
click at [1177, 36] on span "Show preview" at bounding box center [1196, 35] width 51 height 21
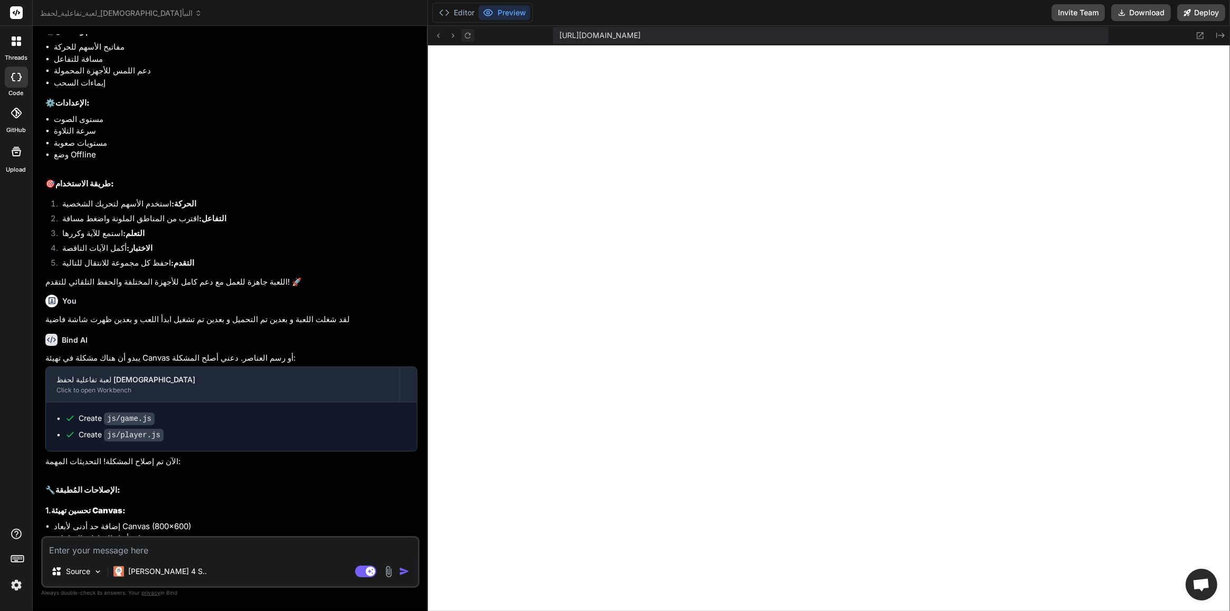
click at [465, 37] on icon at bounding box center [467, 35] width 9 height 9
click at [1147, 11] on button "Download" at bounding box center [1142, 12] width 60 height 17
click at [386, 563] on div "Source Claude 4 S.." at bounding box center [230, 573] width 375 height 25
click at [386, 566] on img at bounding box center [389, 571] width 12 height 12
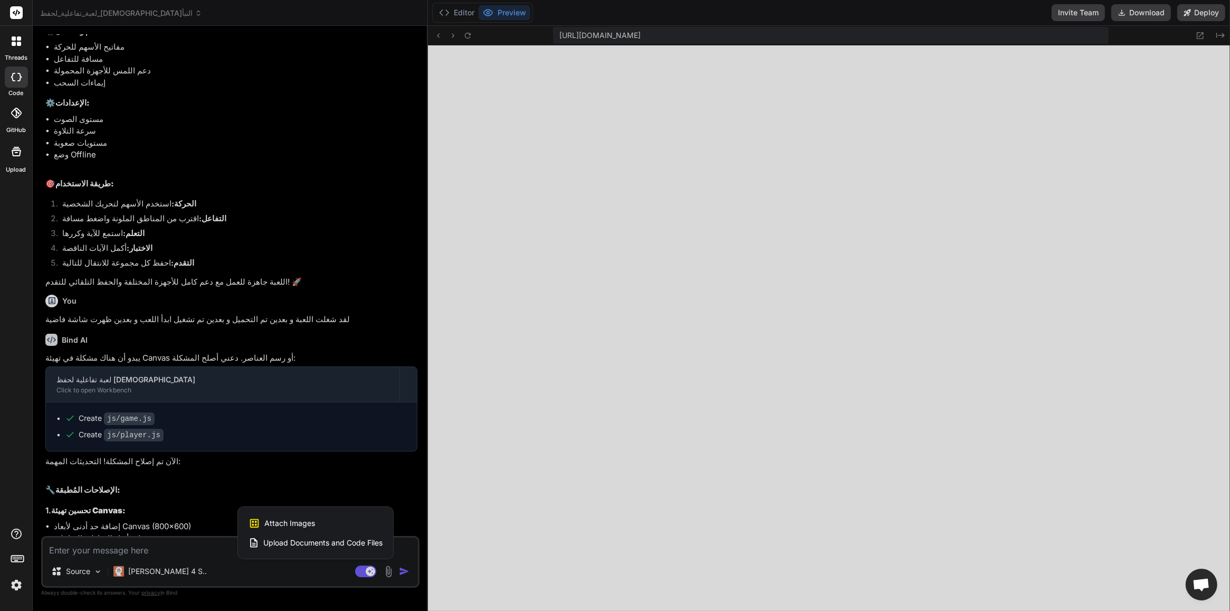
click at [327, 526] on div "Attach Images Image attachments are only supported in Claude and Gemini models." at bounding box center [316, 523] width 134 height 20
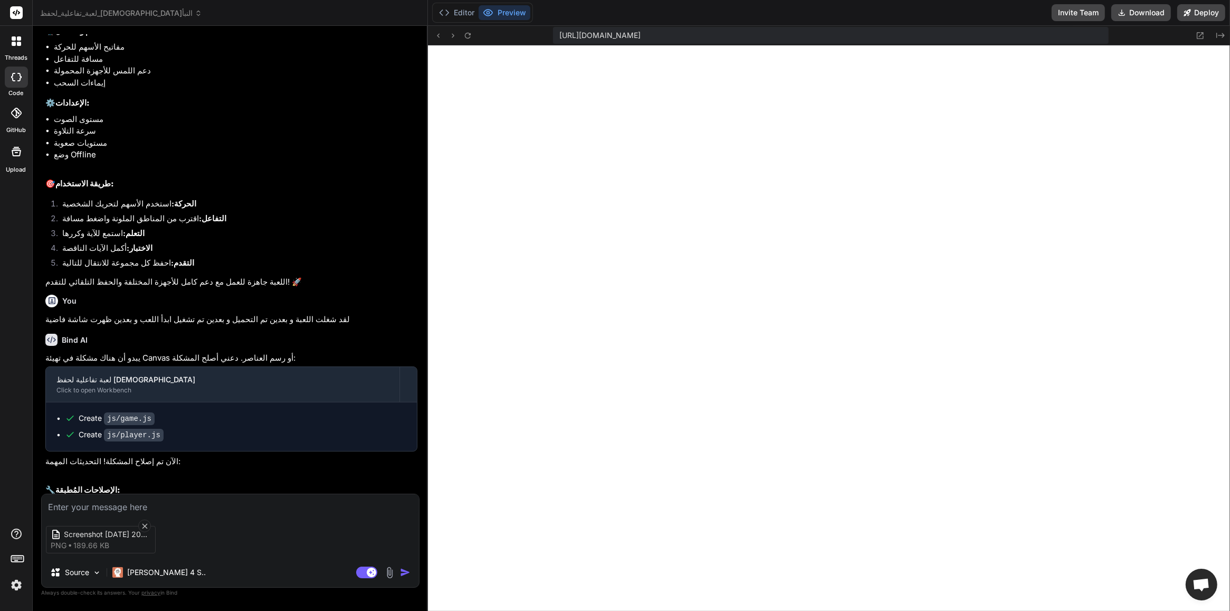
click at [242, 503] on textarea at bounding box center [230, 503] width 377 height 19
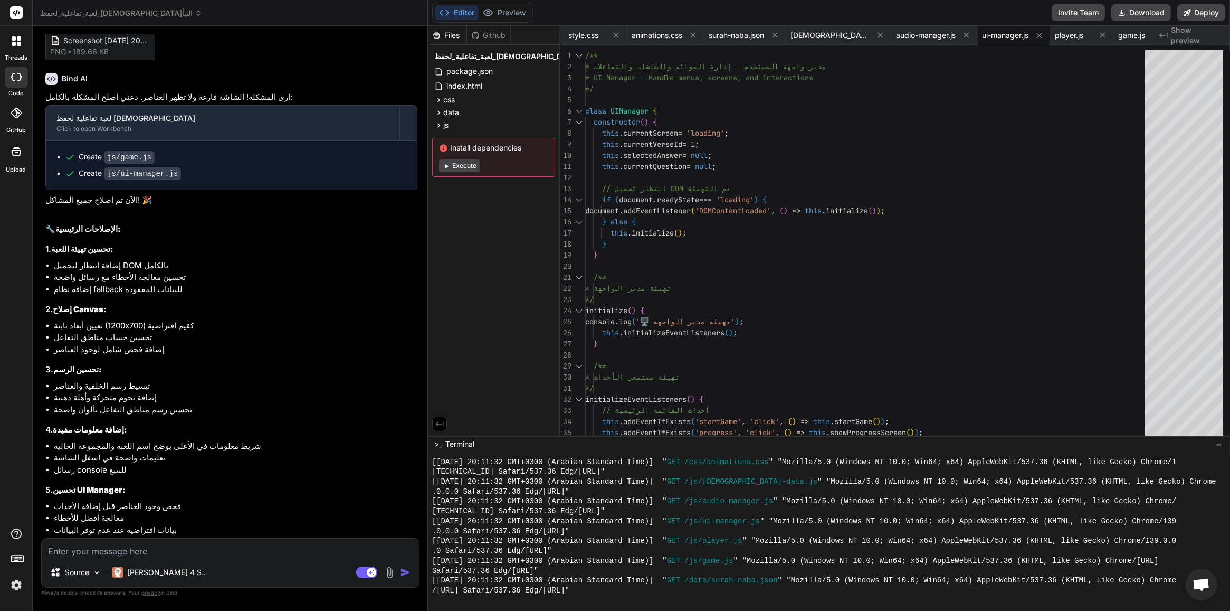
scroll to position [2128, 0]
click at [476, 164] on button "Execute" at bounding box center [459, 165] width 41 height 13
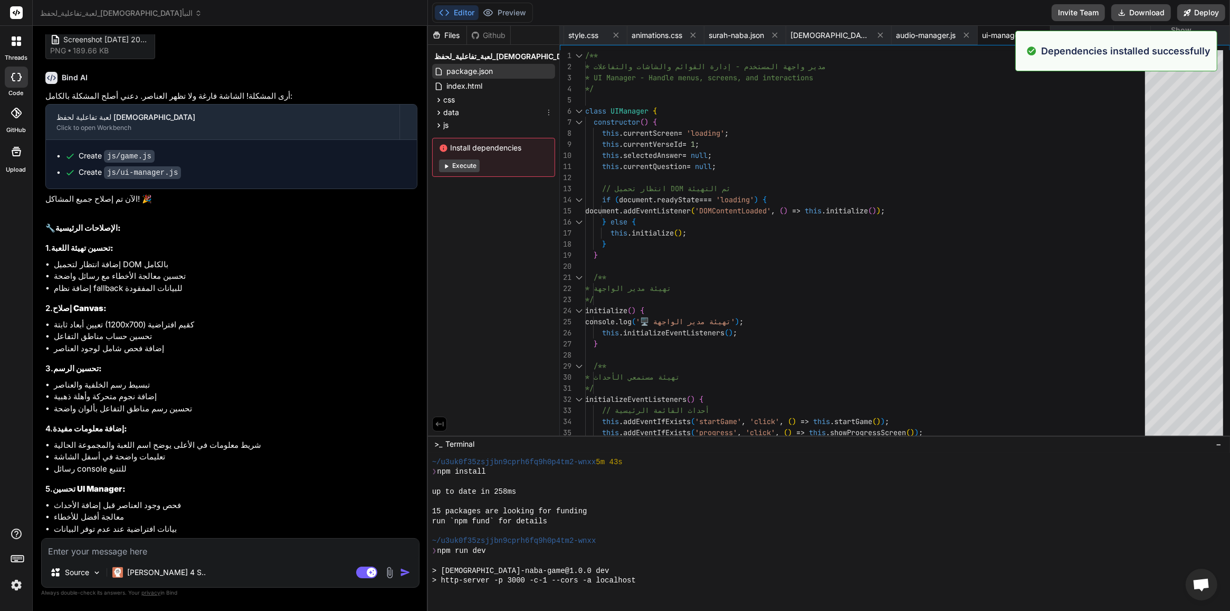
scroll to position [2455, 0]
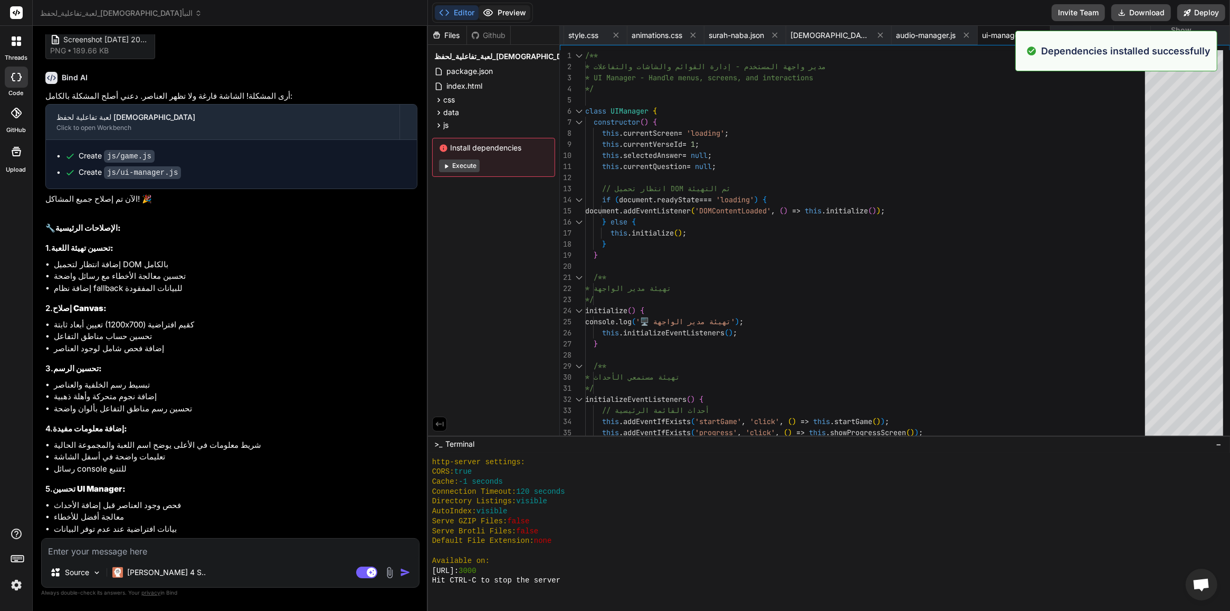
click at [499, 14] on button "Preview" at bounding box center [505, 12] width 52 height 15
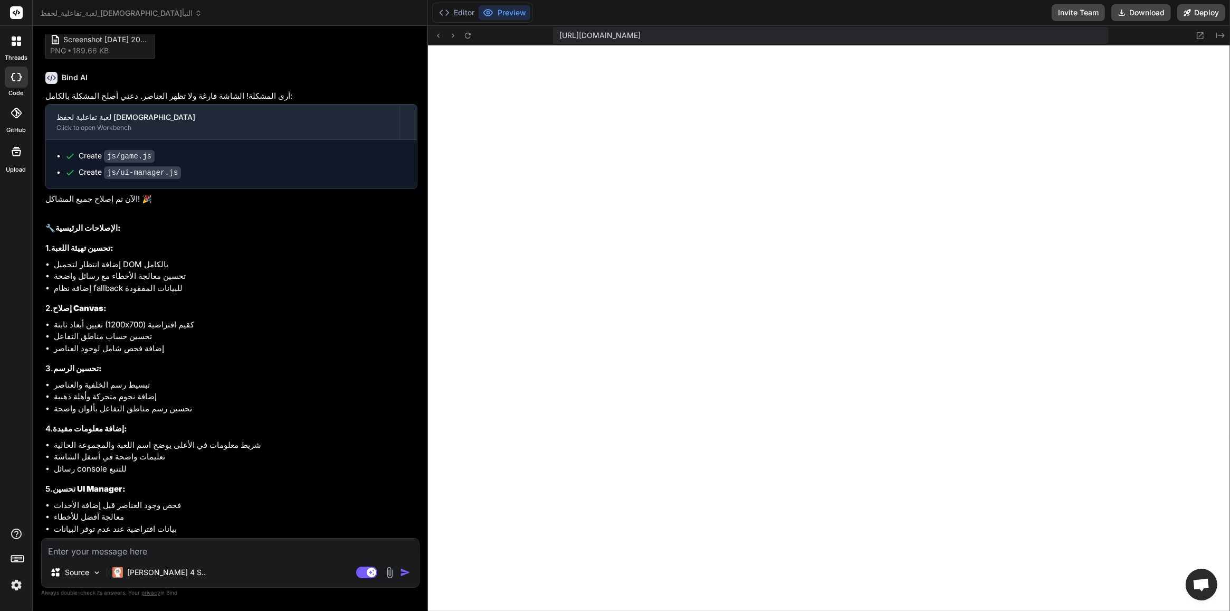
scroll to position [2652, 0]
click at [175, 551] on textarea at bounding box center [230, 547] width 377 height 19
click at [259, 550] on textarea at bounding box center [230, 547] width 377 height 19
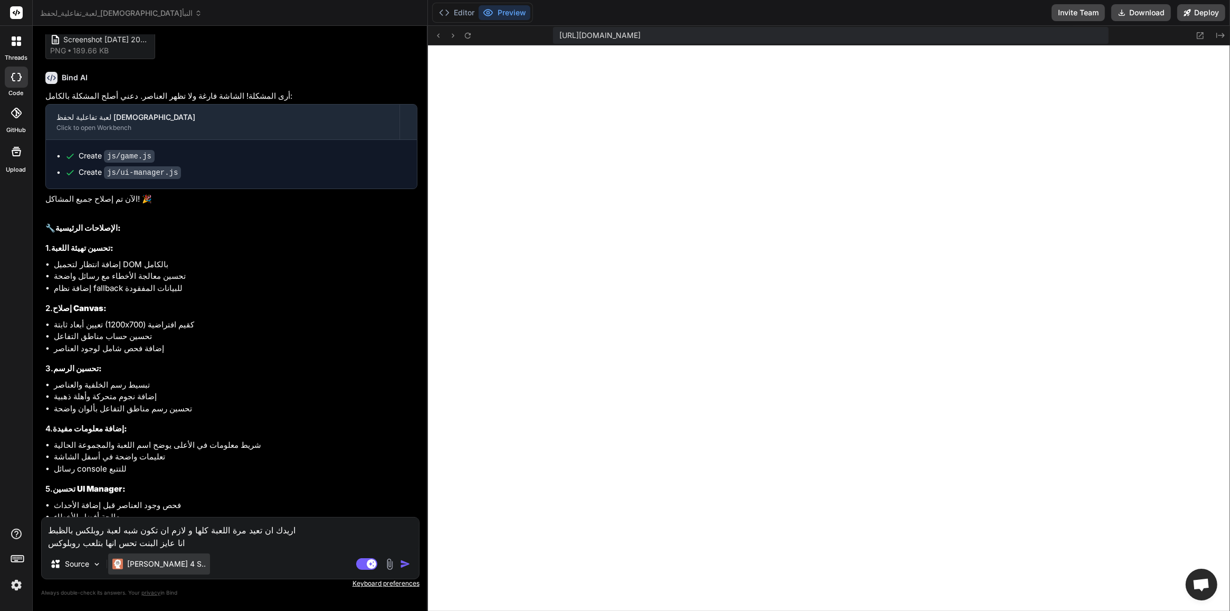
click at [151, 570] on div "Claude 4 S.." at bounding box center [159, 563] width 102 height 21
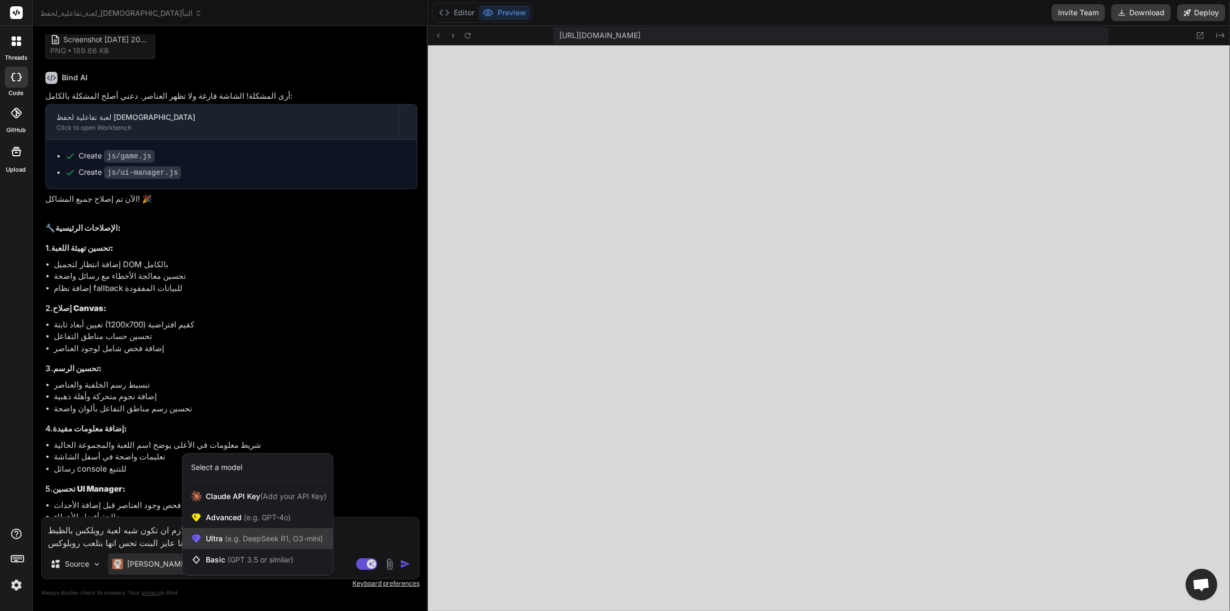
click at [247, 536] on span "(e.g. DeepSeek R1, O3-mini)" at bounding box center [273, 538] width 100 height 9
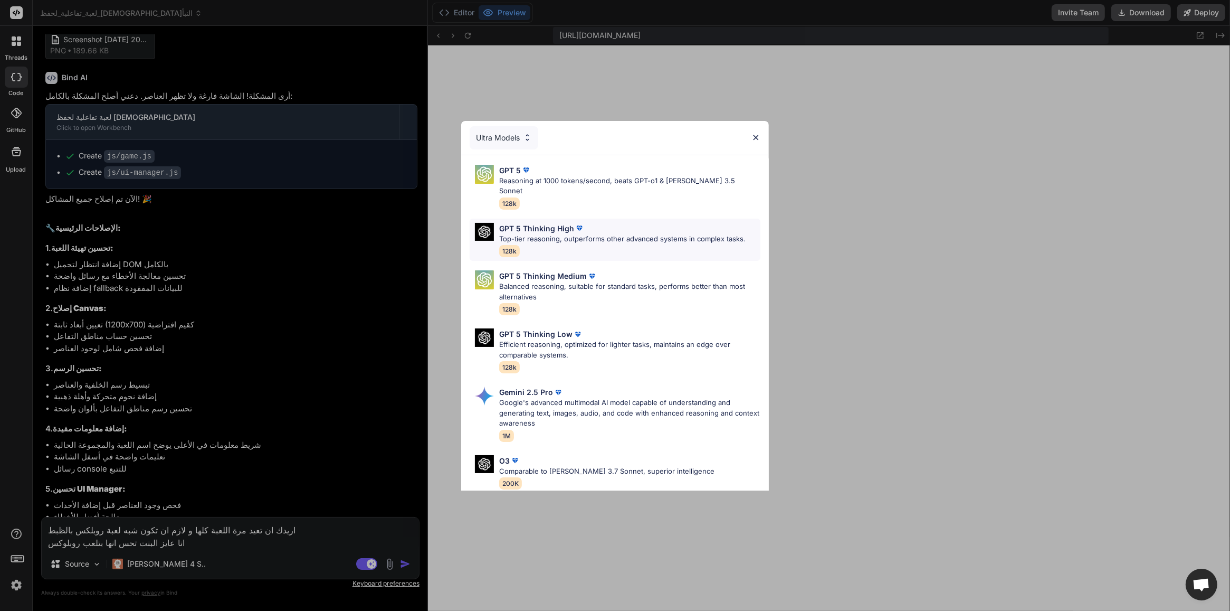
click at [569, 234] on p "Top-tier reasoning, outperforms other advanced systems in complex tasks." at bounding box center [622, 239] width 247 height 11
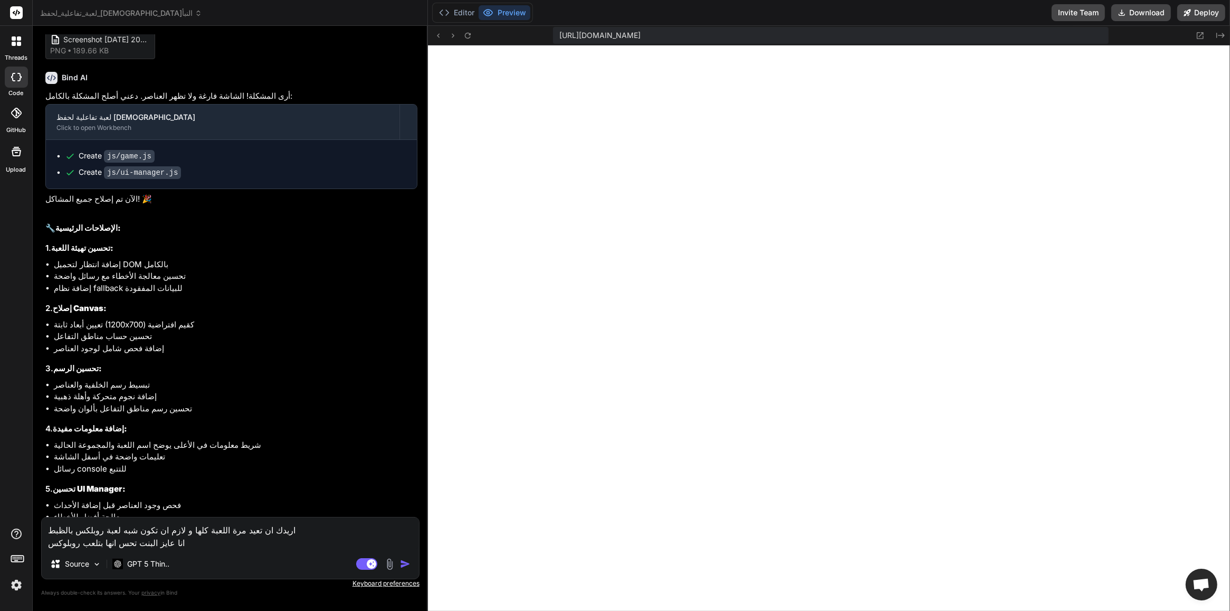
click at [407, 563] on img "button" at bounding box center [405, 563] width 11 height 11
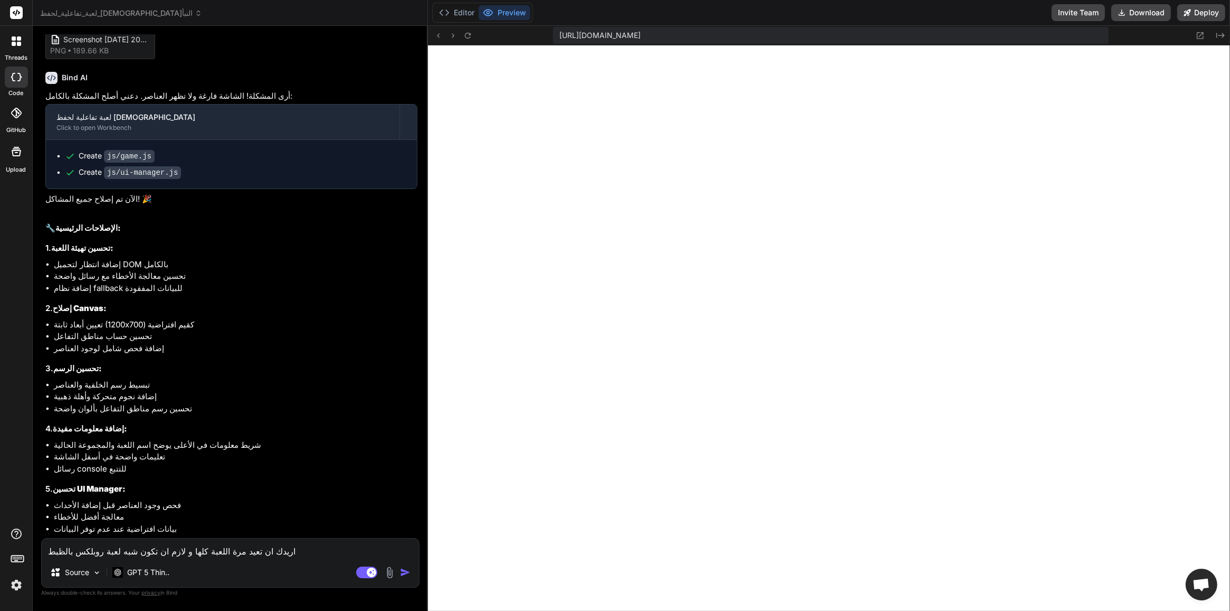
scroll to position [2238, 0]
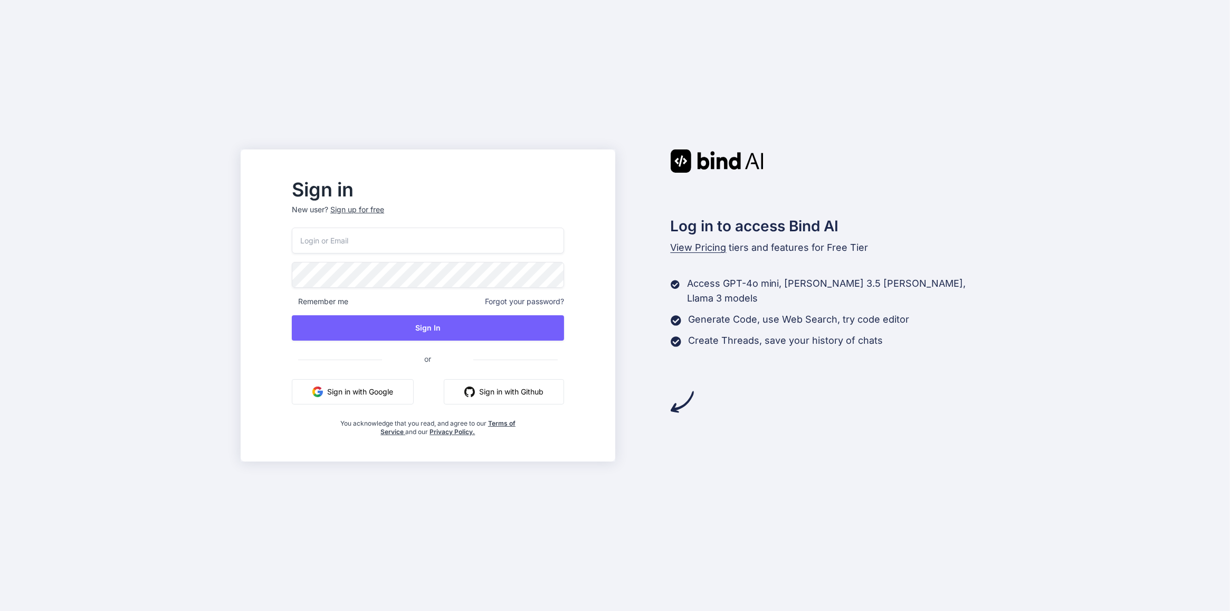
click at [384, 386] on button "Sign in with Google" at bounding box center [353, 391] width 122 height 25
